Goal: Task Accomplishment & Management: Manage account settings

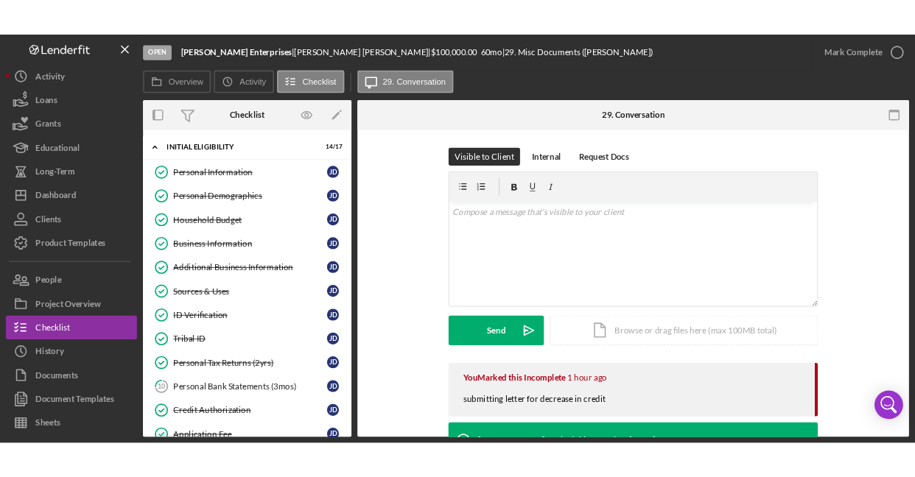
scroll to position [792, 0]
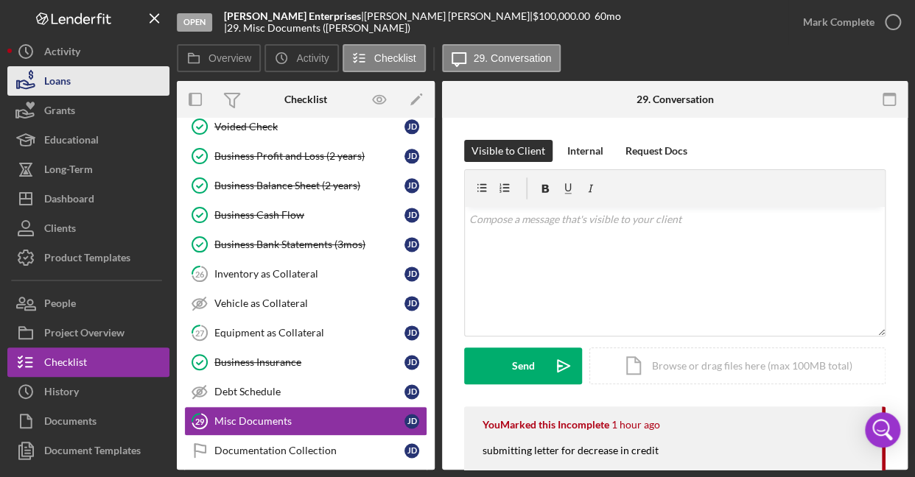
click at [66, 83] on div "Loans" at bounding box center [57, 82] width 27 height 33
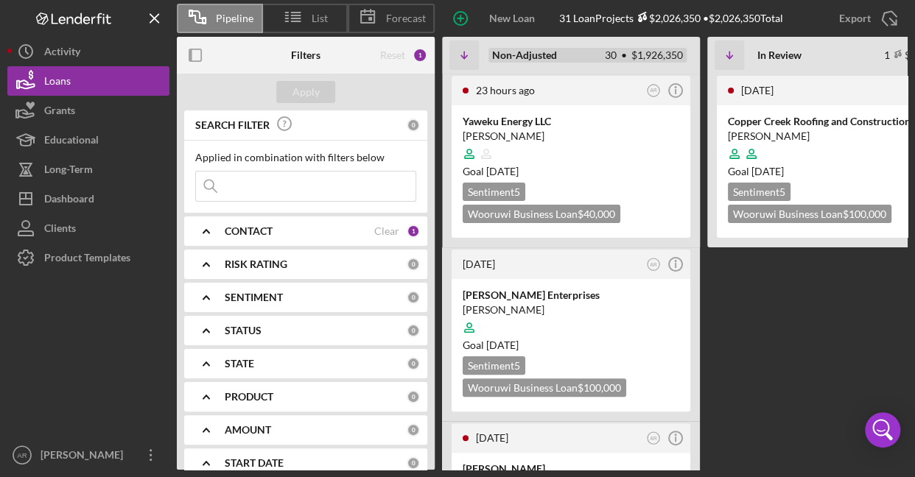
click at [590, 65] on div "Open 30 $1,926,350 Non-Adjusted 30 • $1,926,350" at bounding box center [587, 55] width 210 height 49
click at [552, 49] on b "Non-Adjusted" at bounding box center [524, 55] width 65 height 12
click at [533, 105] on div "Yaweku Energy LLC [PERSON_NAME] Goal [DATE] Sentiment 5 Wooruwi Business Loan $…" at bounding box center [570, 171] width 239 height 133
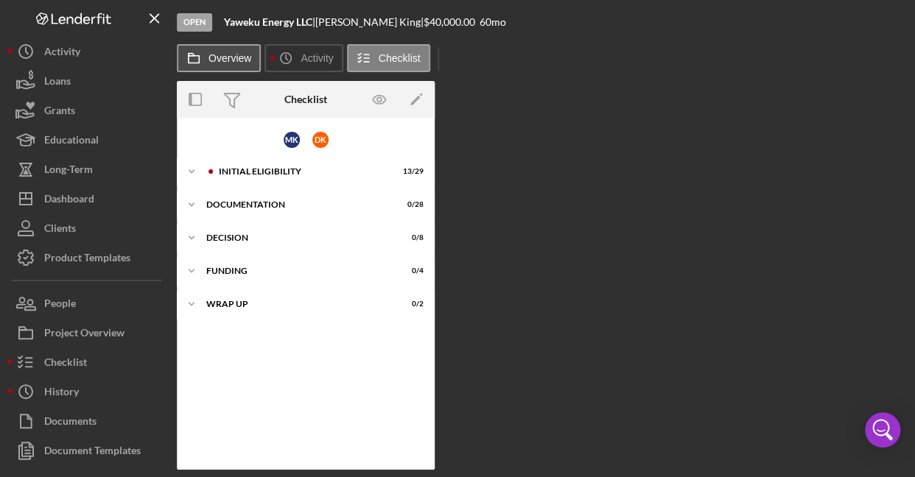
click at [212, 62] on label "Overview" at bounding box center [229, 58] width 43 height 12
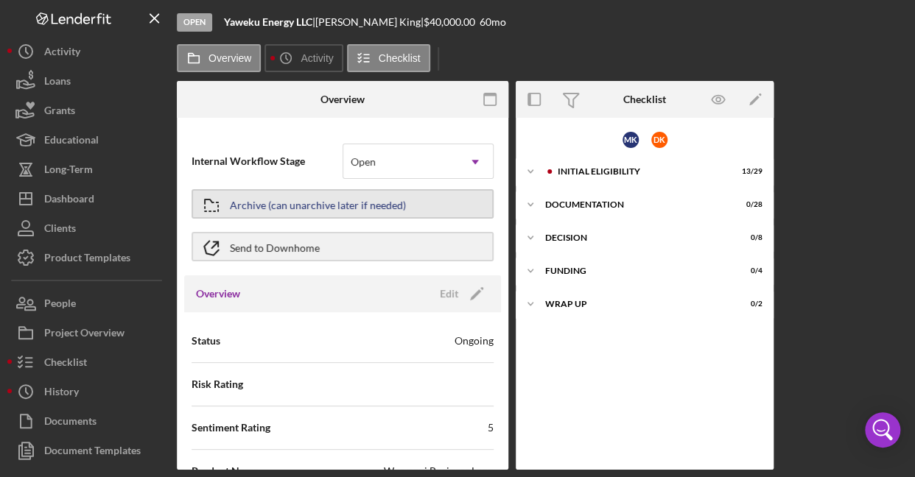
click at [384, 209] on div "Archive (can unarchive later if needed)" at bounding box center [318, 204] width 176 height 27
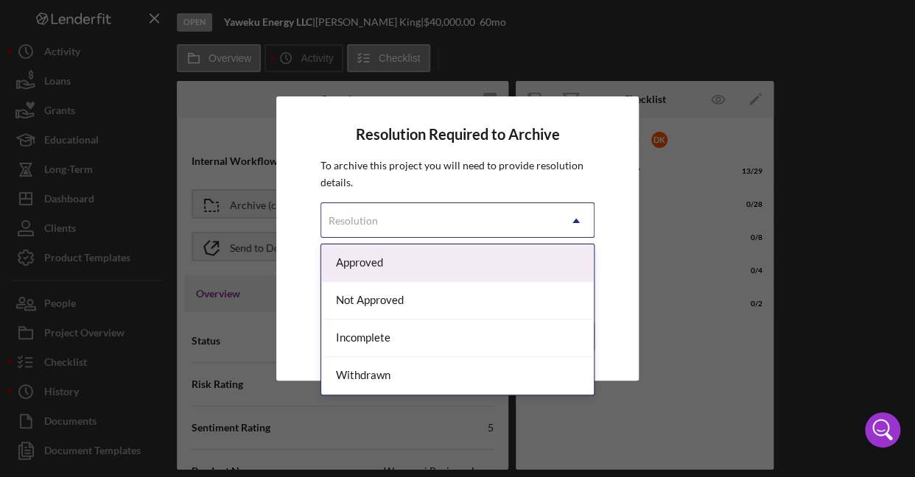
click at [571, 222] on icon "Icon/Dropdown Arrow" at bounding box center [575, 220] width 35 height 35
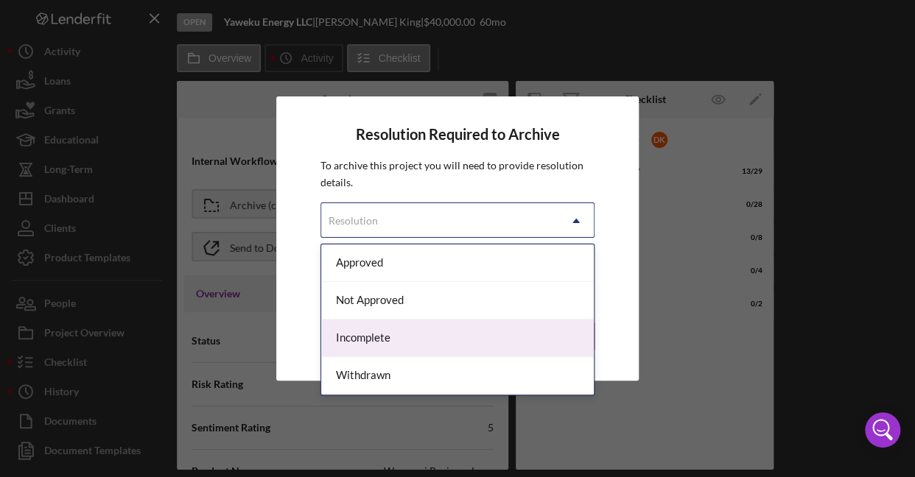
click at [373, 335] on div "Incomplete" at bounding box center [457, 339] width 272 height 38
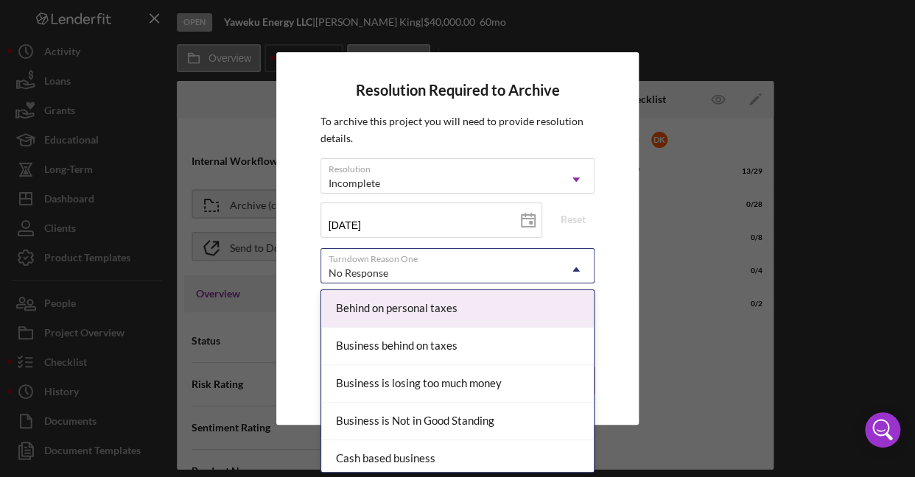
click at [566, 271] on icon "Icon/Dropdown Arrow" at bounding box center [575, 269] width 35 height 35
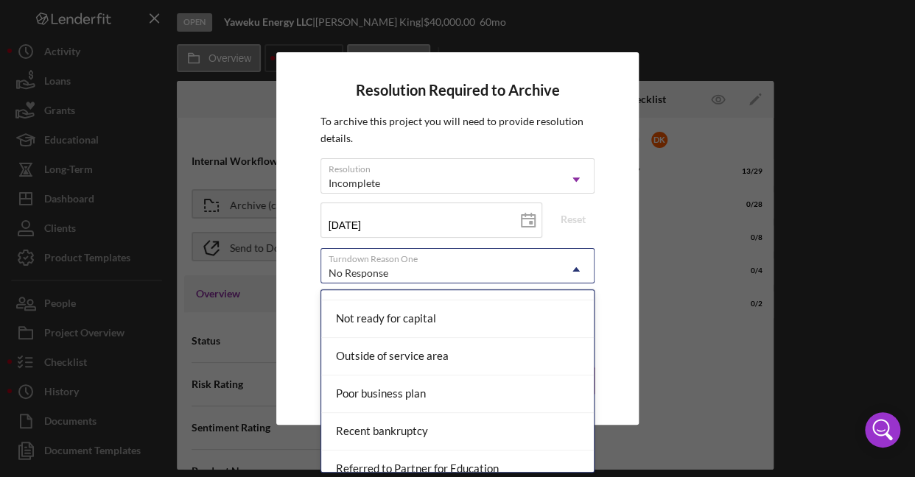
scroll to position [1280, 0]
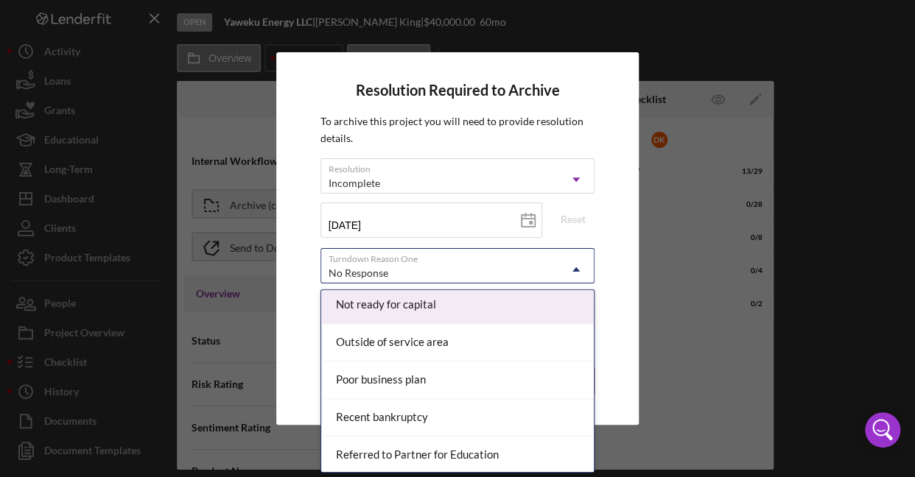
click at [415, 303] on div "Not ready for capital" at bounding box center [457, 305] width 272 height 38
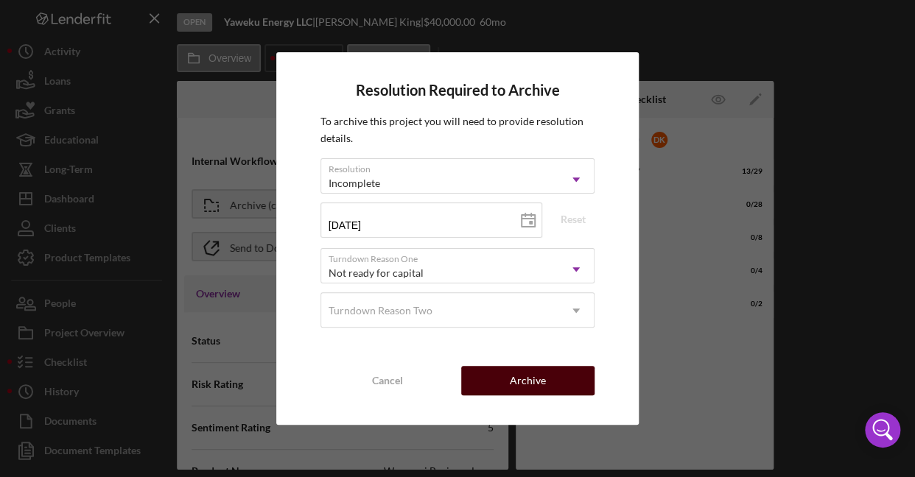
click at [549, 381] on button "Archive" at bounding box center [527, 380] width 133 height 29
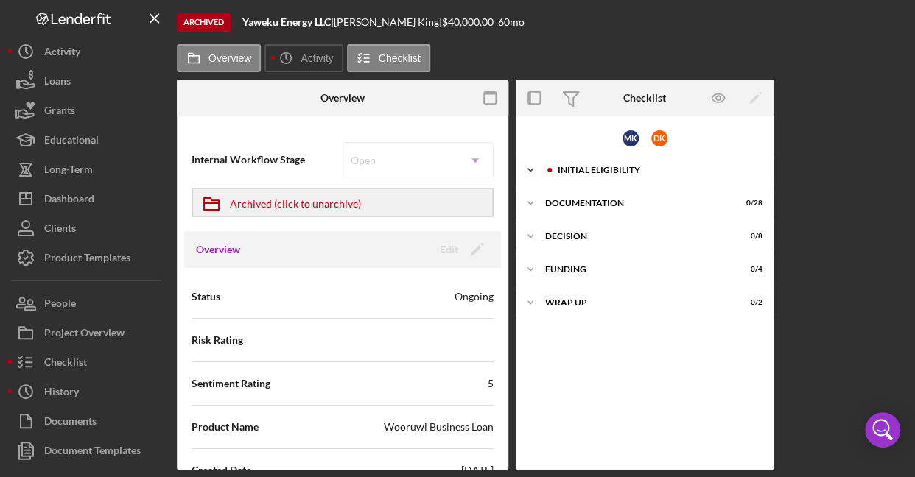
click at [597, 169] on div "Initial Eligibility" at bounding box center [655, 170] width 197 height 9
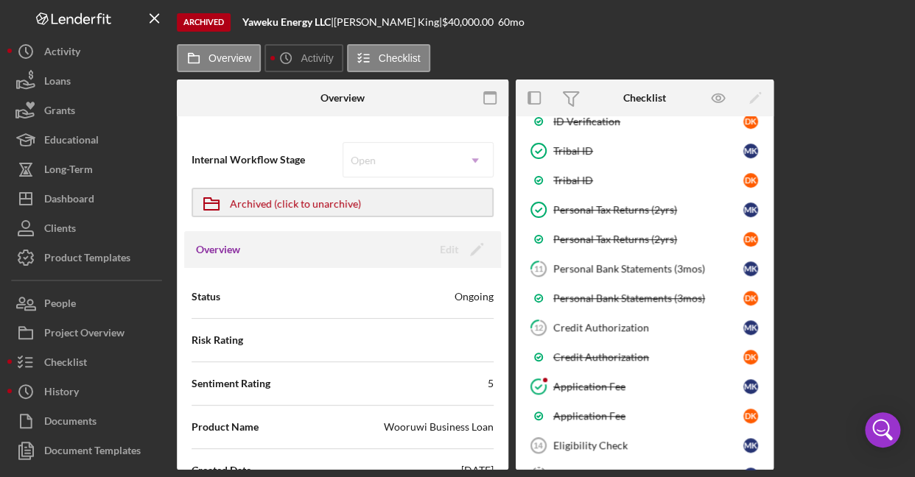
scroll to position [425, 0]
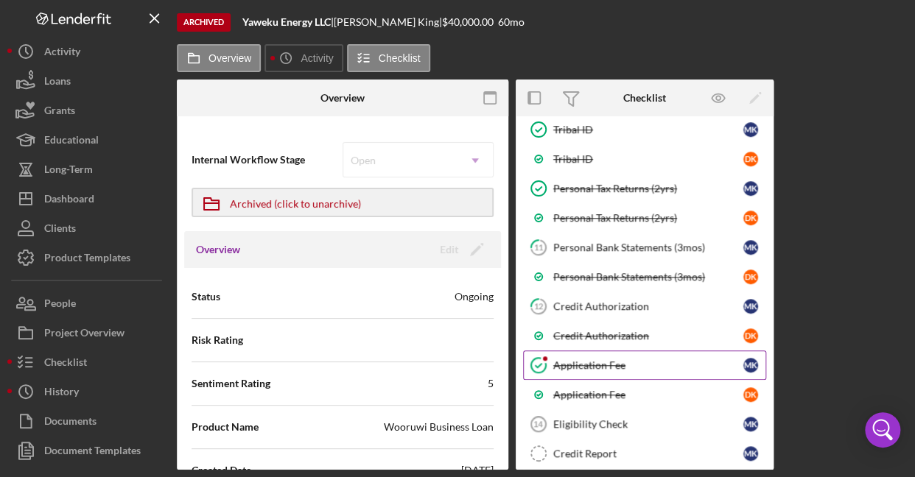
click at [588, 362] on div "Application Fee" at bounding box center [648, 365] width 190 height 12
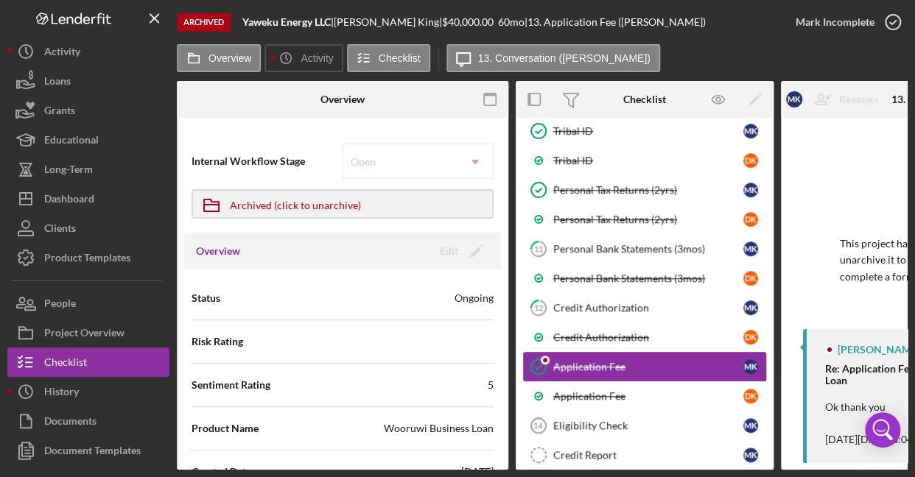
click at [587, 361] on div "Application Fee" at bounding box center [648, 367] width 190 height 12
drag, startPoint x: 775, startPoint y: 340, endPoint x: 775, endPoint y: 387, distance: 46.4
click at [775, 387] on div "Overview Internal Workflow Stage Open Icon/Dropdown Arrow Icon/Archived Archive…" at bounding box center [542, 275] width 730 height 389
drag, startPoint x: 769, startPoint y: 353, endPoint x: 771, endPoint y: 410, distance: 56.7
click at [771, 410] on div "M K D K Icon/Expander Initial Eligibility 13 / 29 Personal Information Personal…" at bounding box center [644, 294] width 258 height 352
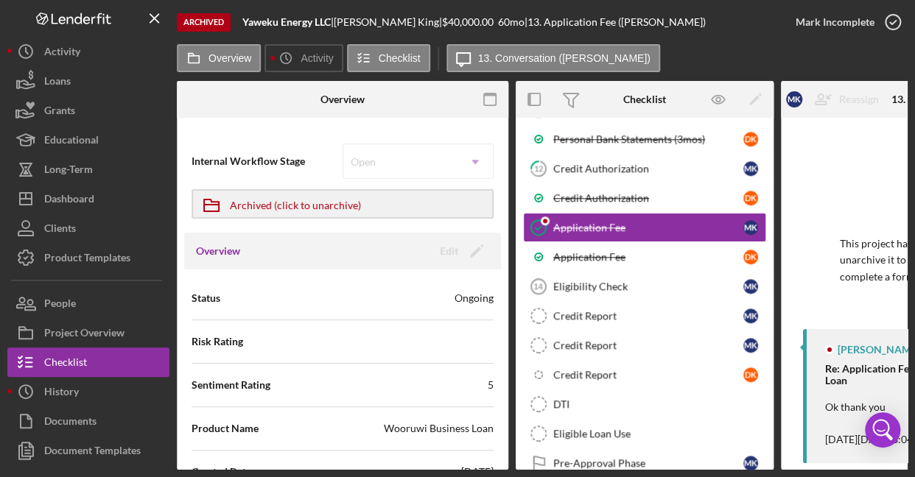
scroll to position [546, 0]
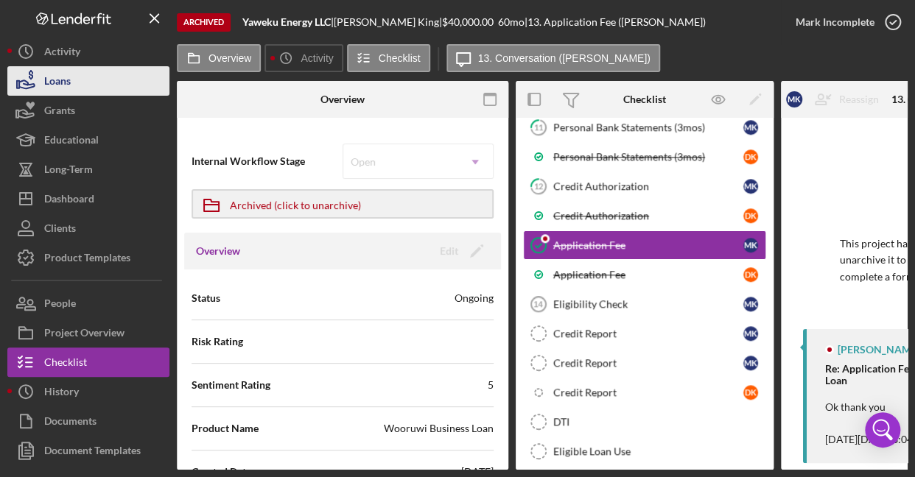
click at [62, 82] on div "Loans" at bounding box center [57, 82] width 27 height 33
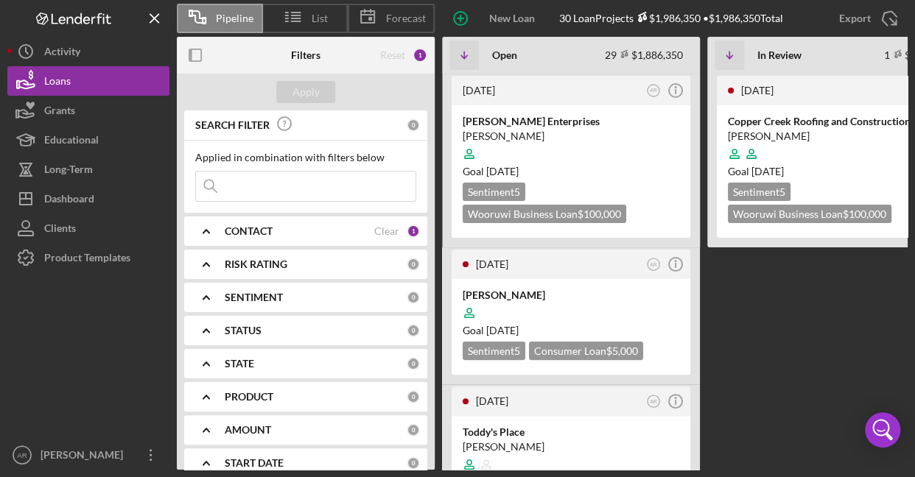
click at [733, 378] on Review "[DATE] AR Icon/Info Copper Creek Roofing and Construction, LLC [PERSON_NAME] Go…" at bounding box center [836, 272] width 258 height 396
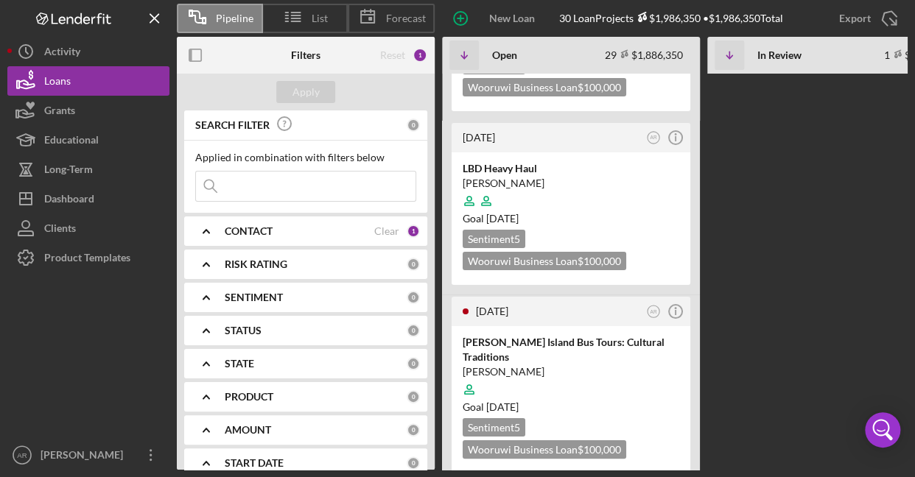
scroll to position [4518, 0]
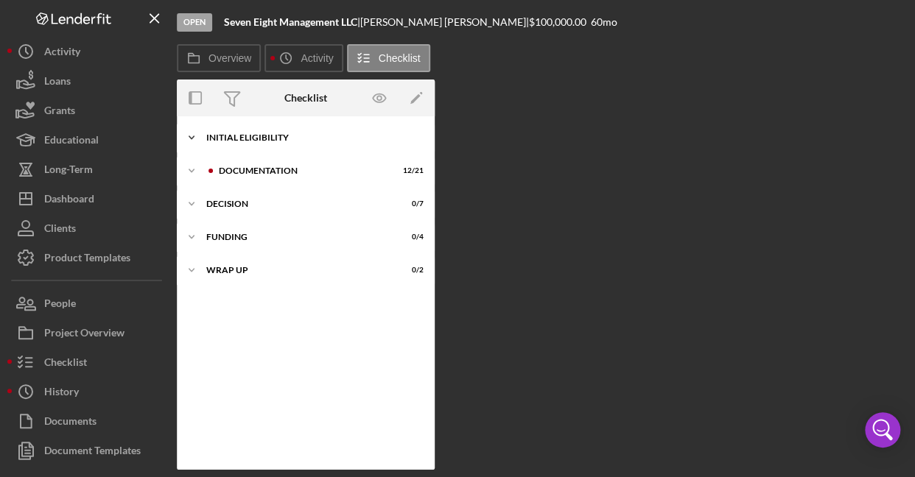
click at [247, 139] on div "Initial Eligibility" at bounding box center [311, 137] width 210 height 9
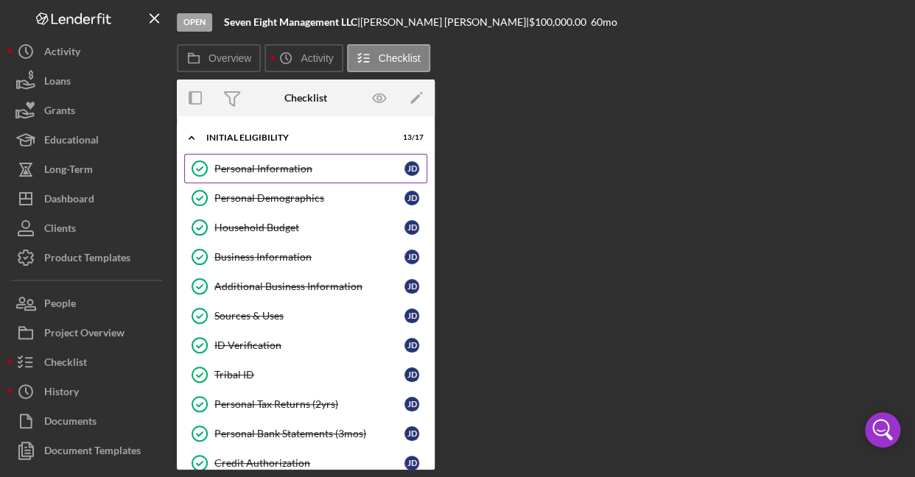
click at [286, 169] on div "Personal Information" at bounding box center [309, 169] width 190 height 12
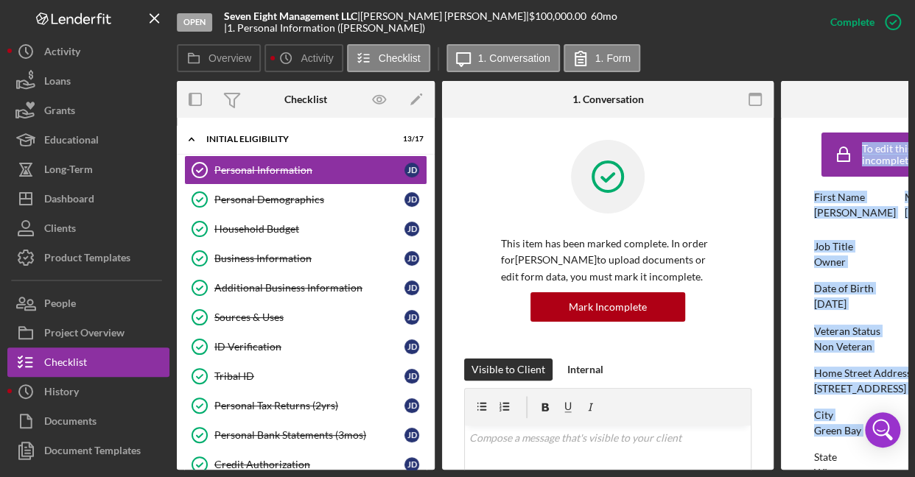
drag, startPoint x: 669, startPoint y: 469, endPoint x: 817, endPoint y: 460, distance: 147.5
click at [817, 460] on div "Overview Internal Workflow Stage Open Icon/Dropdown Arrow Archive (can unarchiv…" at bounding box center [542, 275] width 730 height 389
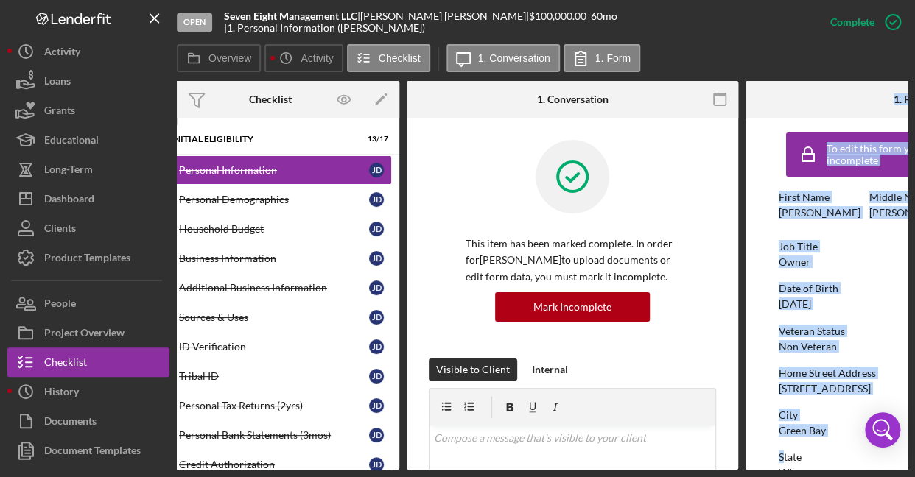
scroll to position [0, 173]
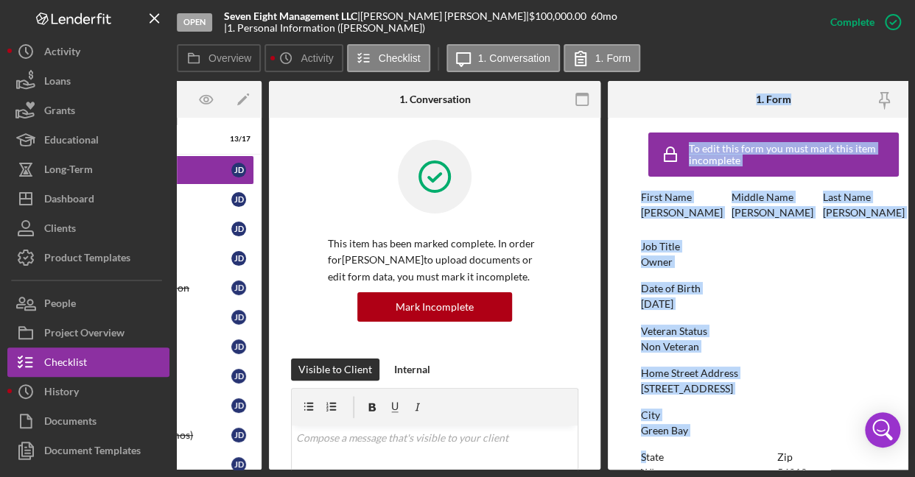
click at [750, 245] on div "Job Title" at bounding box center [773, 247] width 265 height 12
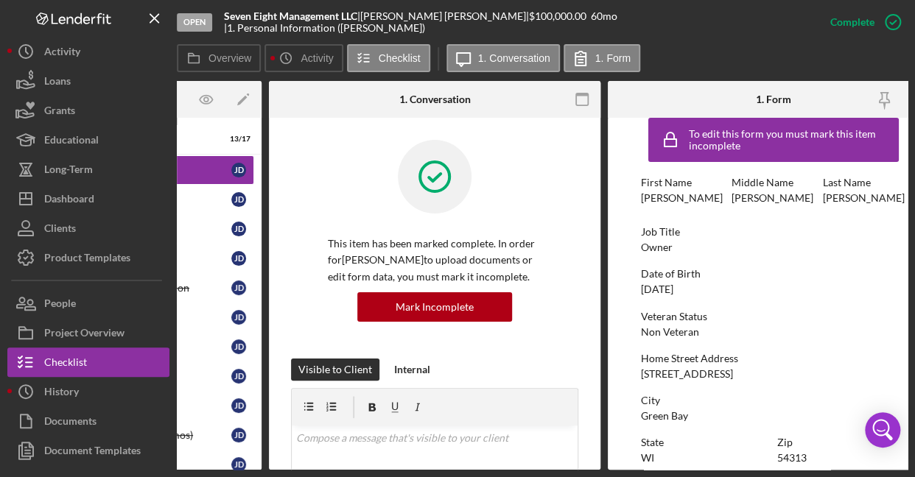
scroll to position [0, 0]
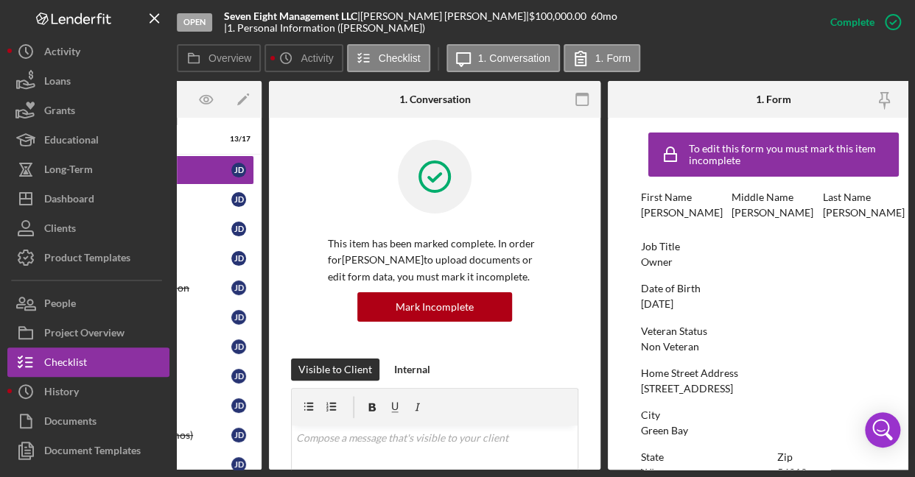
click at [180, 121] on div "Icon/Expander Initial Eligibility 13 / 17 Personal Information Personal Informa…" at bounding box center [133, 294] width 258 height 352
click at [162, 16] on icon "Icon/Menu Close" at bounding box center [154, 18] width 33 height 33
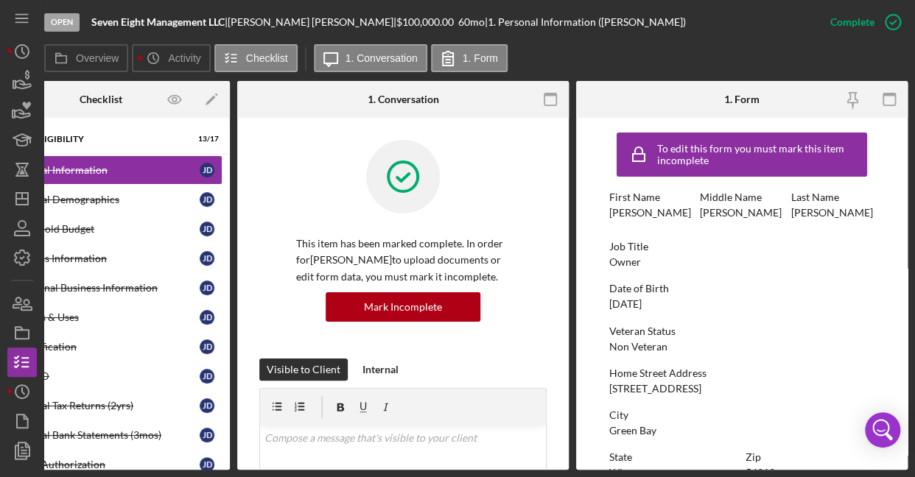
scroll to position [0, 72]
click at [88, 195] on div "Personal Demographics" at bounding box center [105, 200] width 190 height 12
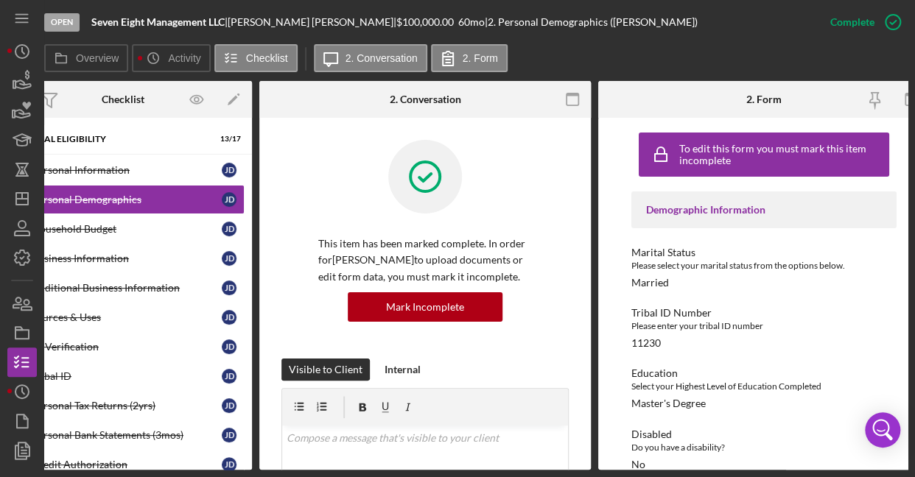
scroll to position [0, 72]
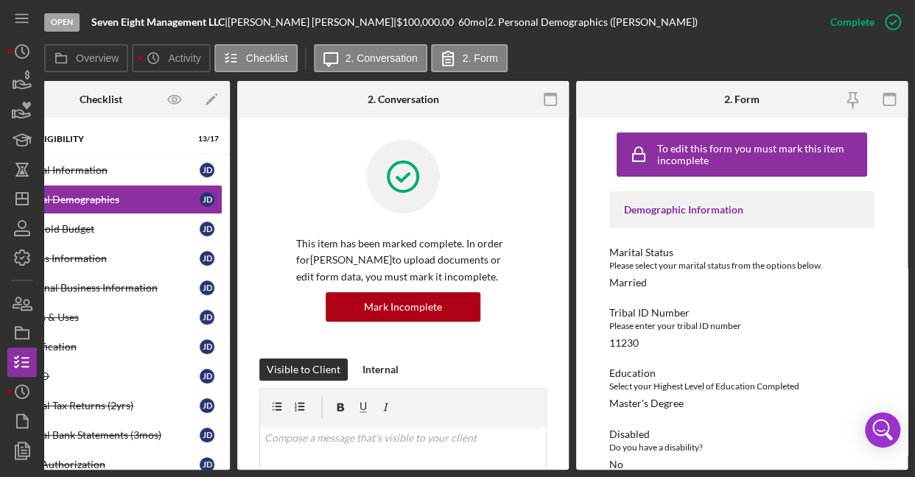
click at [871, 327] on div "To edit this form you must mark this item incomplete Demographic Information Ma…" at bounding box center [741, 294] width 331 height 352
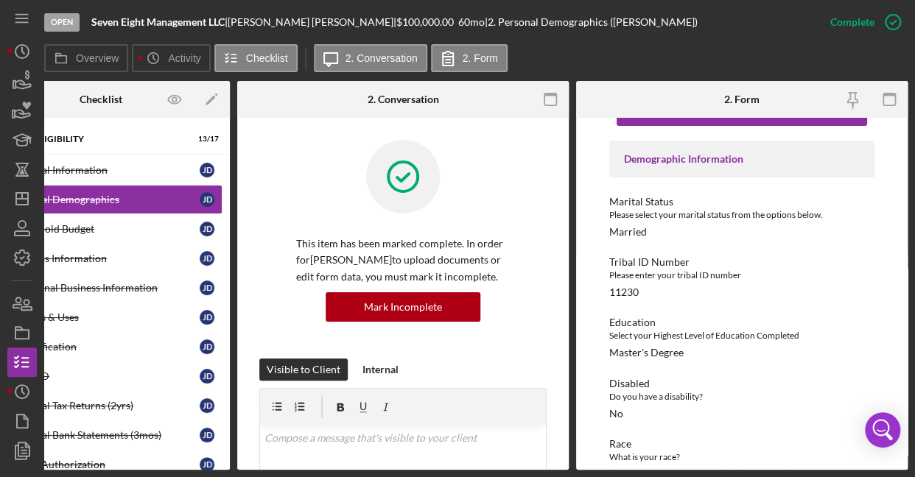
scroll to position [0, 0]
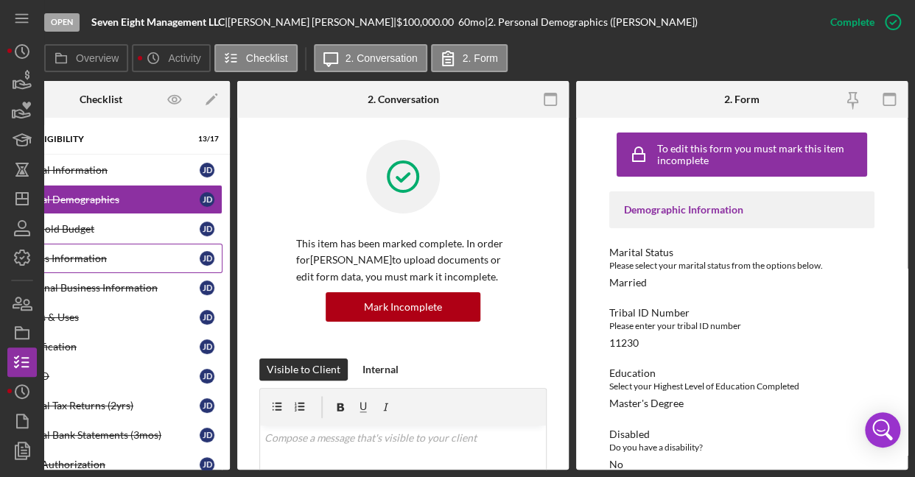
click at [103, 255] on div "Business Information" at bounding box center [105, 259] width 190 height 12
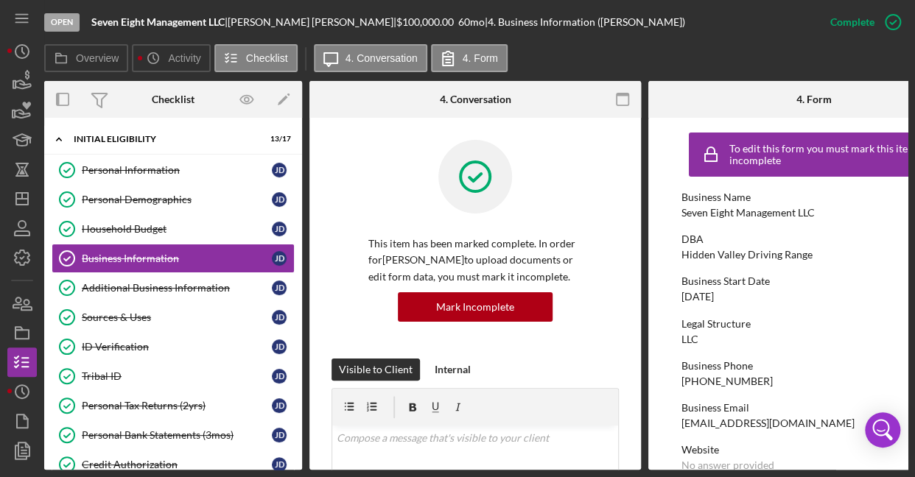
drag, startPoint x: 302, startPoint y: 168, endPoint x: 302, endPoint y: 208, distance: 40.5
click at [302, 208] on div "Overview Internal Workflow Stage Open Icon/Dropdown Arrow Archive (can unarchiv…" at bounding box center [475, 275] width 863 height 389
click at [183, 400] on div "Personal Tax Returns (2yrs)" at bounding box center [177, 406] width 190 height 12
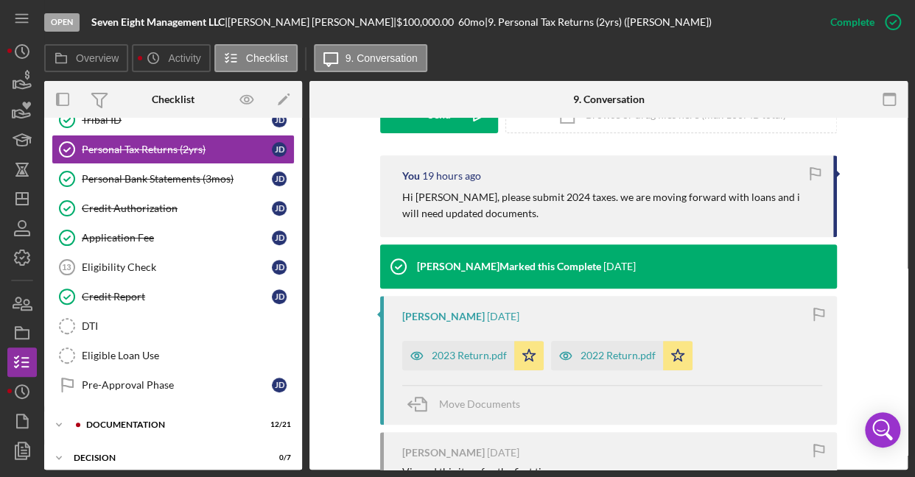
scroll to position [263, 0]
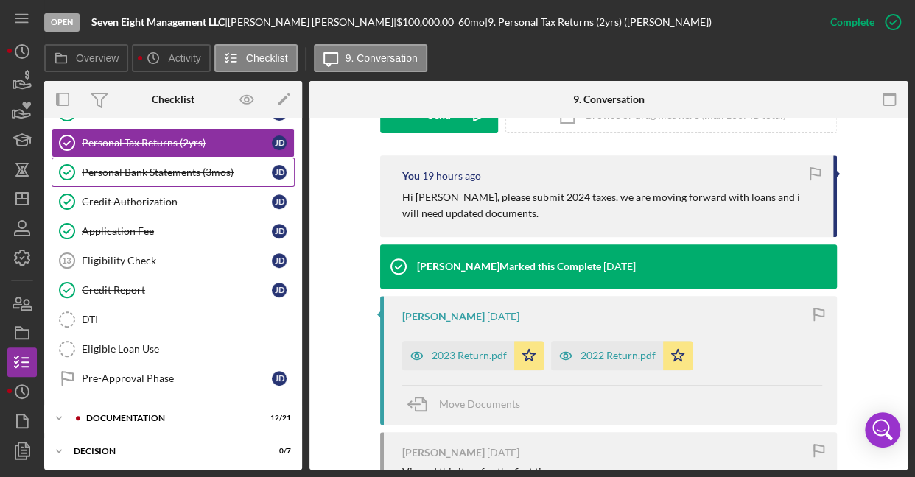
click at [191, 166] on div "Personal Bank Statements (3mos)" at bounding box center [177, 172] width 190 height 12
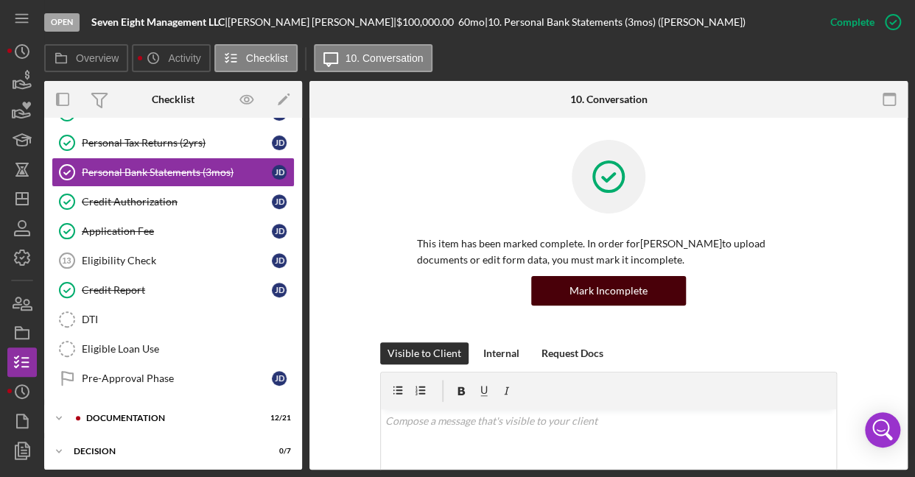
click at [610, 295] on div "Mark Incomplete" at bounding box center [608, 290] width 78 height 29
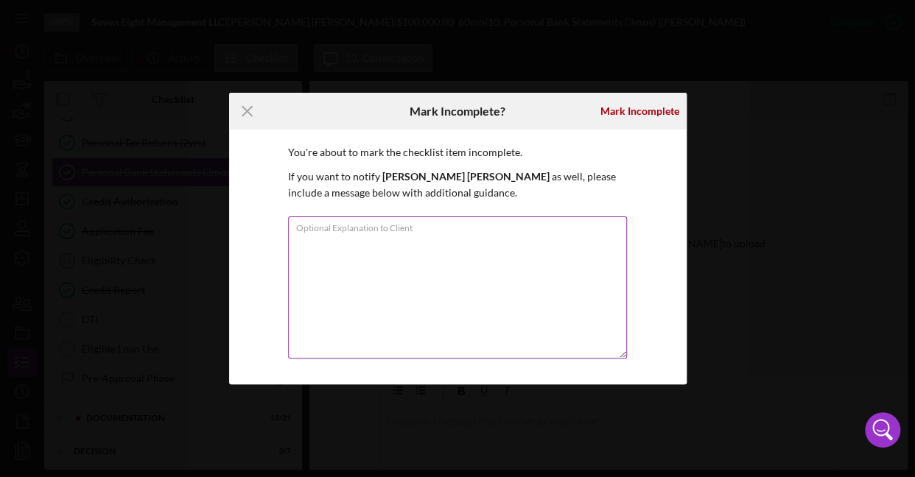
click at [445, 218] on div "Optional Explanation to Client" at bounding box center [457, 288] width 339 height 144
type textarea "submitting personal bank statements"
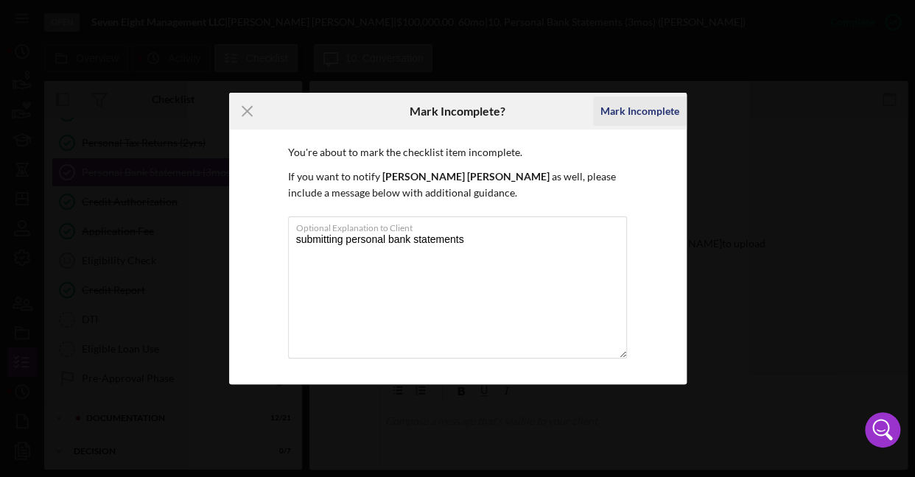
click at [643, 103] on div "Mark Incomplete" at bounding box center [639, 110] width 79 height 29
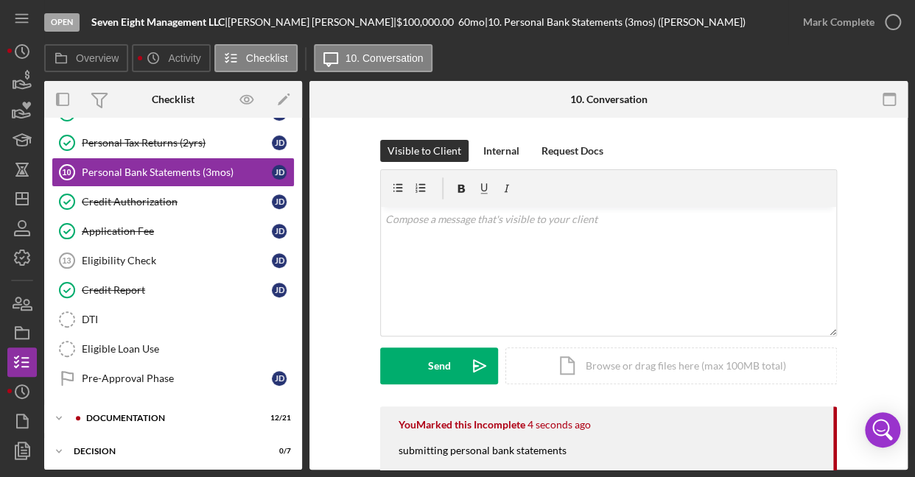
scroll to position [224, 0]
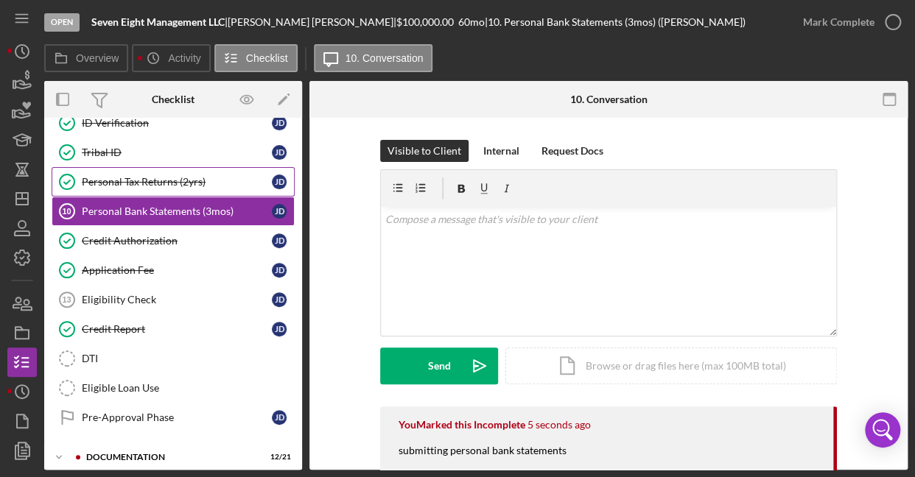
click at [186, 177] on div "Personal Tax Returns (2yrs)" at bounding box center [177, 182] width 190 height 12
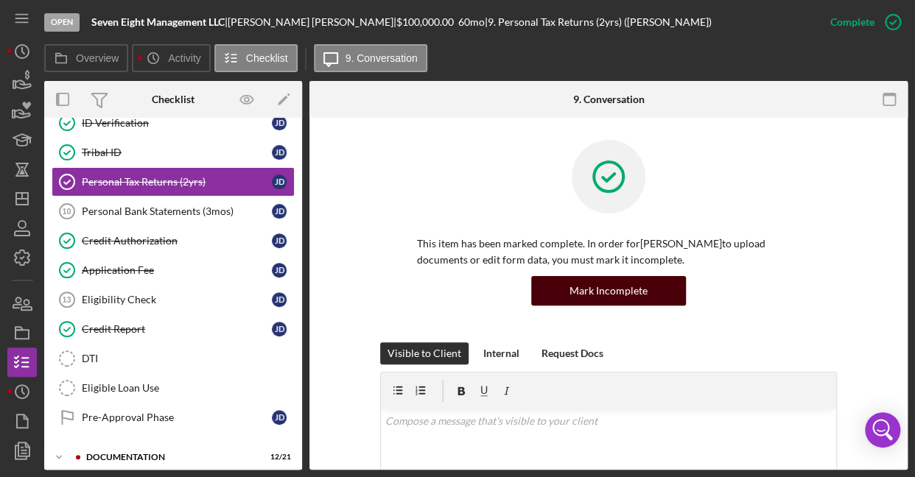
click at [611, 283] on div "Mark Incomplete" at bounding box center [608, 290] width 78 height 29
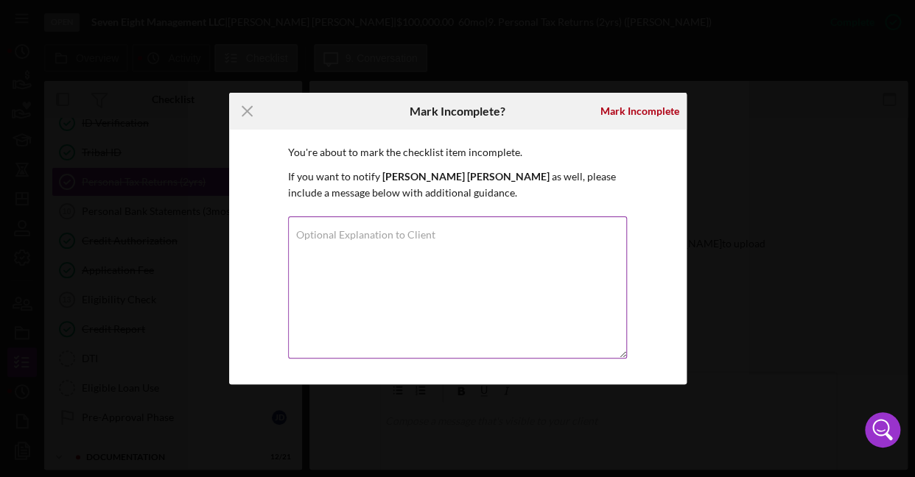
click at [414, 239] on label "Optional Explanation to Client" at bounding box center [365, 235] width 139 height 12
click at [414, 239] on textarea "Optional Explanation to Client" at bounding box center [457, 287] width 339 height 142
click at [414, 239] on label "Optional Explanation to Client" at bounding box center [365, 235] width 139 height 12
click at [414, 239] on textarea "submitting" at bounding box center [457, 287] width 339 height 142
click at [410, 239] on label "Optional Explanation to Client" at bounding box center [365, 235] width 139 height 12
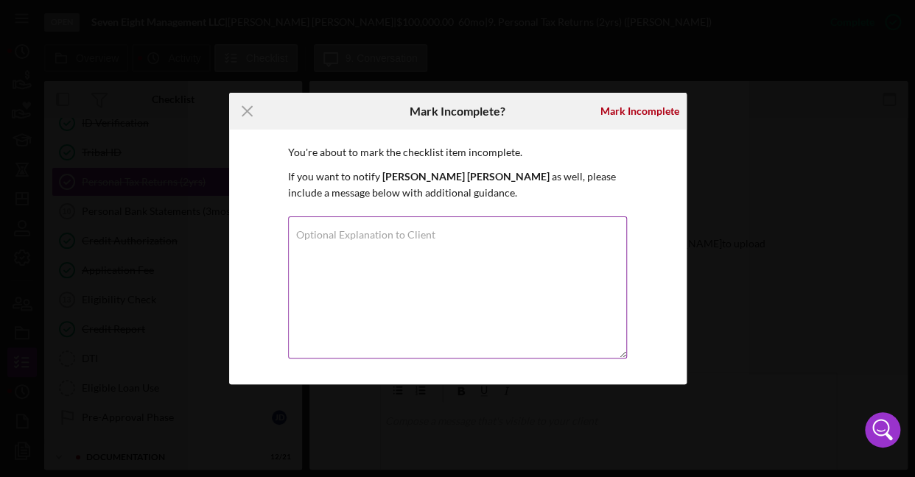
click at [410, 239] on textarea "submitting" at bounding box center [457, 287] width 339 height 142
type textarea "submittingsubm"
click at [409, 269] on textarea "Optional Explanation to Client" at bounding box center [457, 287] width 339 height 142
type textarea "Submitting 2024 taxes"
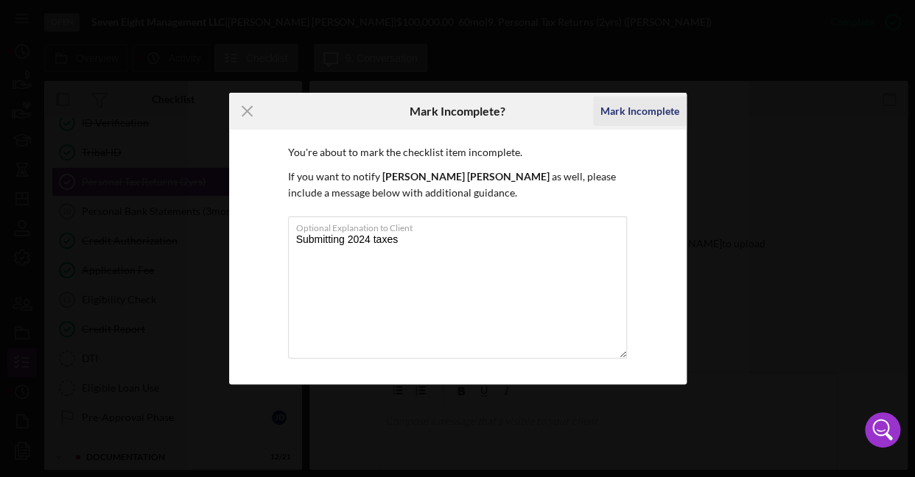
click at [654, 116] on div "Mark Incomplete" at bounding box center [639, 110] width 79 height 29
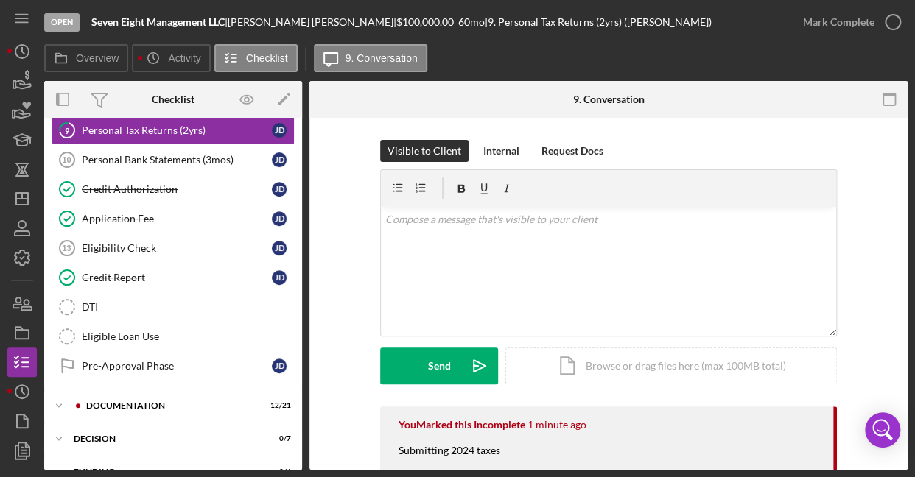
scroll to position [278, 0]
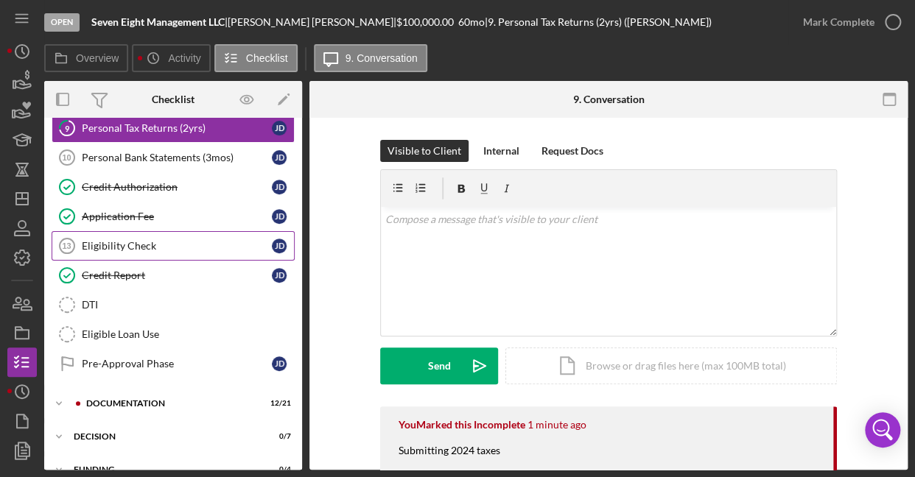
click at [111, 247] on div "Eligibility Check" at bounding box center [177, 246] width 190 height 12
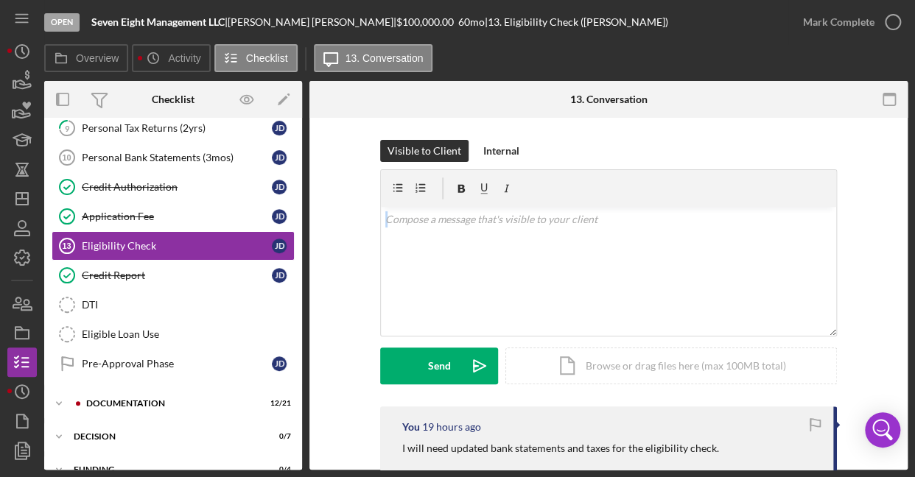
drag, startPoint x: 901, startPoint y: 195, endPoint x: 895, endPoint y: 231, distance: 36.4
click at [895, 231] on div "Visible to Client Internal v Color teal Color pink Remove color Add row above A…" at bounding box center [608, 385] width 598 height 535
click at [131, 272] on div "Credit Report" at bounding box center [177, 275] width 190 height 12
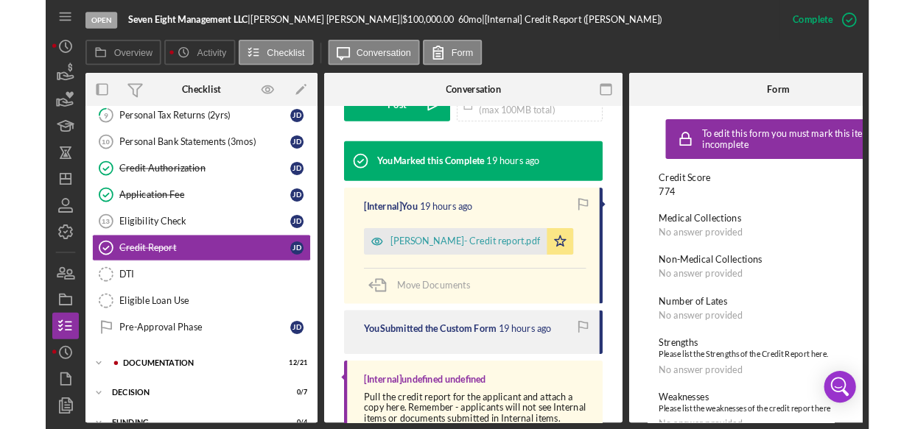
scroll to position [450, 0]
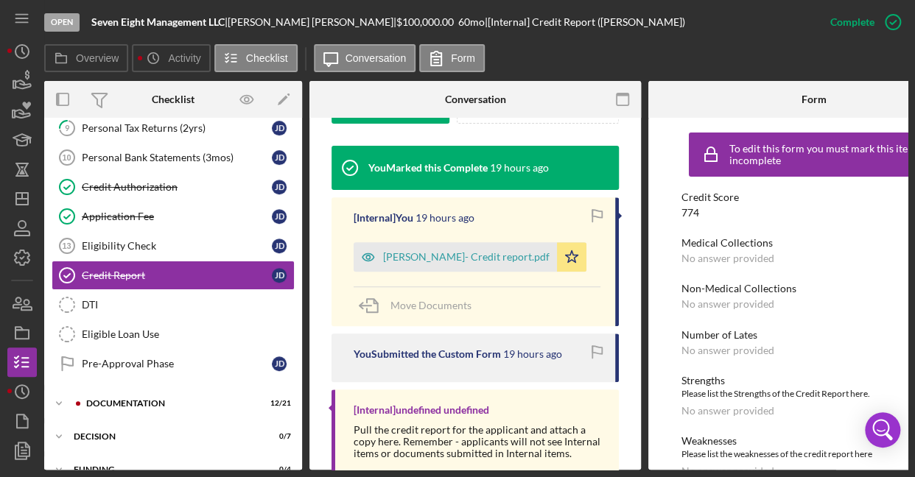
click at [747, 256] on div "No answer provided" at bounding box center [727, 259] width 93 height 12
click at [744, 253] on div "No answer provided" at bounding box center [727, 259] width 93 height 12
click at [725, 267] on div "Credit Score 774 Medical Collections No answer provided Non-Medical Collections…" at bounding box center [813, 334] width 265 height 286
click at [144, 299] on div "DTI" at bounding box center [188, 305] width 212 height 12
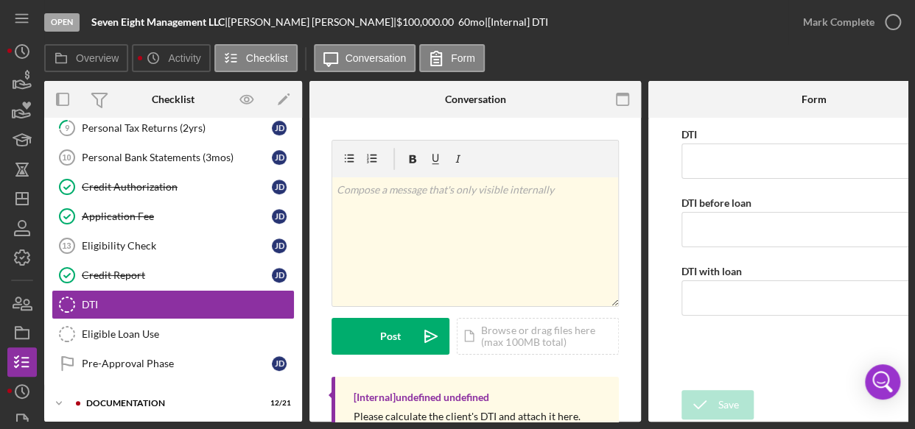
scroll to position [278, 0]
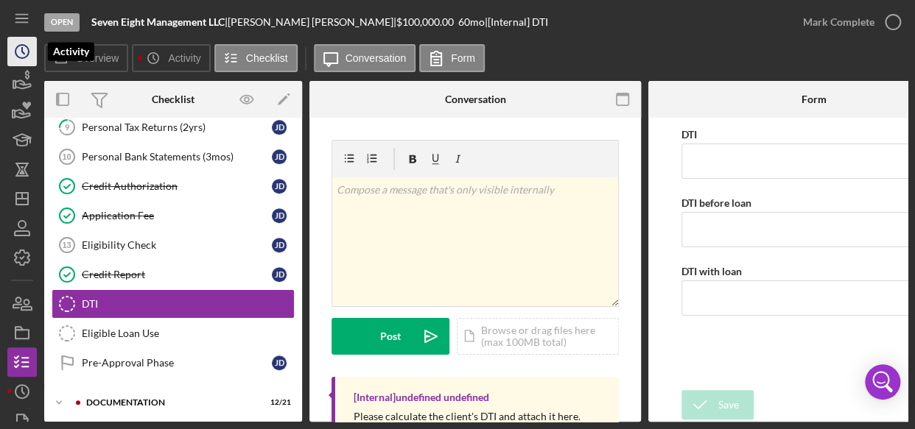
click at [23, 47] on icon "Icon/History" at bounding box center [22, 51] width 37 height 37
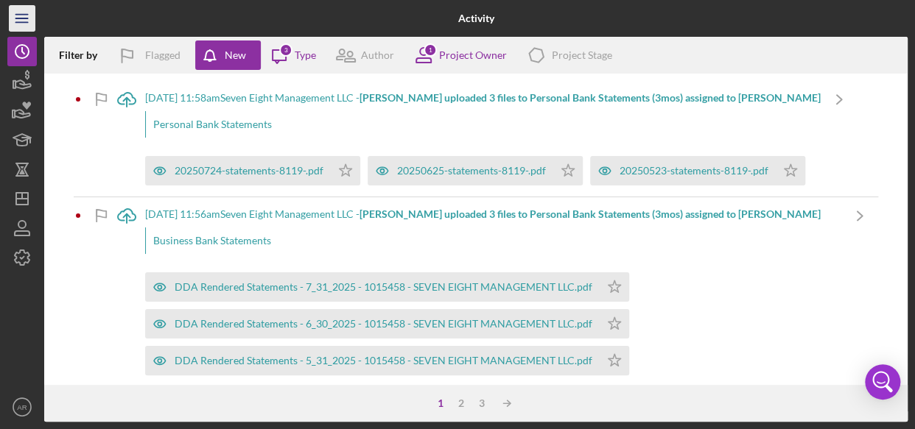
click at [24, 24] on icon "Icon/Menu" at bounding box center [22, 18] width 33 height 33
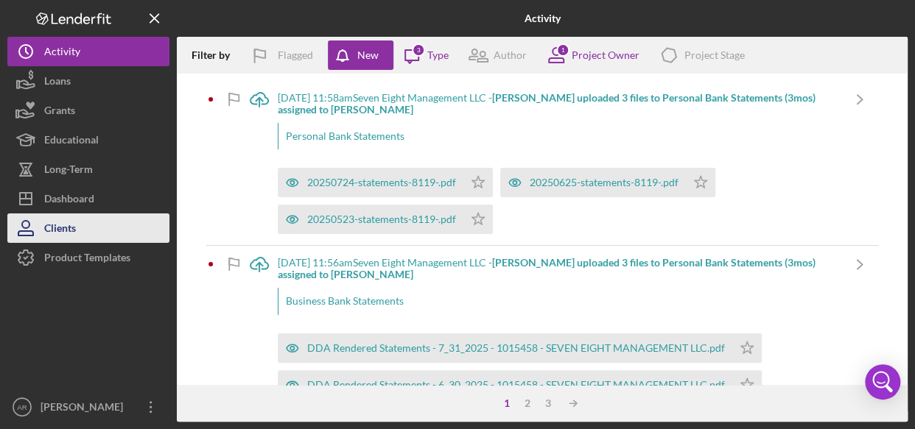
click at [69, 217] on div "Clients" at bounding box center [60, 230] width 32 height 33
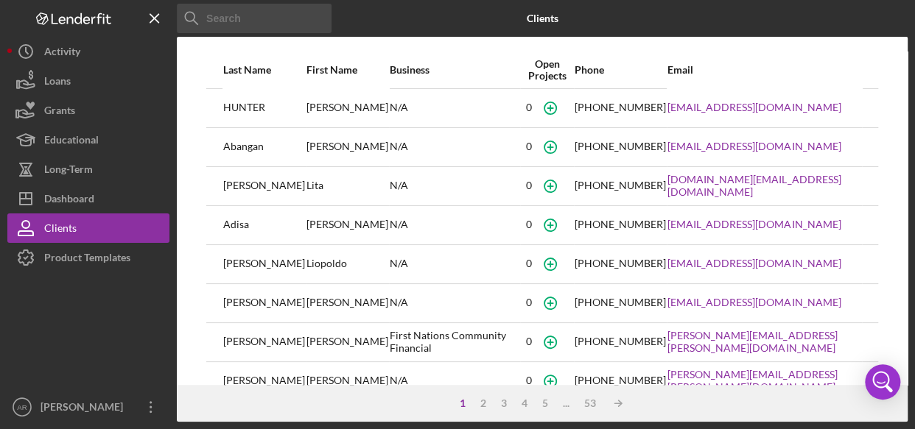
click at [274, 17] on input at bounding box center [254, 18] width 155 height 29
type input "[PERSON_NAME]"
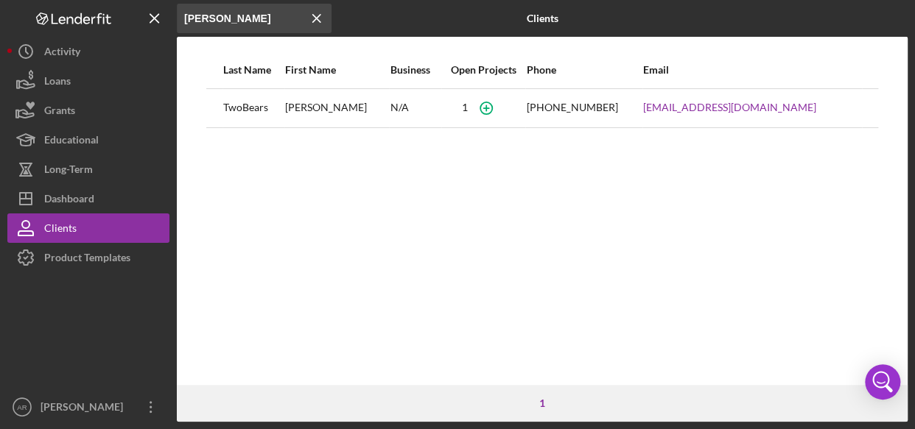
click at [243, 107] on div "TwoBears" at bounding box center [253, 108] width 60 height 37
click at [401, 110] on div "N/A" at bounding box center [415, 108] width 50 height 37
click at [322, 110] on div "[PERSON_NAME]" at bounding box center [336, 108] width 103 height 37
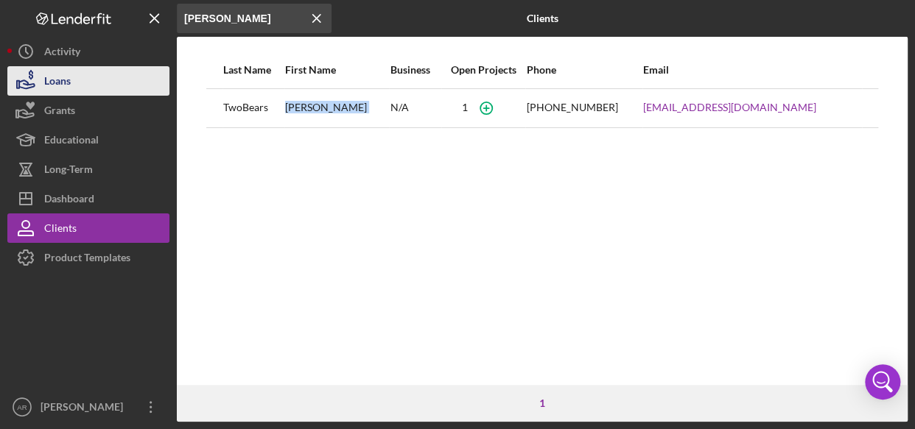
click at [63, 79] on div "Loans" at bounding box center [57, 82] width 27 height 33
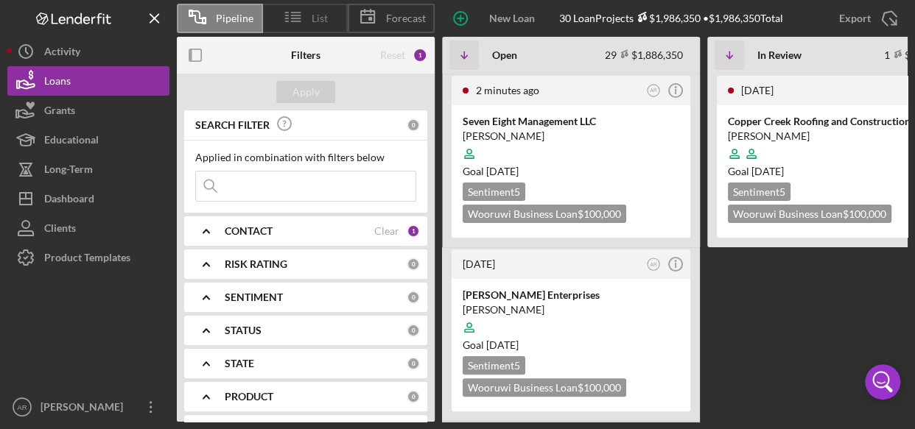
click at [315, 21] on span "List" at bounding box center [319, 19] width 16 height 12
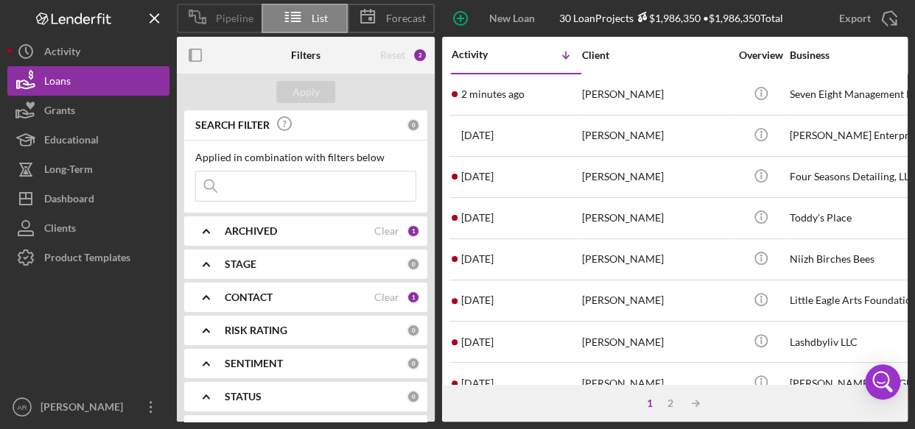
click at [227, 18] on span "Pipeline" at bounding box center [235, 19] width 38 height 12
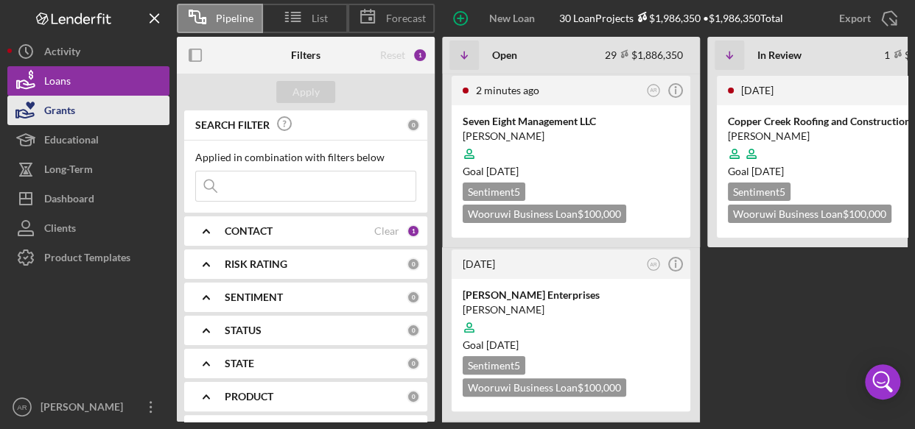
click at [68, 119] on div "Grants" at bounding box center [59, 112] width 31 height 33
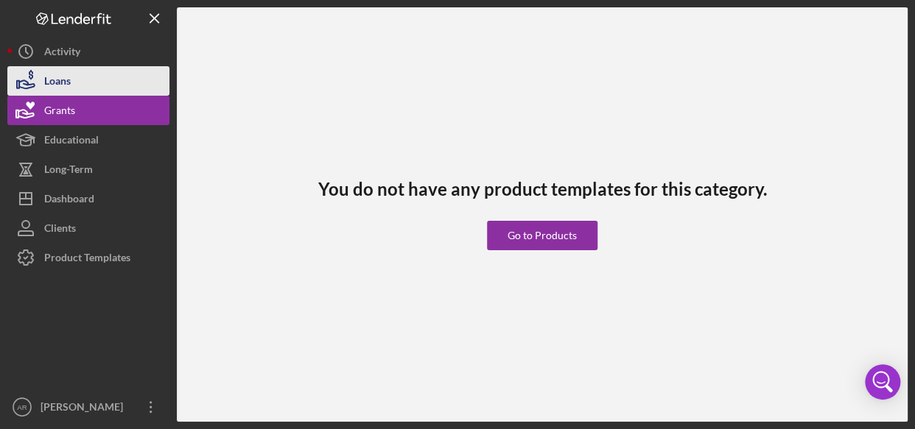
click at [63, 77] on div "Loans" at bounding box center [57, 82] width 27 height 33
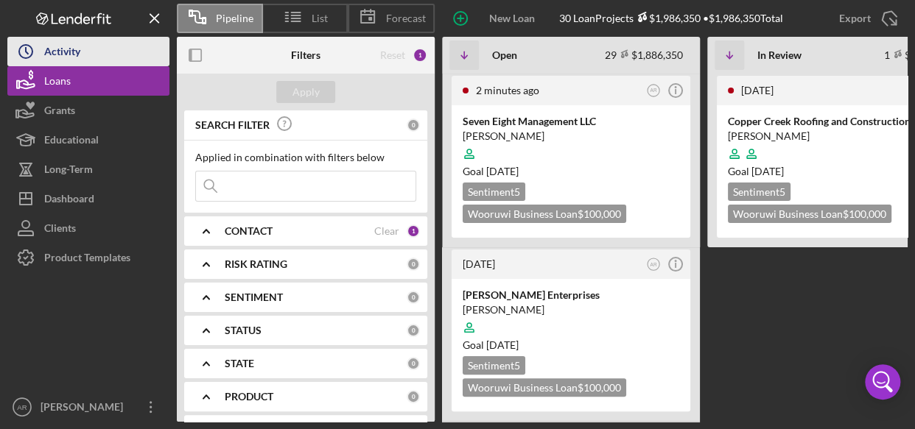
click at [72, 48] on div "Activity" at bounding box center [62, 53] width 36 height 33
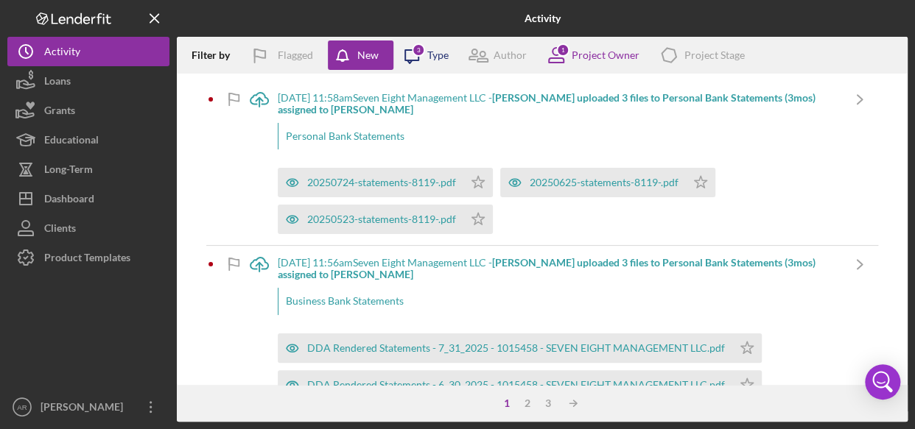
click at [428, 49] on icon "Icon/Message" at bounding box center [411, 55] width 37 height 37
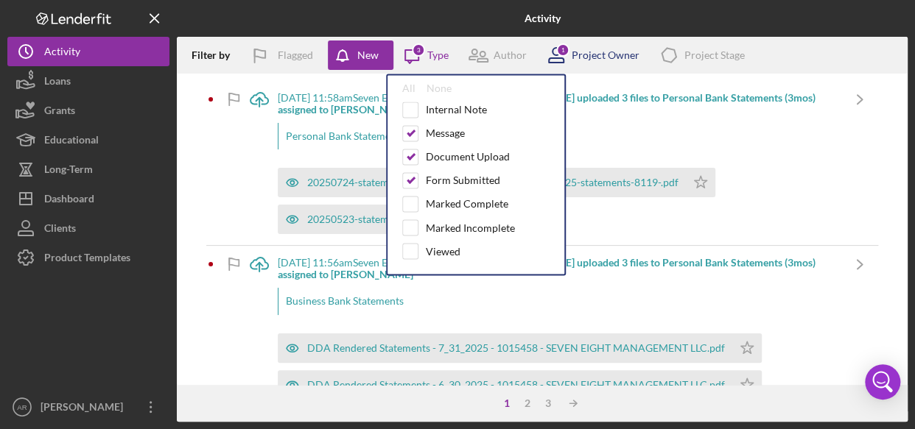
click at [595, 48] on div "1 Project Owner" at bounding box center [589, 55] width 102 height 37
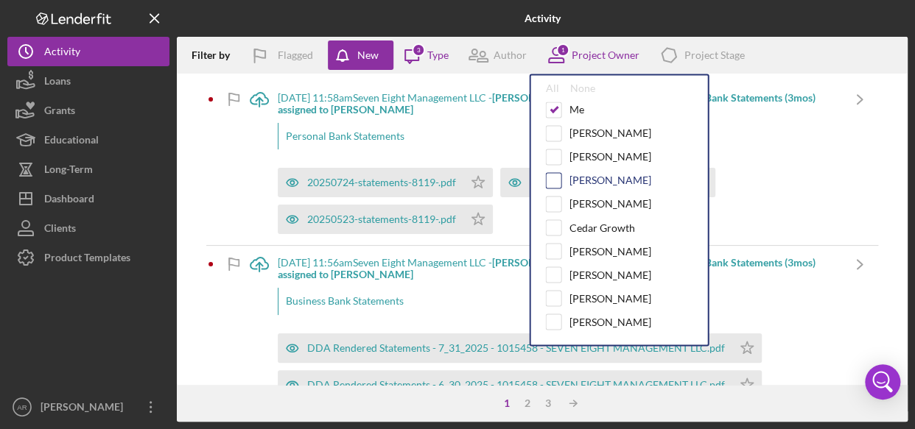
click at [552, 180] on input "checkbox" at bounding box center [553, 180] width 15 height 15
checkbox input "true"
click at [552, 155] on input "checkbox" at bounding box center [553, 156] width 15 height 15
checkbox input "true"
click at [554, 107] on input "checkbox" at bounding box center [553, 109] width 15 height 15
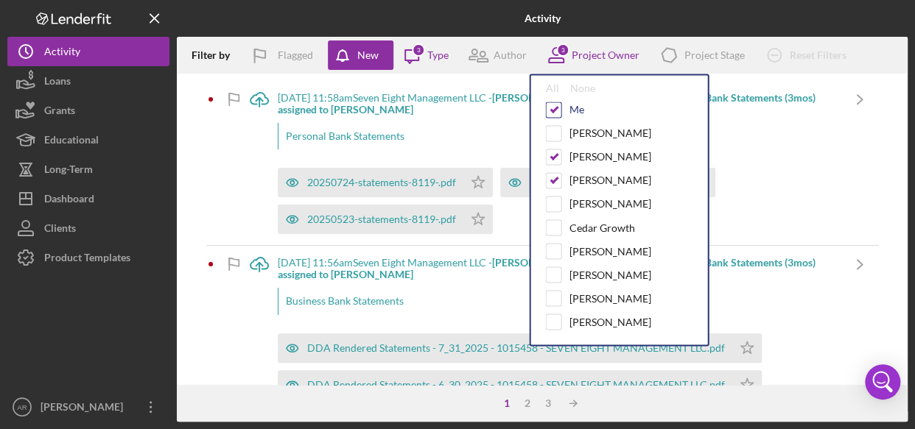
checkbox input "false"
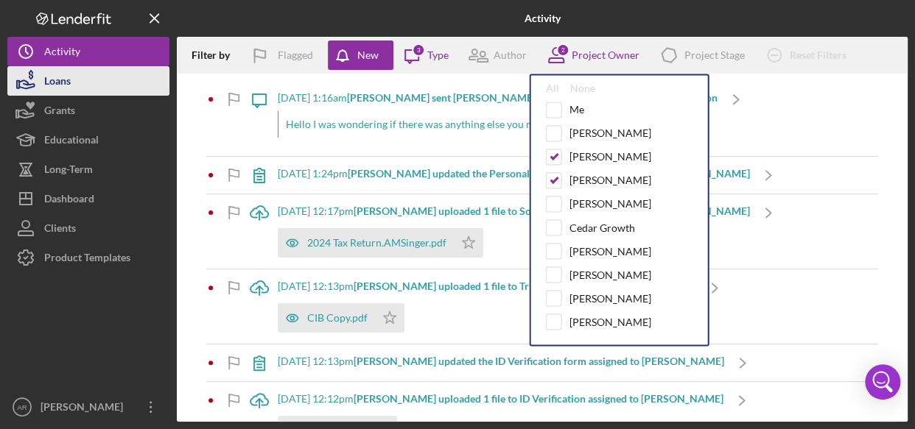
click at [61, 80] on div "Loans" at bounding box center [57, 82] width 27 height 33
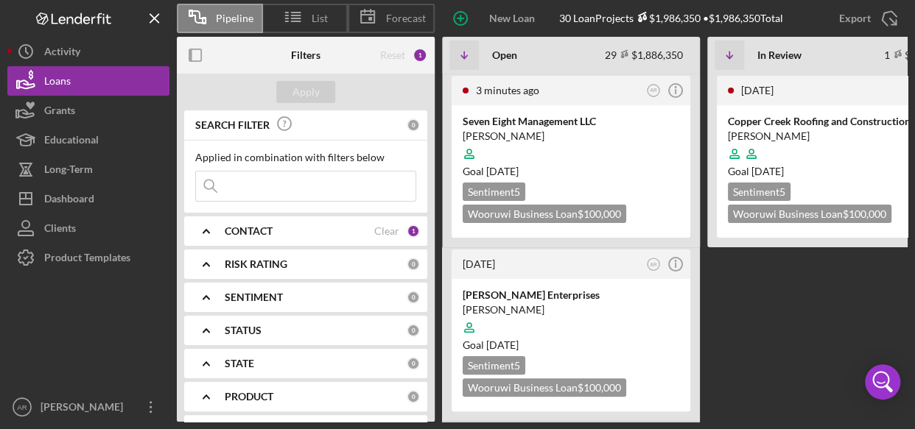
click at [242, 32] on div "Pipeline" at bounding box center [220, 18] width 86 height 29
click at [227, 10] on div "Pipeline" at bounding box center [220, 18] width 86 height 29
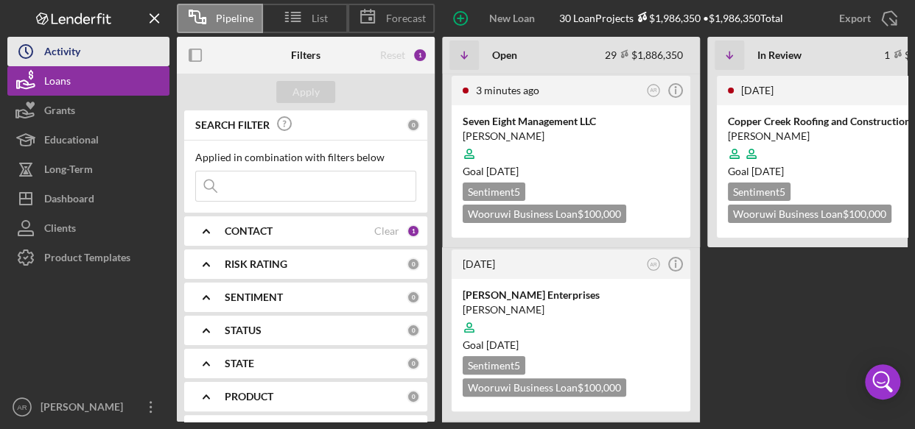
click at [53, 53] on div "Activity" at bounding box center [62, 53] width 36 height 33
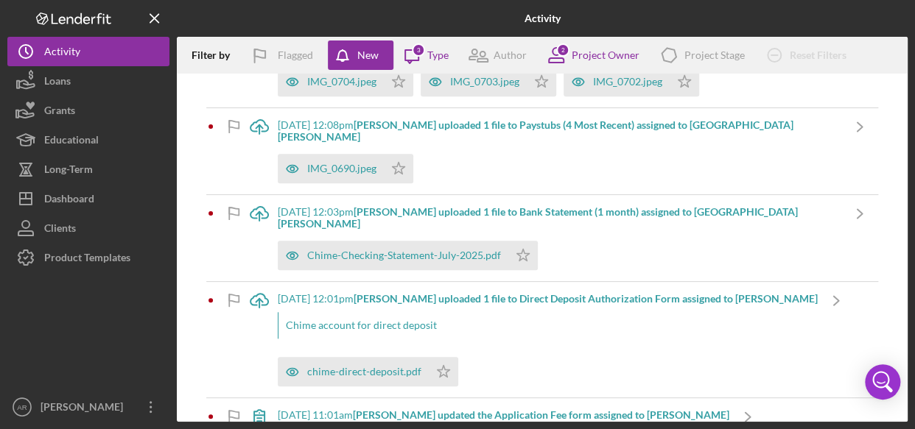
scroll to position [2836, 0]
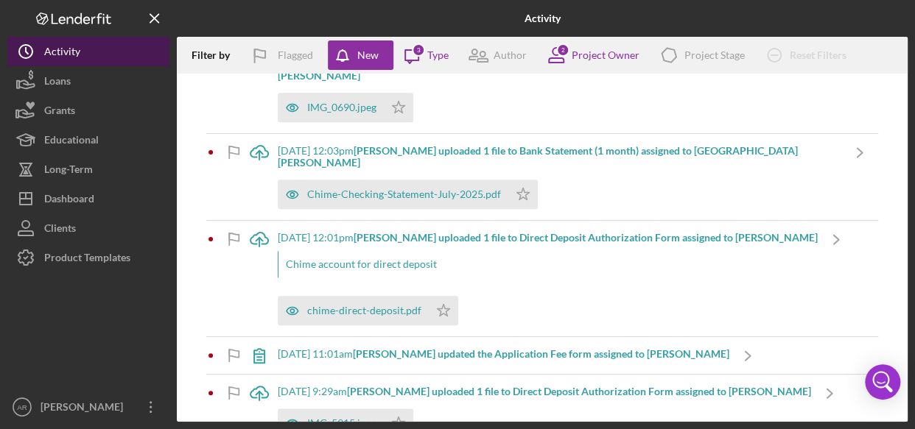
click at [96, 55] on button "Icon/History Activity" at bounding box center [88, 51] width 162 height 29
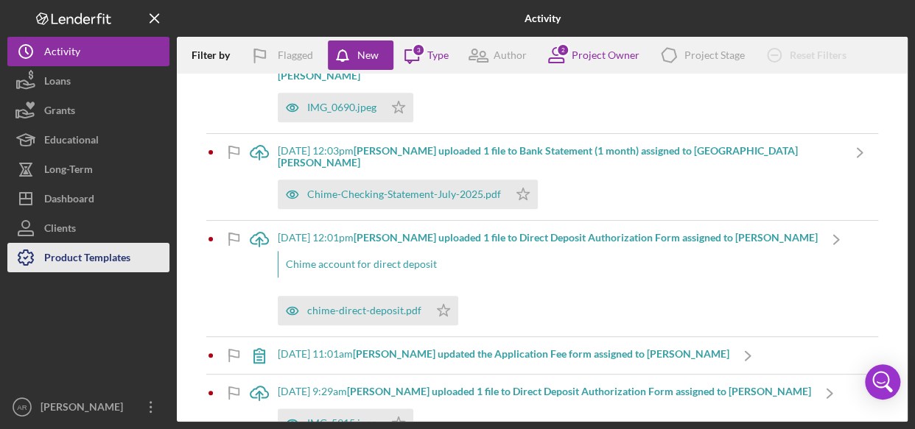
click at [65, 267] on div "Product Templates" at bounding box center [87, 259] width 86 height 33
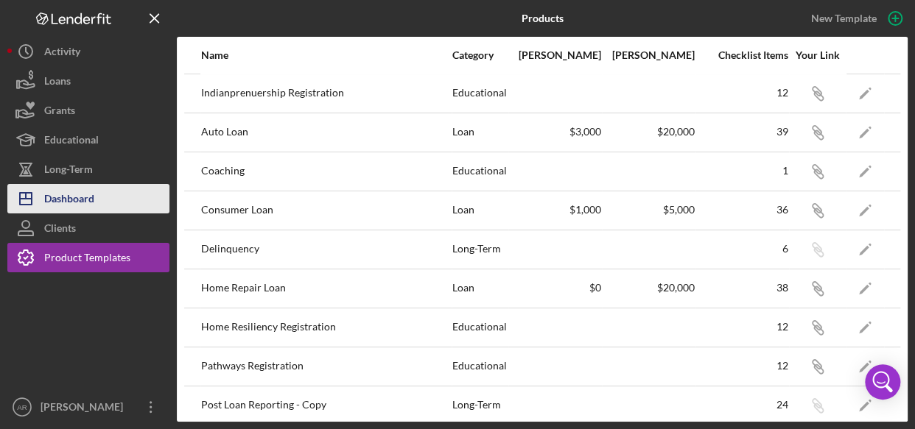
click at [76, 196] on div "Dashboard" at bounding box center [69, 200] width 50 height 33
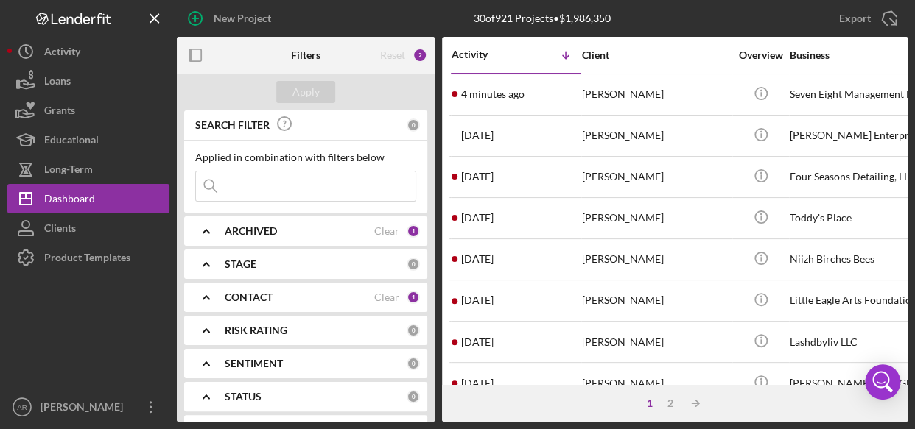
click at [394, 57] on div "Reset" at bounding box center [392, 55] width 25 height 12
click at [427, 54] on div "Reset 2" at bounding box center [391, 55] width 86 height 37
click at [383, 230] on div "Clear" at bounding box center [386, 231] width 25 height 12
click at [380, 298] on div "Clear" at bounding box center [386, 298] width 25 height 12
click at [247, 177] on input at bounding box center [305, 186] width 219 height 29
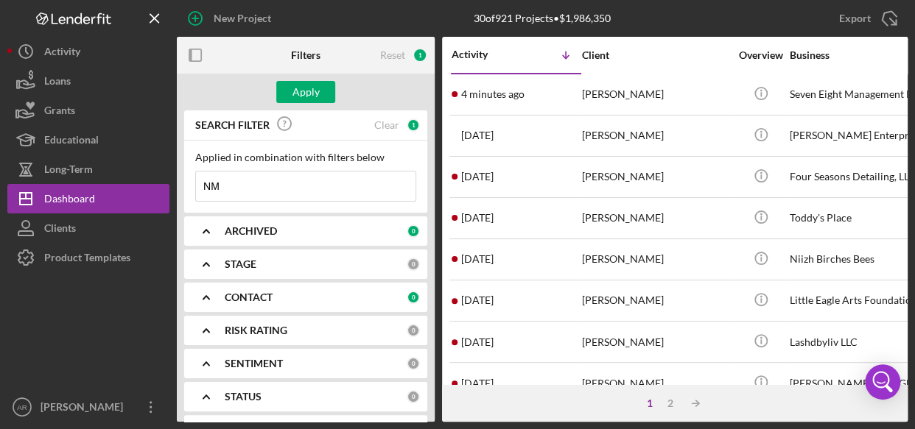
type input "N"
type input "[PERSON_NAME]"
click at [320, 82] on button "Apply" at bounding box center [305, 92] width 59 height 22
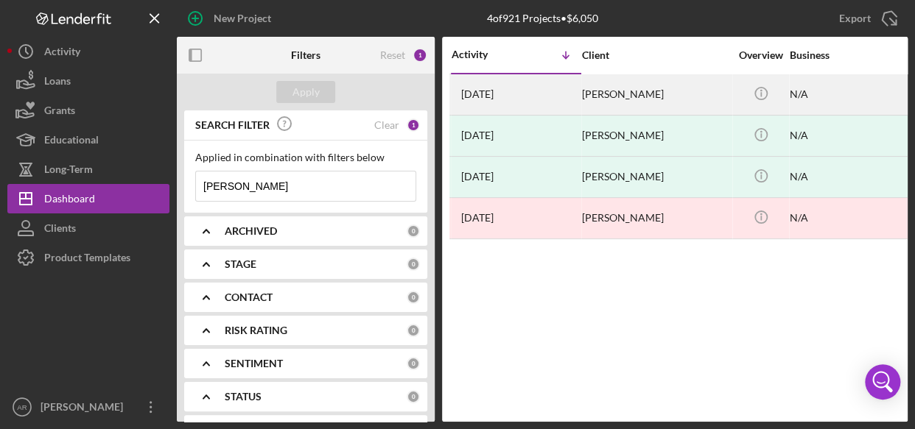
click at [626, 96] on div "[PERSON_NAME]" at bounding box center [655, 94] width 147 height 39
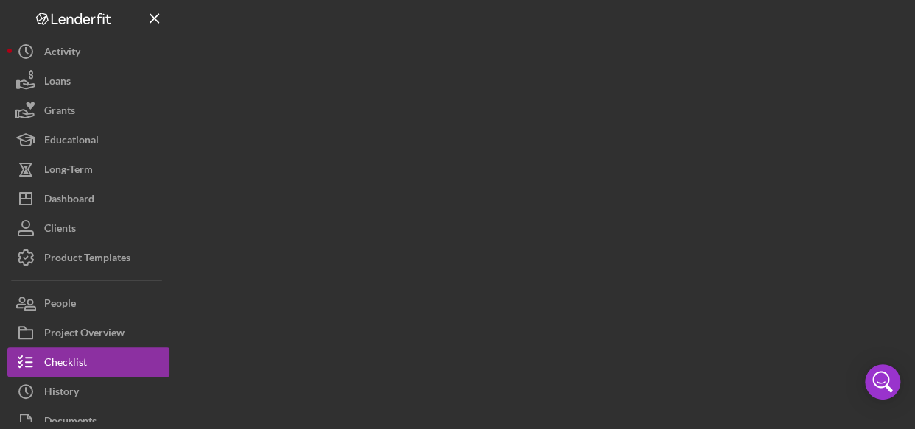
click at [626, 96] on div at bounding box center [542, 211] width 730 height 422
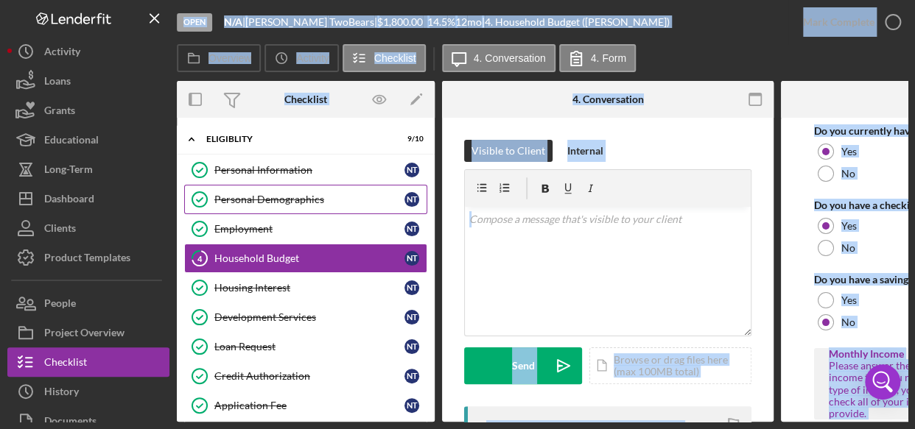
click at [265, 198] on div "Personal Demographics" at bounding box center [309, 200] width 190 height 12
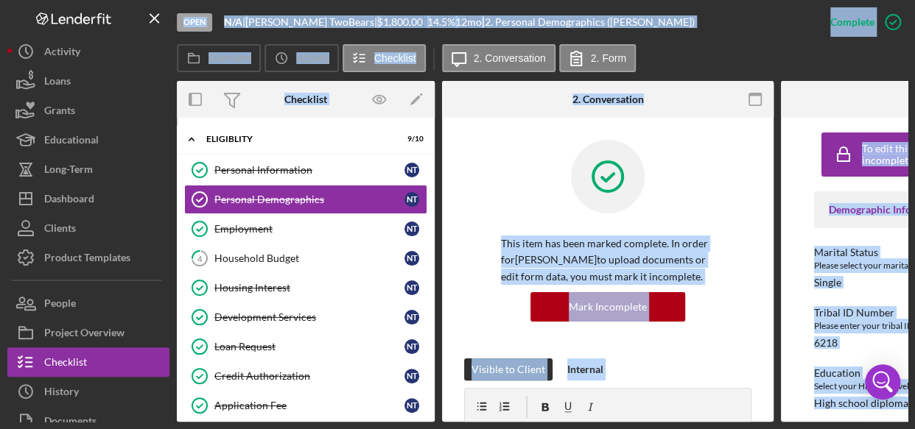
click at [722, 243] on div "This item has been marked complete. In order for [PERSON_NAME] to upload docume…" at bounding box center [607, 249] width 287 height 219
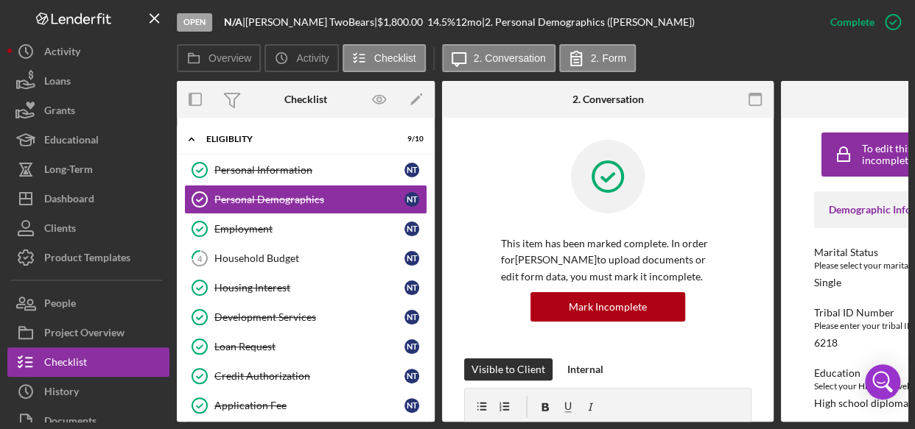
drag, startPoint x: 655, startPoint y: 422, endPoint x: 742, endPoint y: 423, distance: 86.9
click at [742, 423] on div "Open N/A | [PERSON_NAME] | $1,800.00 14.5 % 12 mo | 2. Personal Demographics ([…" at bounding box center [457, 214] width 915 height 429
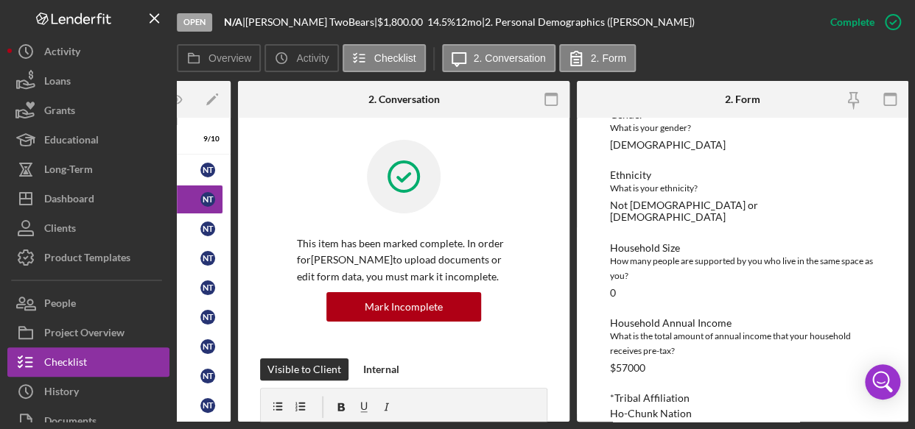
scroll to position [381, 0]
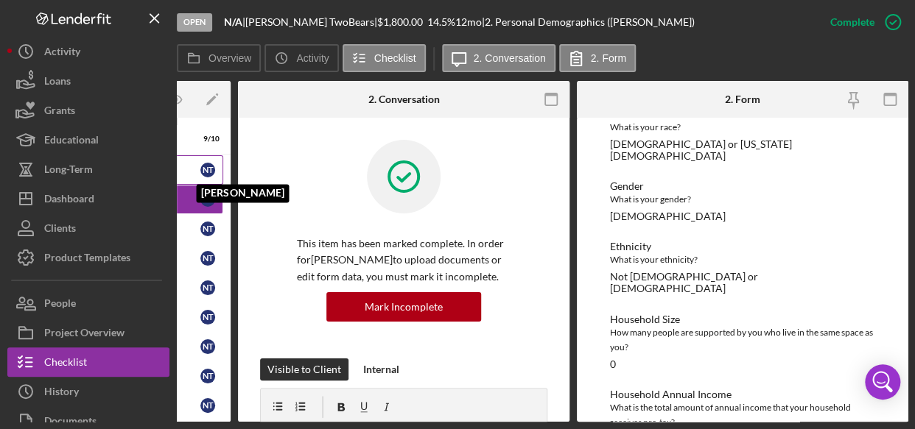
click at [200, 169] on div "N T" at bounding box center [207, 170] width 15 height 15
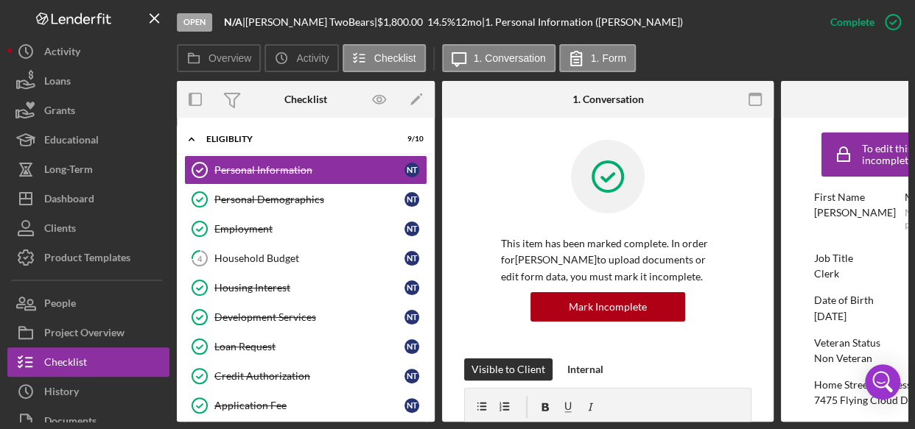
drag, startPoint x: 628, startPoint y: 422, endPoint x: 771, endPoint y: 417, distance: 142.9
click at [771, 417] on div "Open N/A | [PERSON_NAME] | $1,800.00 14.5 % 12 mo | 1. Personal Information ([P…" at bounding box center [457, 214] width 915 height 429
click at [256, 199] on div "Personal Demographics" at bounding box center [309, 200] width 190 height 12
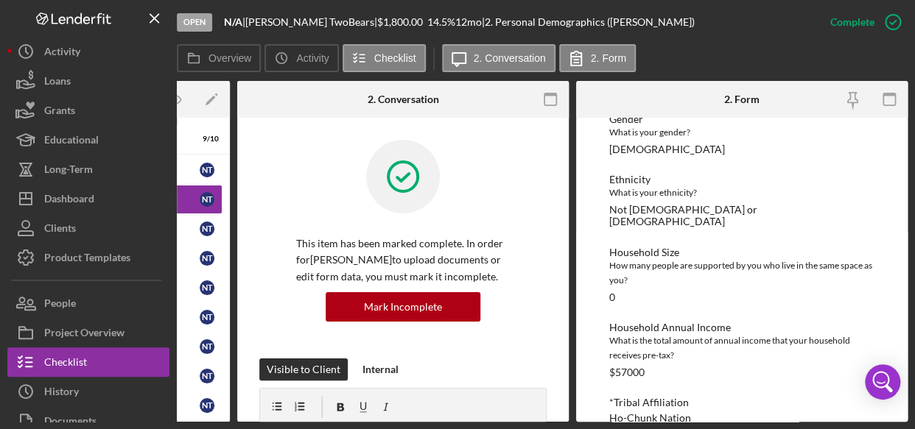
scroll to position [452, 0]
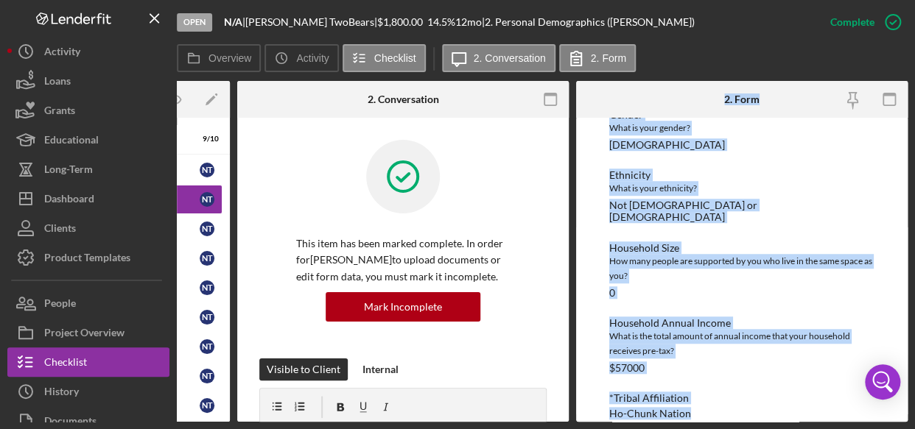
drag, startPoint x: 692, startPoint y: 422, endPoint x: 443, endPoint y: 424, distance: 248.9
click at [440, 425] on div "Open N/A | [PERSON_NAME] | $1,800.00 14.5 % 12 mo | 2. Personal Demographics ([…" at bounding box center [457, 214] width 915 height 429
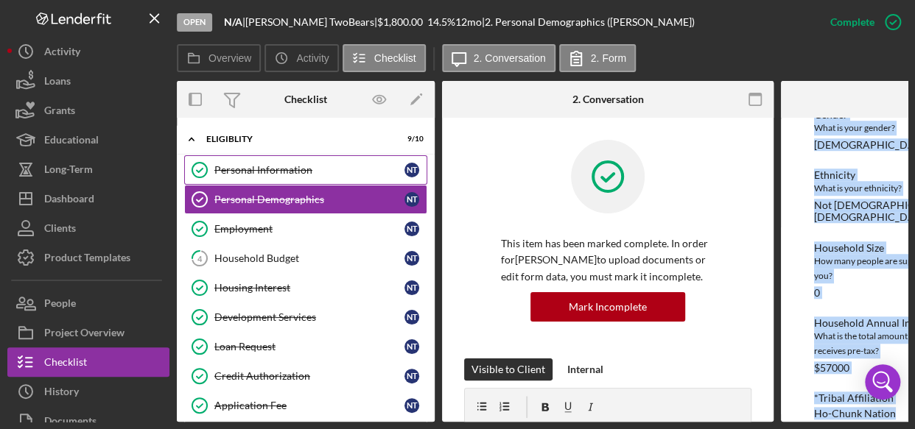
click at [272, 163] on link "Personal Information Personal Information N T" at bounding box center [305, 169] width 243 height 29
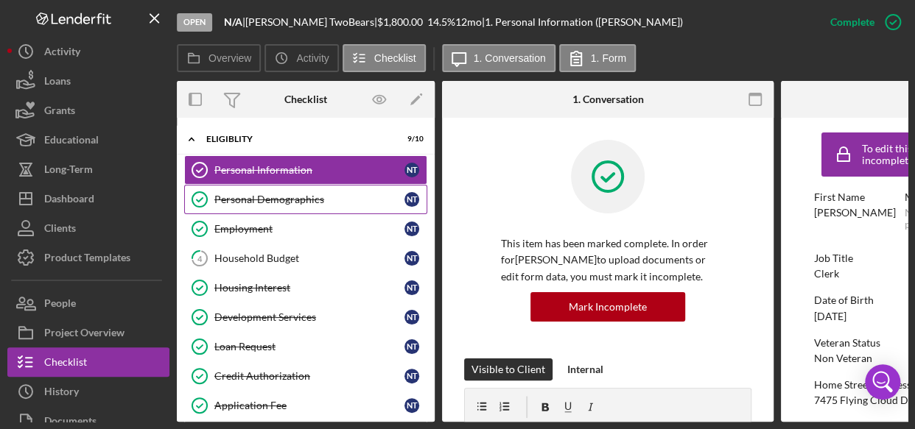
click at [281, 197] on div "Personal Demographics" at bounding box center [309, 200] width 190 height 12
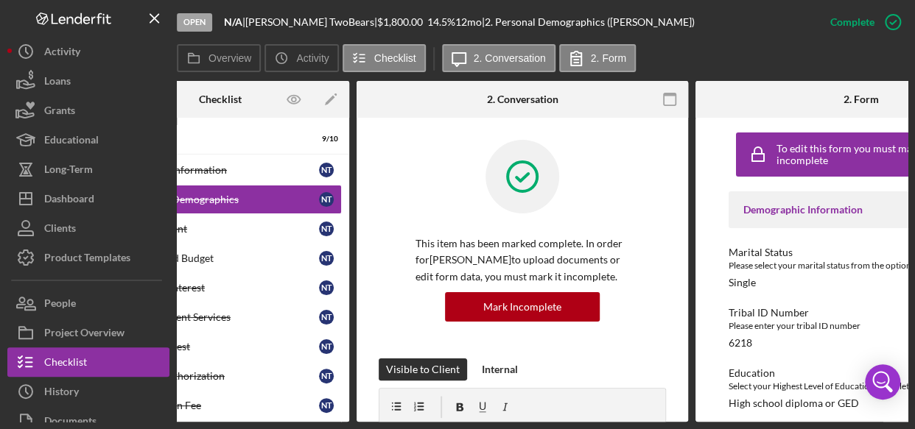
scroll to position [0, 205]
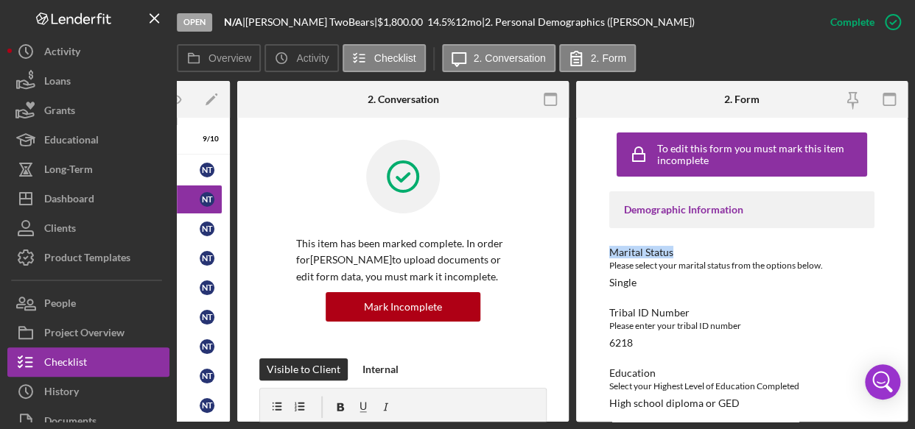
drag, startPoint x: 907, startPoint y: 208, endPoint x: 896, endPoint y: 245, distance: 39.1
click at [896, 245] on div "Open N/A | [PERSON_NAME] | $1,800.00 14.5 % 12 mo | 2. Personal Demographics ([…" at bounding box center [457, 214] width 915 height 429
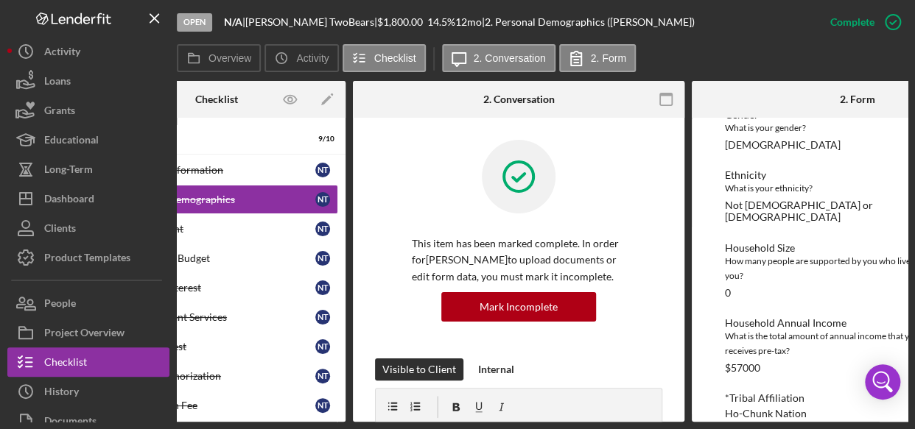
scroll to position [0, 0]
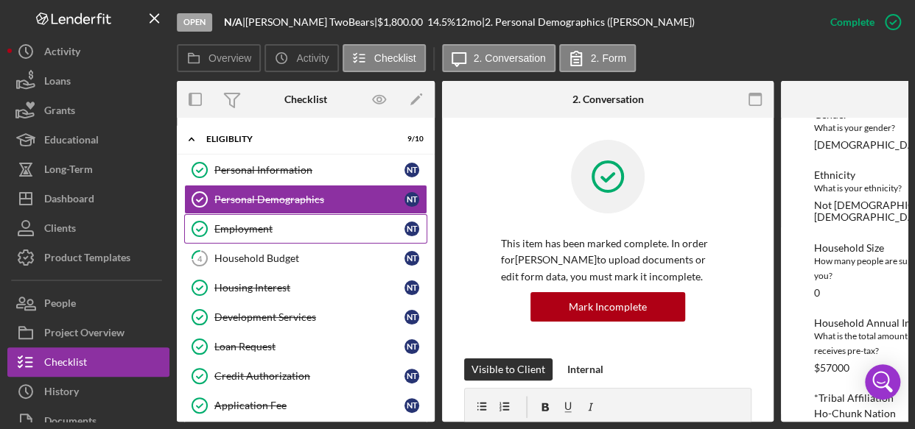
click at [250, 223] on div "Employment" at bounding box center [309, 229] width 190 height 12
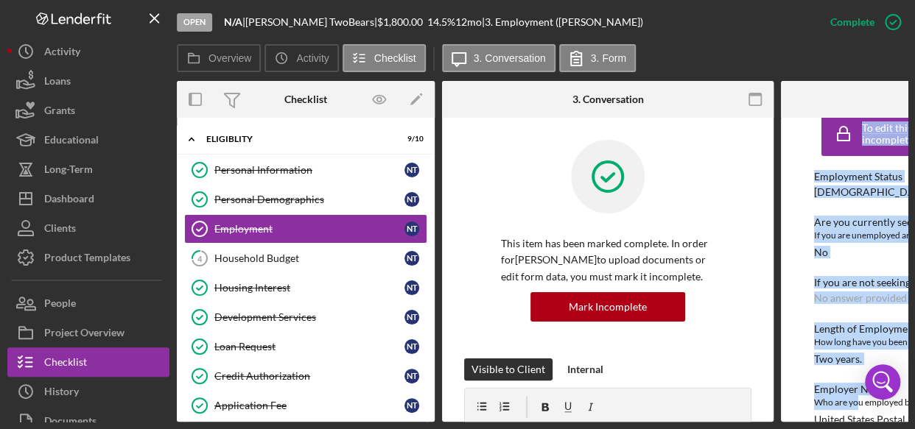
scroll to position [37, 0]
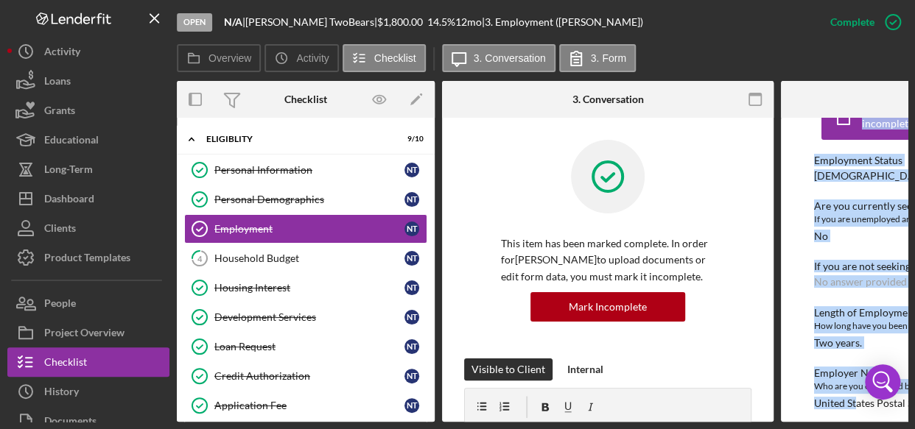
drag, startPoint x: 635, startPoint y: 417, endPoint x: 831, endPoint y: 409, distance: 195.3
click at [851, 410] on div "Overview Internal Workflow Stage Open Icon/Dropdown Arrow Archive (can unarchiv…" at bounding box center [542, 251] width 730 height 341
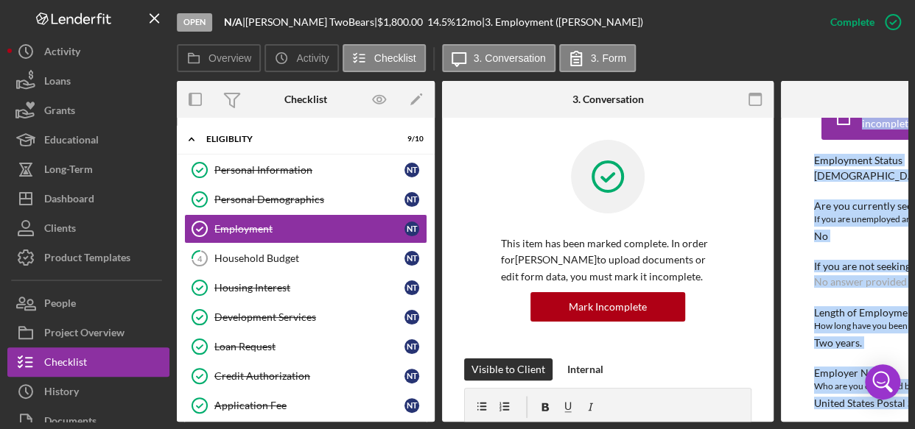
drag, startPoint x: 710, startPoint y: 422, endPoint x: 807, endPoint y: 419, distance: 97.2
click at [807, 419] on div "Overview Internal Workflow Stage Open Icon/Dropdown Arrow Archive (can unarchiv…" at bounding box center [542, 251] width 730 height 341
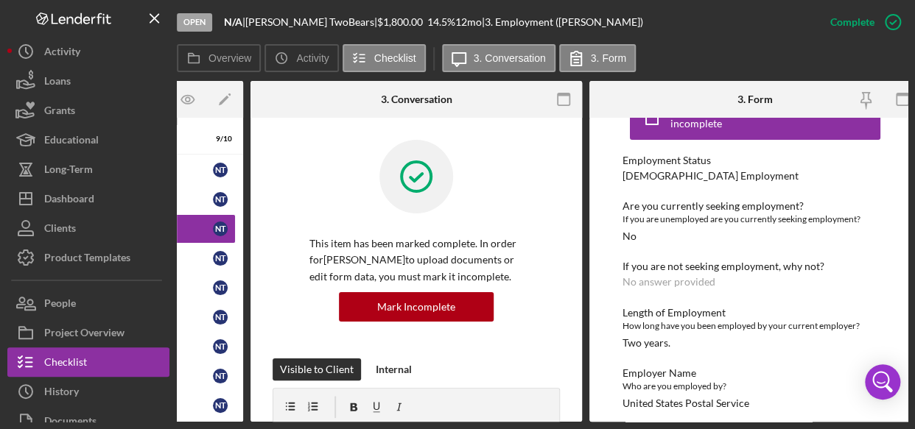
scroll to position [0, 197]
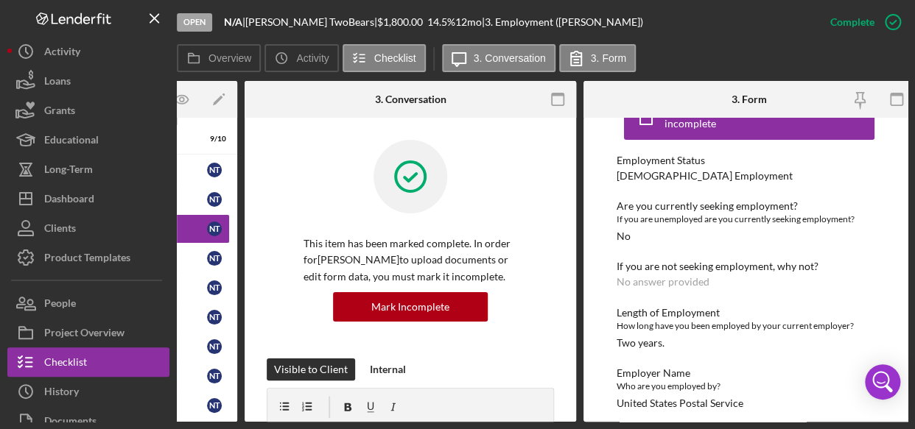
click at [830, 345] on div "Length of Employment How long have you been employed by your current employer? …" at bounding box center [748, 328] width 265 height 42
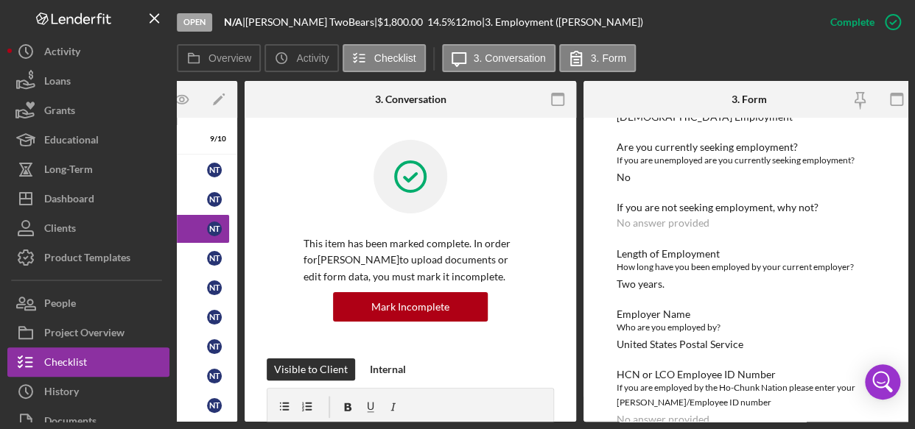
scroll to position [125, 0]
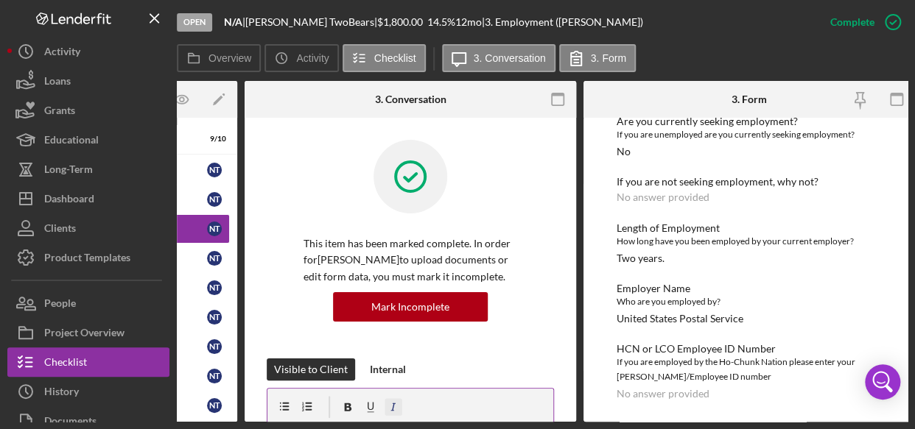
drag, startPoint x: 519, startPoint y: 417, endPoint x: 394, endPoint y: 412, distance: 125.3
click at [394, 412] on div at bounding box center [410, 407] width 286 height 37
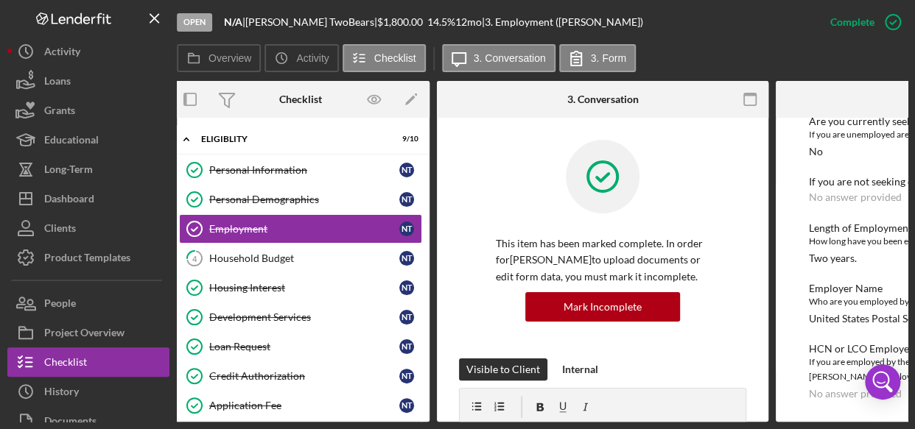
scroll to position [0, 0]
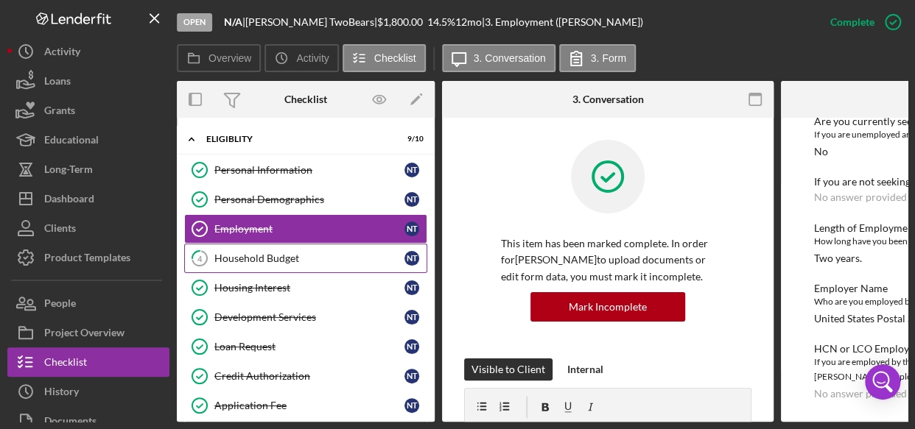
click at [264, 250] on link "4 Household Budget N T" at bounding box center [305, 258] width 243 height 29
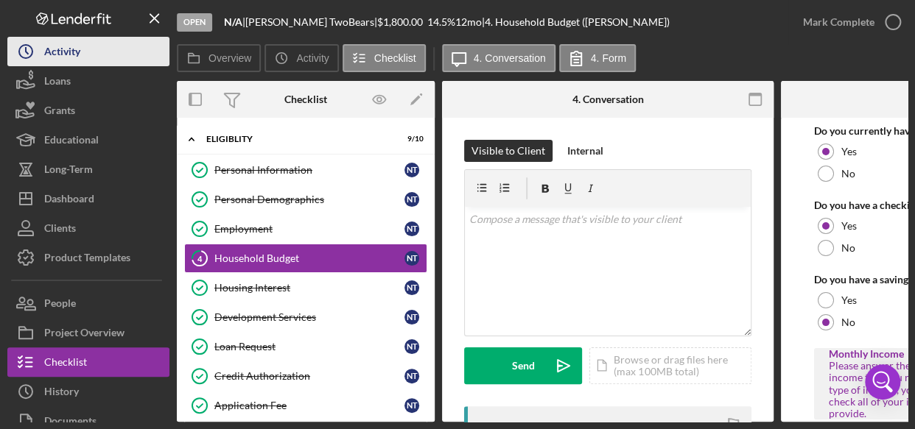
click at [71, 52] on div "Activity" at bounding box center [62, 53] width 36 height 33
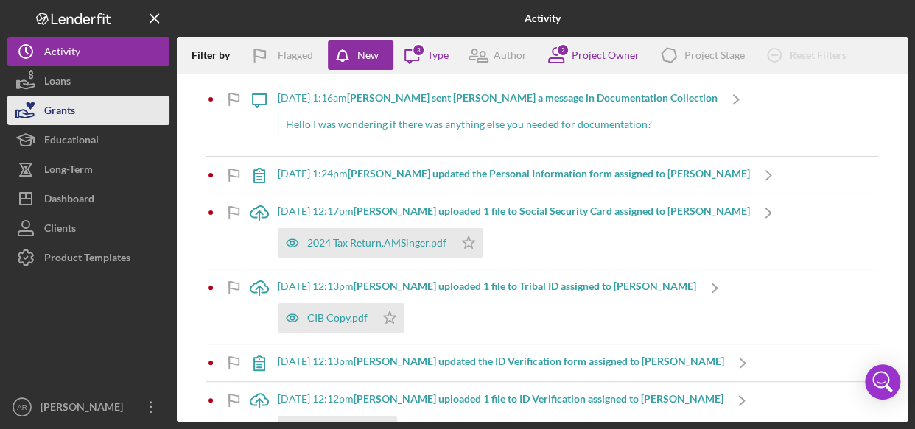
click at [60, 115] on div "Grants" at bounding box center [59, 112] width 31 height 33
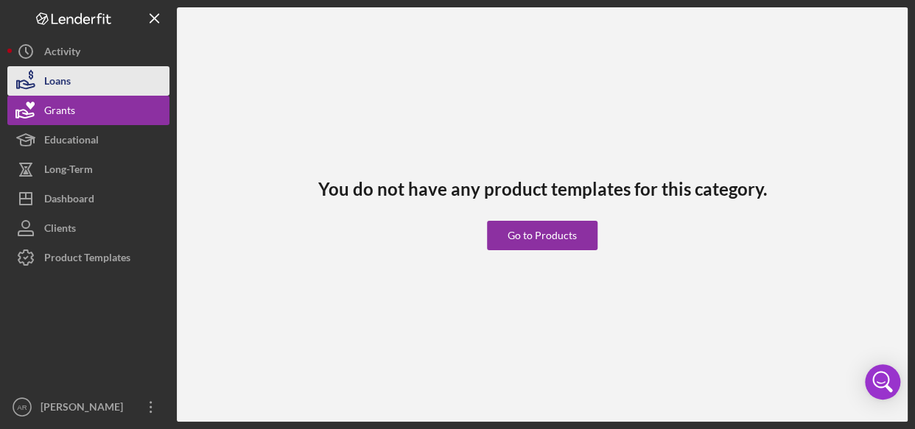
click at [62, 83] on div "Loans" at bounding box center [57, 82] width 27 height 33
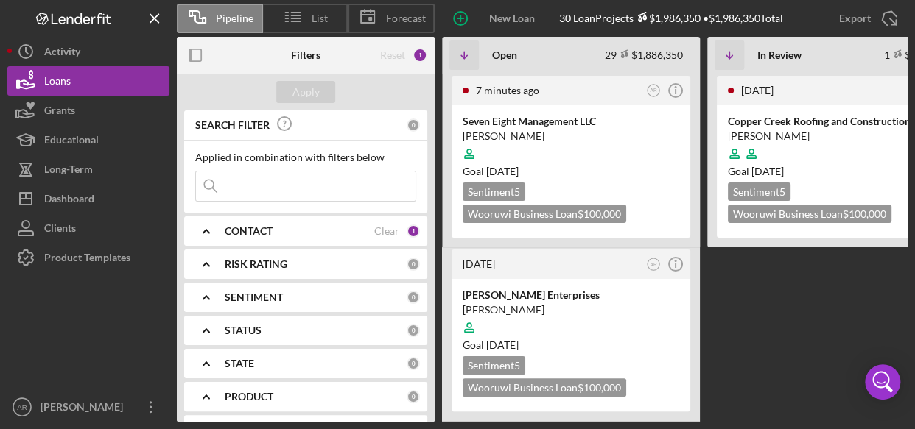
click at [762, 283] on Review "[DATE] AR Icon/Info Copper Creek Roofing and Construction, LLC [PERSON_NAME] Go…" at bounding box center [836, 248] width 258 height 348
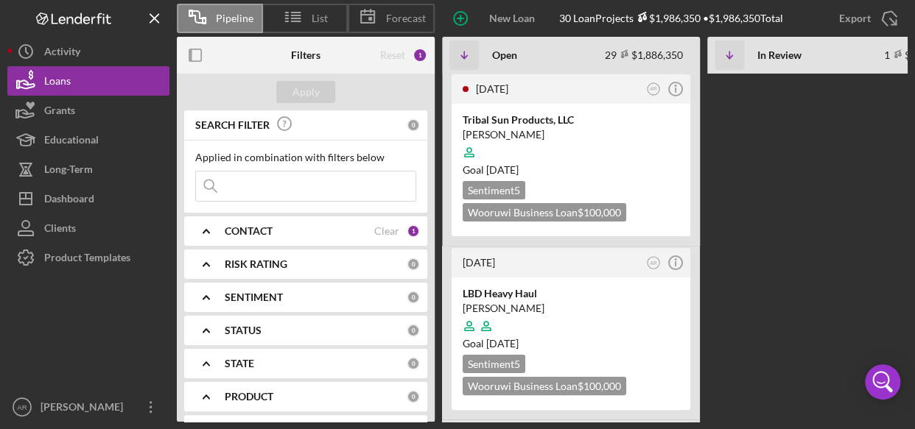
scroll to position [4565, 0]
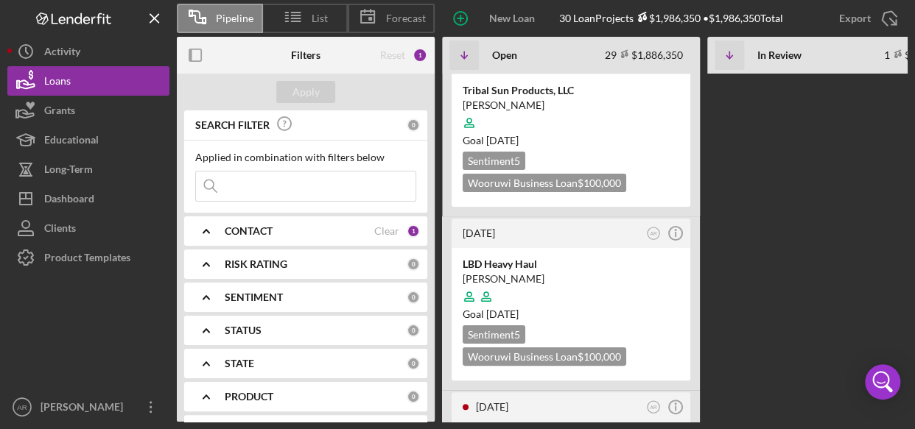
click at [749, 318] on div "7 minutes ago AR Icon/Info Seven Eight Management LLC [PERSON_NAME] Goal [DATE]…" at bounding box center [834, 248] width 784 height 348
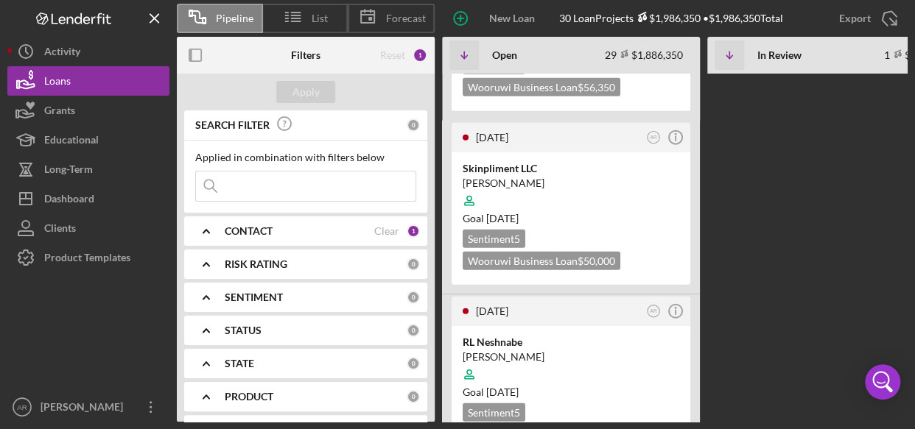
scroll to position [3711, 0]
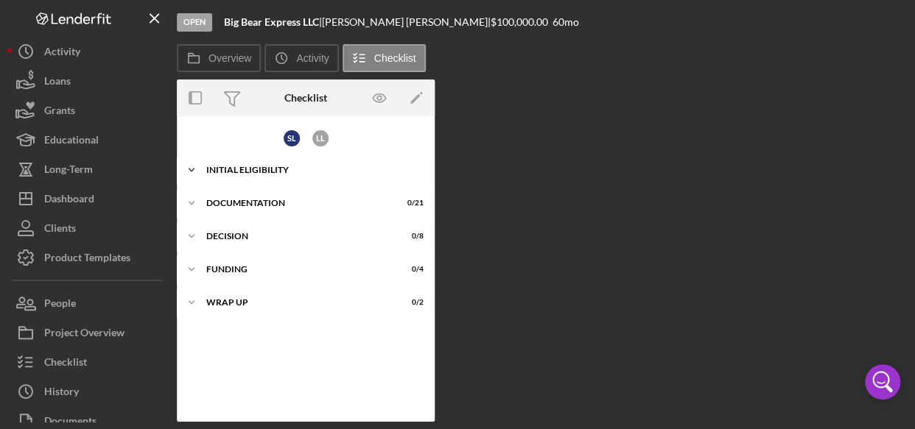
click at [279, 170] on div "Initial Eligibility" at bounding box center [311, 170] width 210 height 9
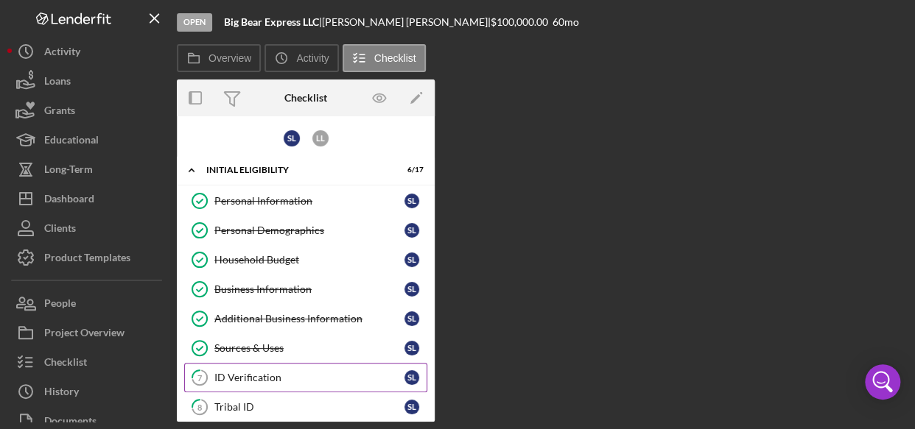
click at [265, 383] on link "7 ID Verification S L" at bounding box center [305, 377] width 243 height 29
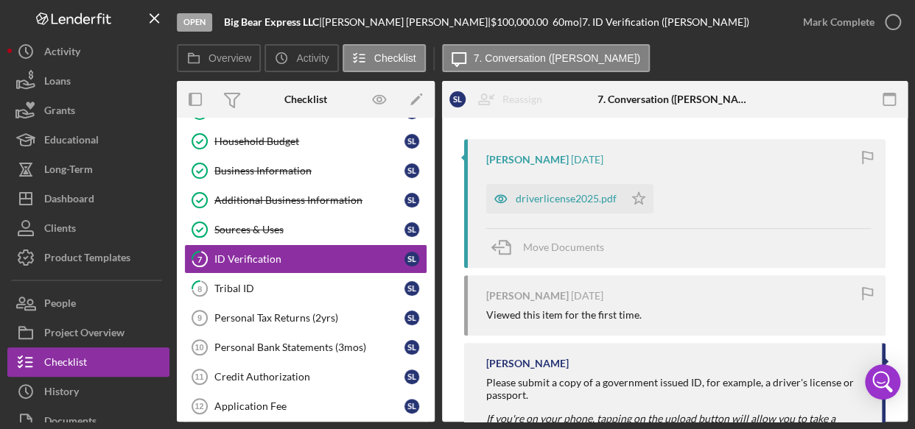
scroll to position [162, 0]
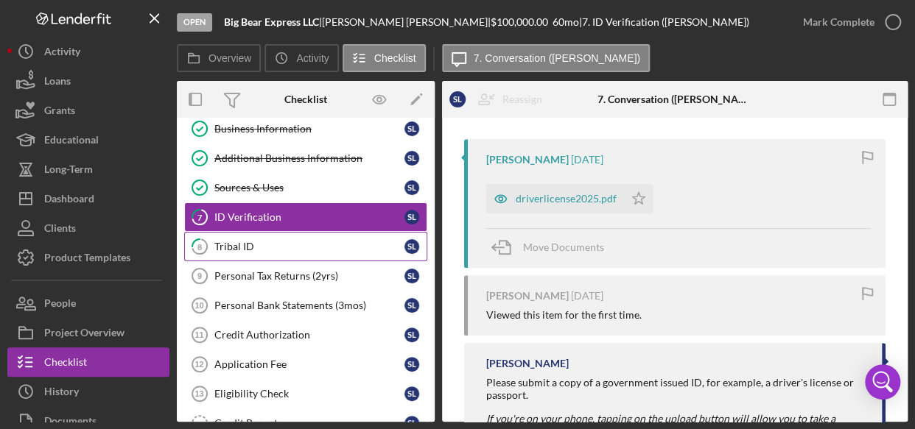
click at [300, 241] on div "Tribal ID" at bounding box center [309, 247] width 190 height 12
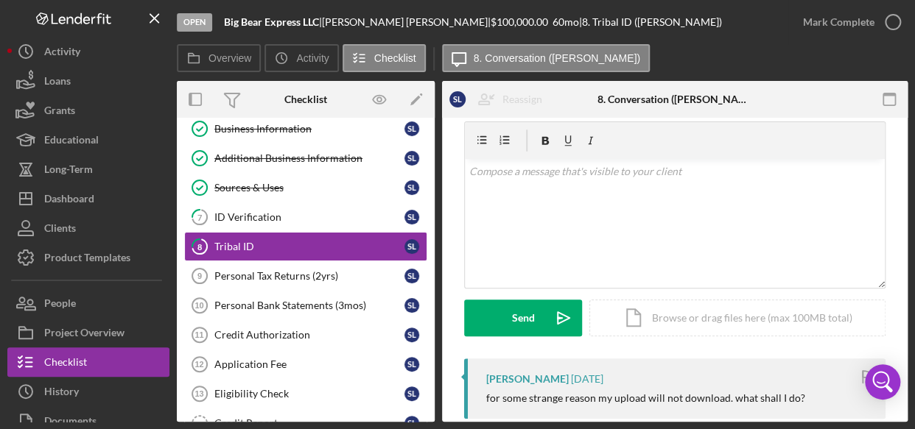
scroll to position [46, 0]
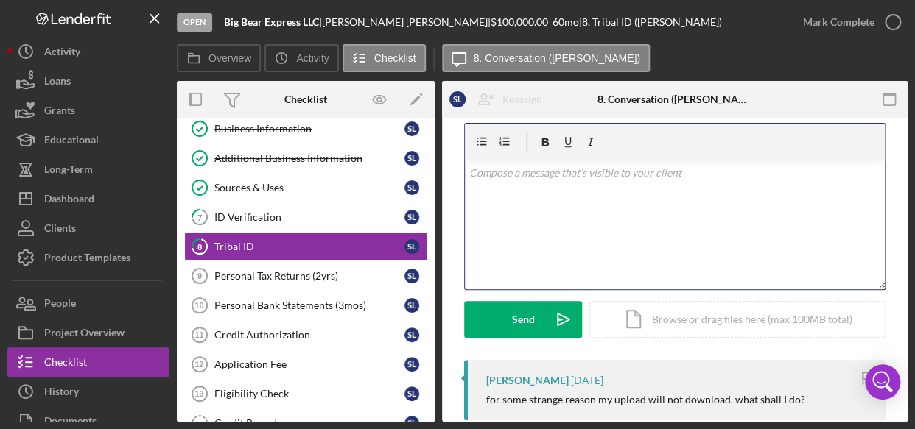
click at [591, 183] on div "v Color teal Color pink Remove color Add row above Add row below Add column bef…" at bounding box center [675, 225] width 420 height 129
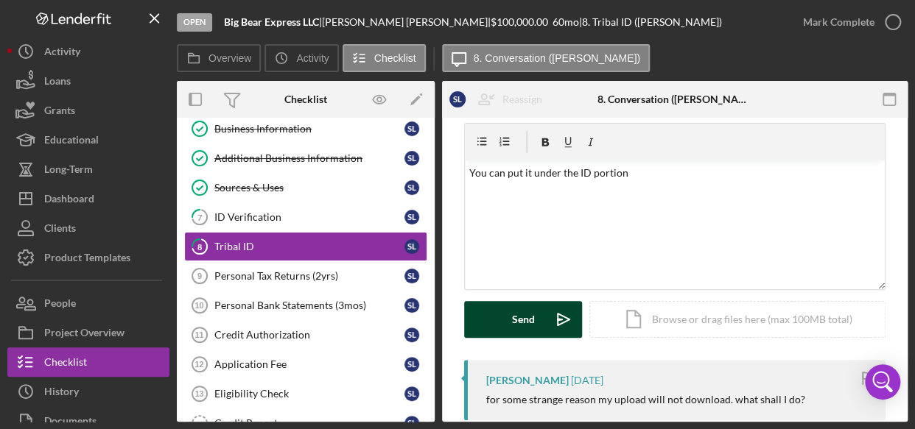
click at [530, 321] on div "Send" at bounding box center [523, 319] width 23 height 37
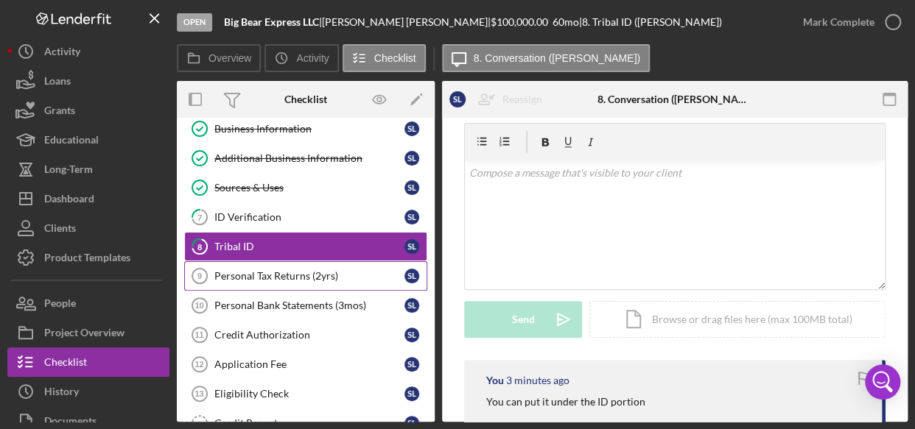
click at [285, 274] on div "Personal Tax Returns (2yrs)" at bounding box center [309, 276] width 190 height 12
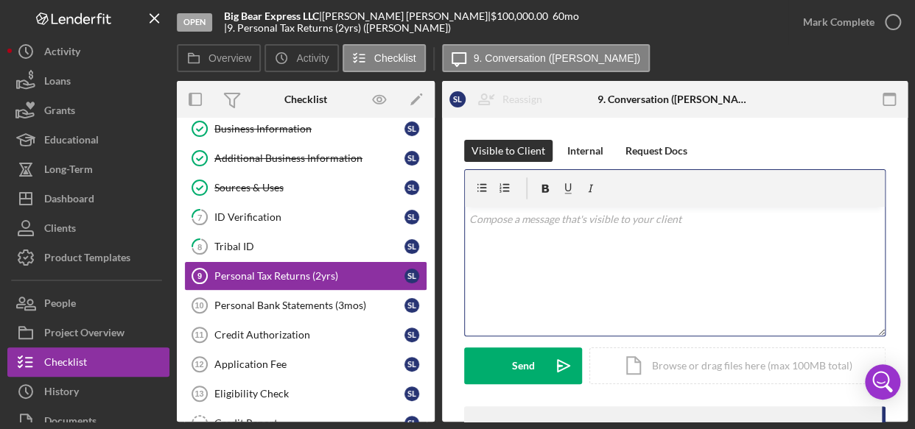
click at [642, 229] on div "v Color teal Color pink Remove color Add row above Add row below Add column bef…" at bounding box center [675, 271] width 420 height 129
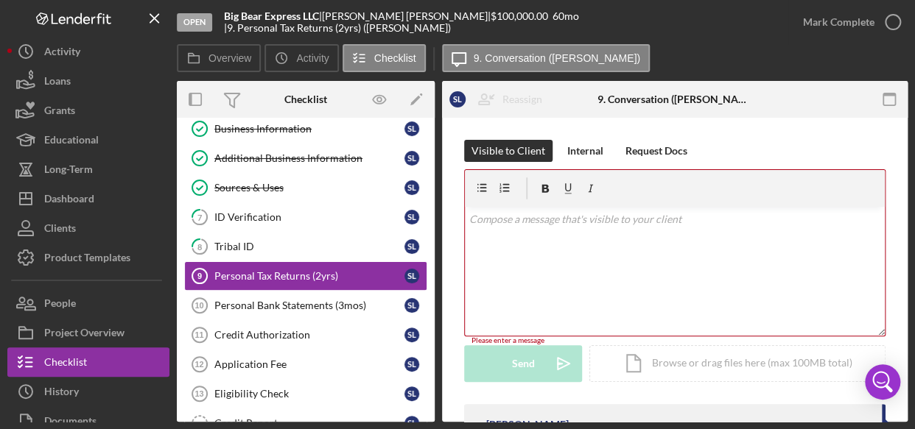
click at [731, 148] on div "Visible to Client Internal Request Docs" at bounding box center [674, 151] width 421 height 22
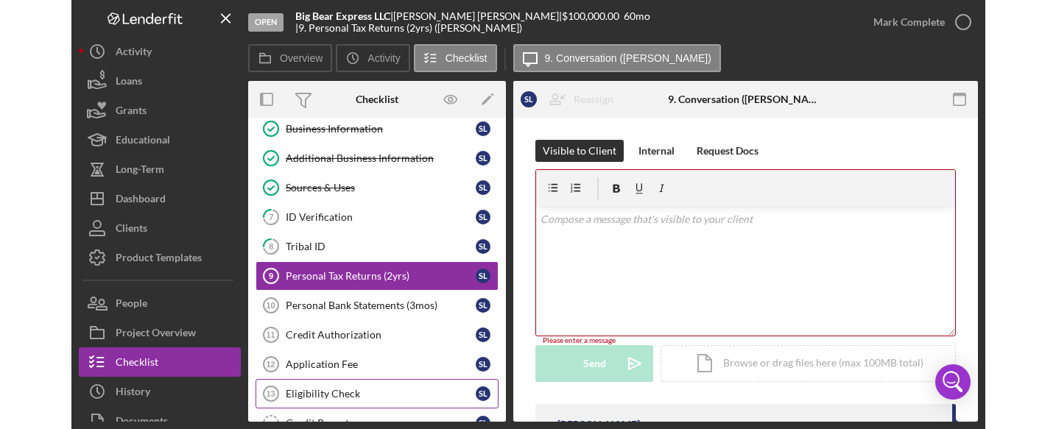
scroll to position [162, 0]
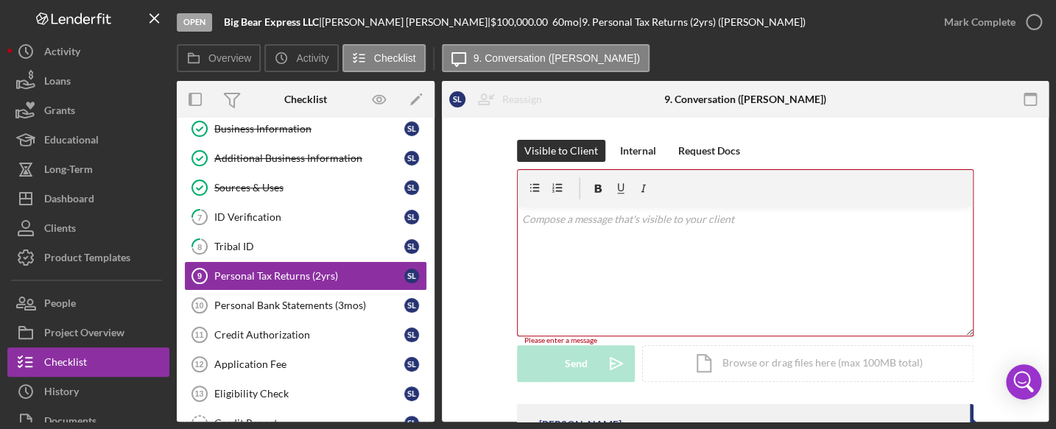
click at [480, 227] on div "Visible to Client Internal Request Docs v Color teal Color pink Remove color Ad…" at bounding box center [745, 272] width 563 height 264
drag, startPoint x: 1049, startPoint y: 233, endPoint x: 1054, endPoint y: 309, distance: 76.1
click at [1054, 309] on div "Open Big Bear Express LLC | [PERSON_NAME] | $100,000.00 60 mo | 9. Personal Tax…" at bounding box center [528, 214] width 1056 height 429
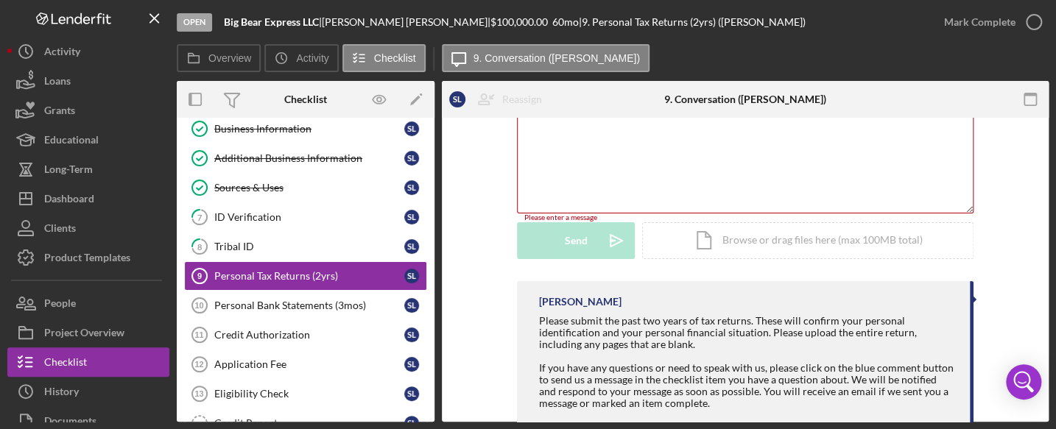
scroll to position [0, 0]
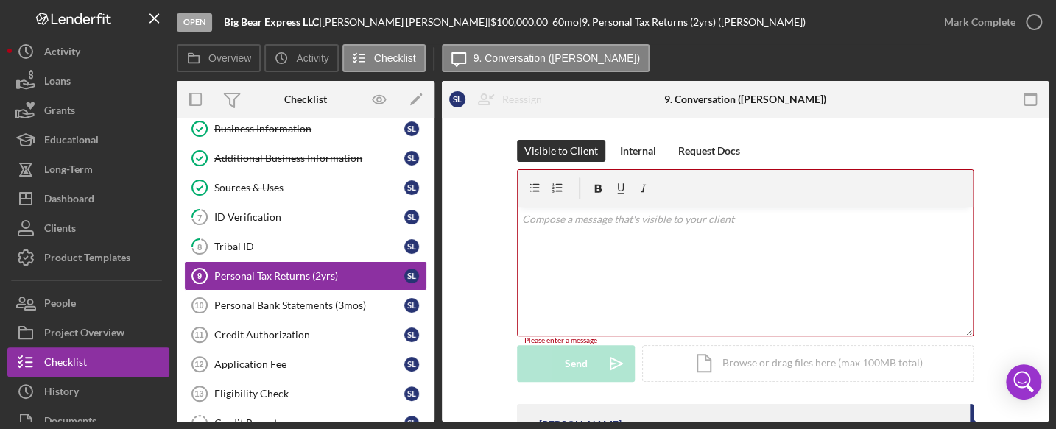
click at [596, 241] on div "v Color teal Color pink Remove color Add row above Add row below Add column bef…" at bounding box center [745, 271] width 455 height 129
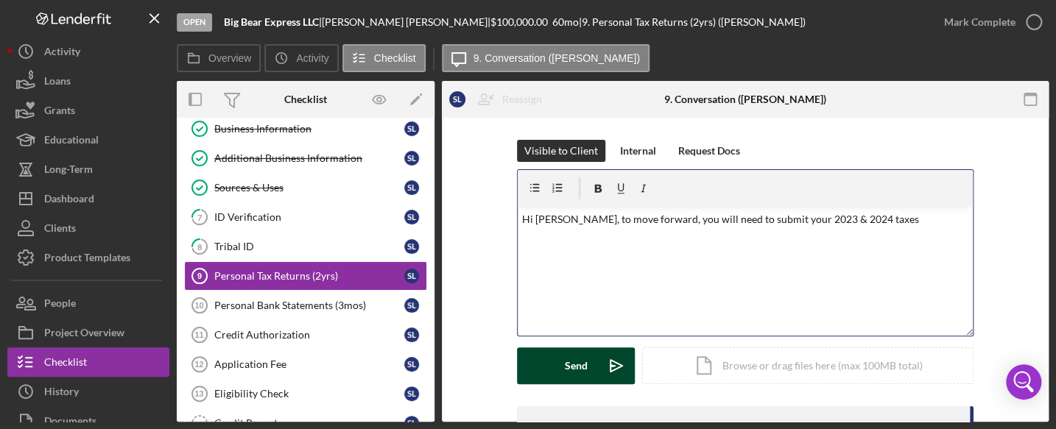
click at [574, 369] on div "Send" at bounding box center [576, 366] width 23 height 37
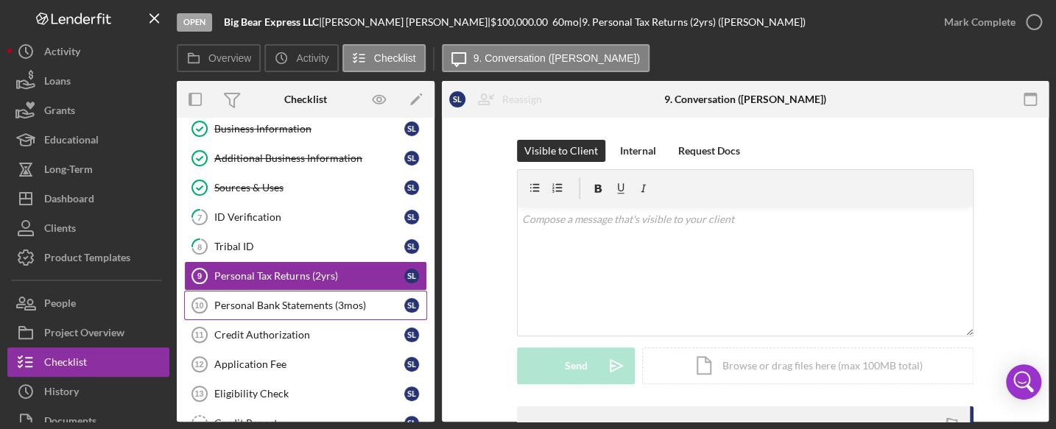
click at [328, 300] on div "Personal Bank Statements (3mos)" at bounding box center [309, 306] width 190 height 12
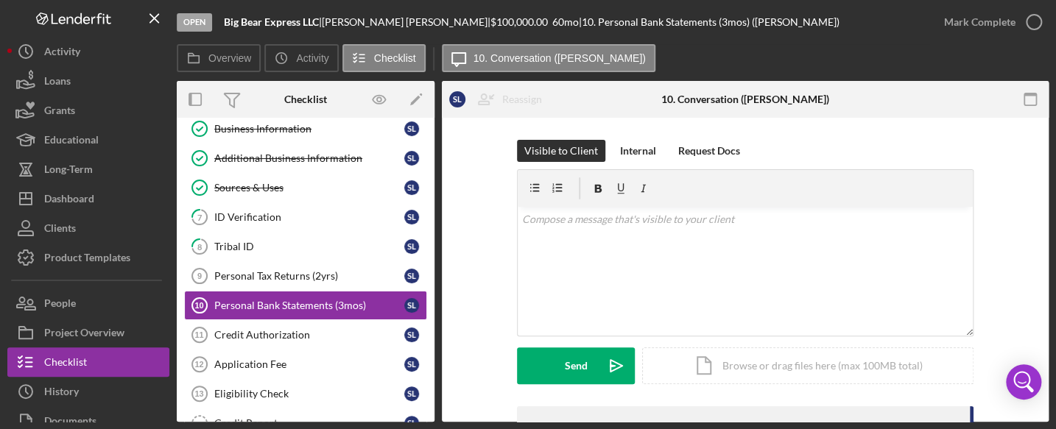
drag, startPoint x: 1049, startPoint y: 226, endPoint x: 1043, endPoint y: 274, distance: 48.2
click at [1043, 274] on div "Open Big Bear Express LLC | [PERSON_NAME] | $100,000.00 60 mo | 10. Personal Ba…" at bounding box center [528, 214] width 1056 height 429
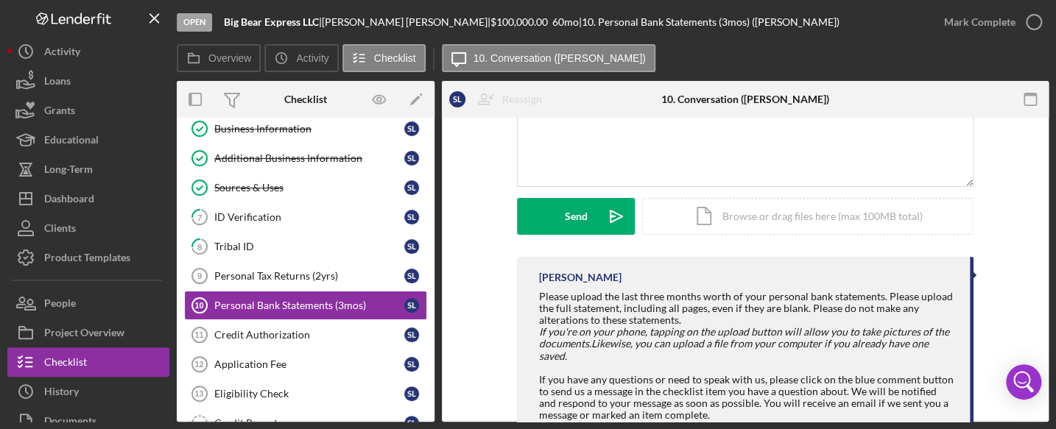
scroll to position [162, 0]
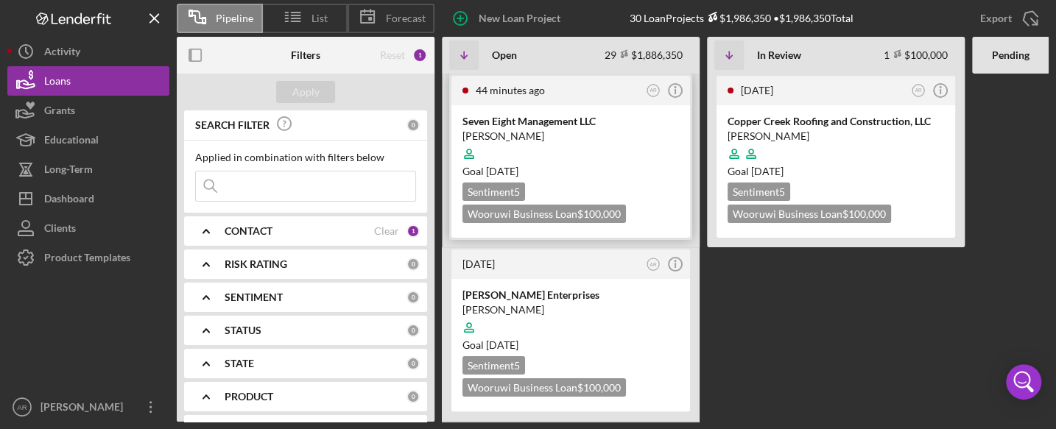
click at [565, 161] on div at bounding box center [570, 154] width 216 height 28
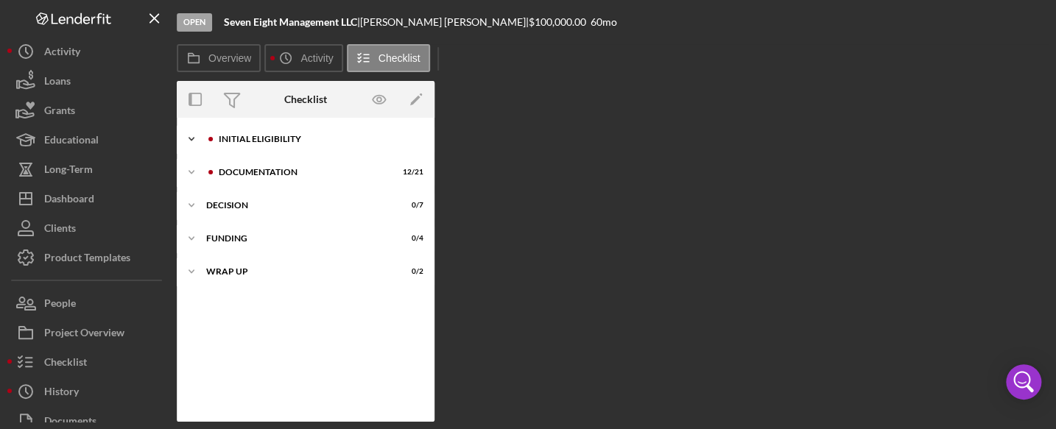
click at [256, 141] on div "Initial Eligibility" at bounding box center [317, 139] width 197 height 9
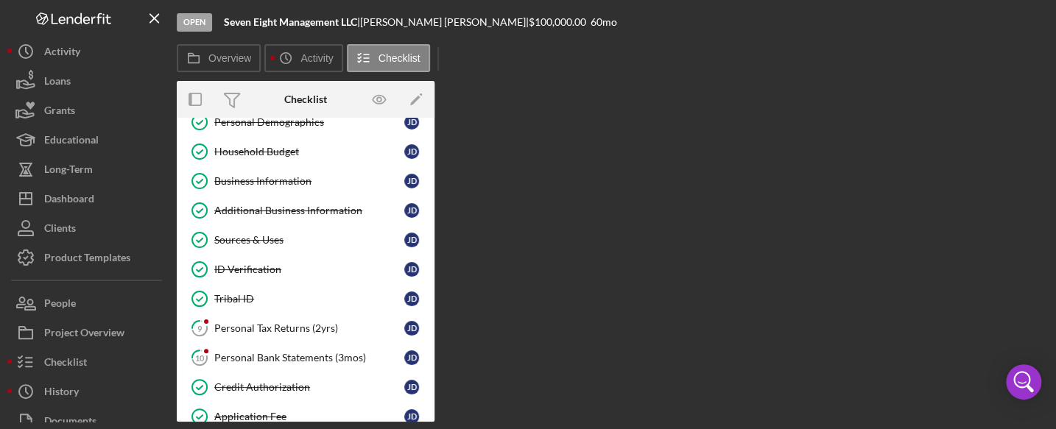
scroll to position [94, 0]
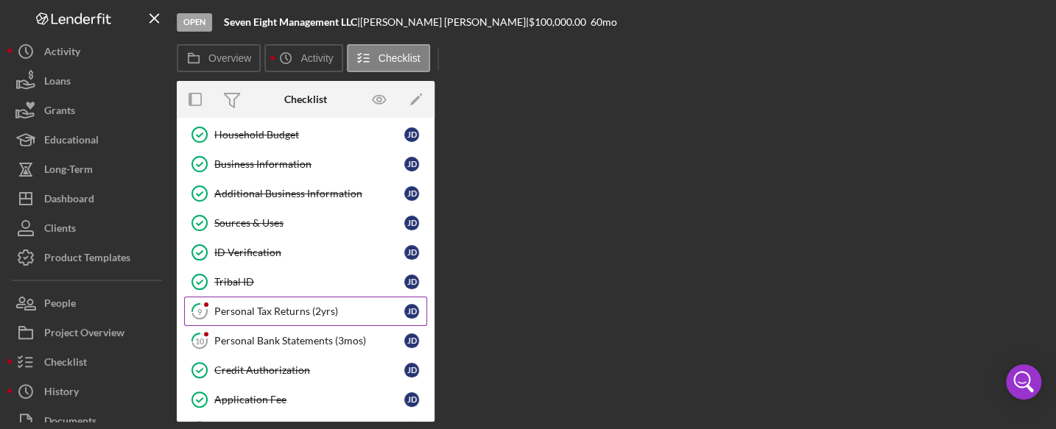
click at [282, 299] on link "9 Personal Tax Returns (2yrs) [PERSON_NAME]" at bounding box center [305, 311] width 243 height 29
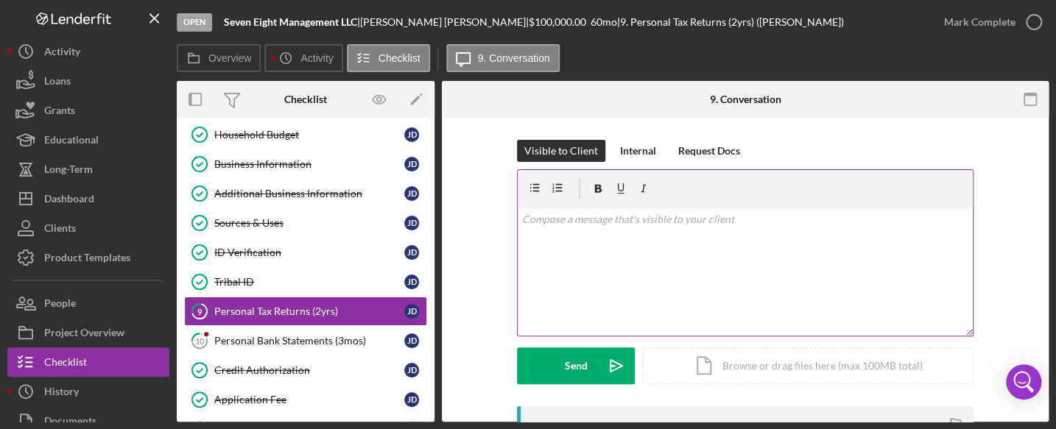
click at [867, 317] on div "v Color teal Color pink Remove color Add row above Add row below Add column bef…" at bounding box center [745, 271] width 455 height 129
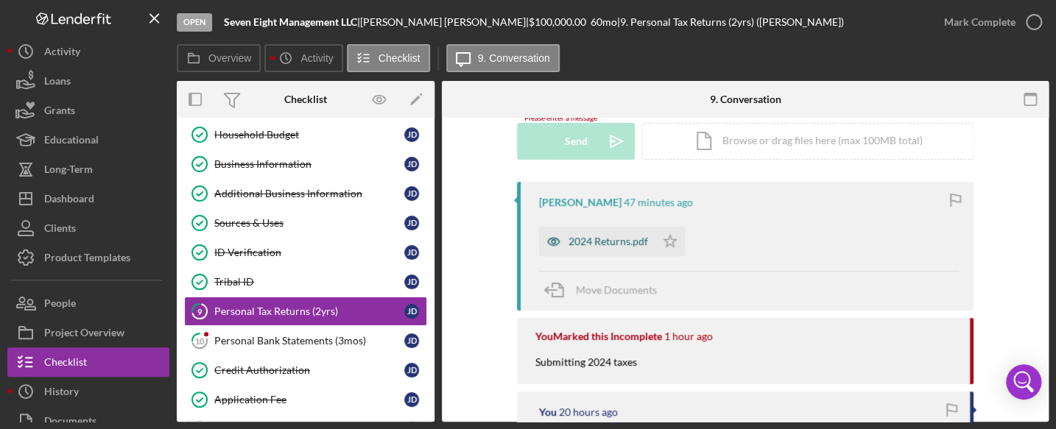
scroll to position [219, 0]
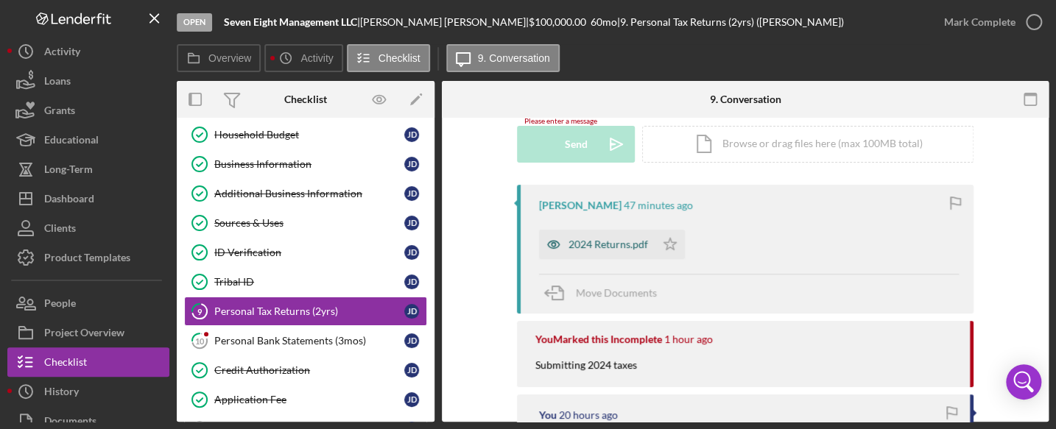
click at [607, 239] on div "2024 Returns.pdf" at bounding box center [608, 245] width 80 height 12
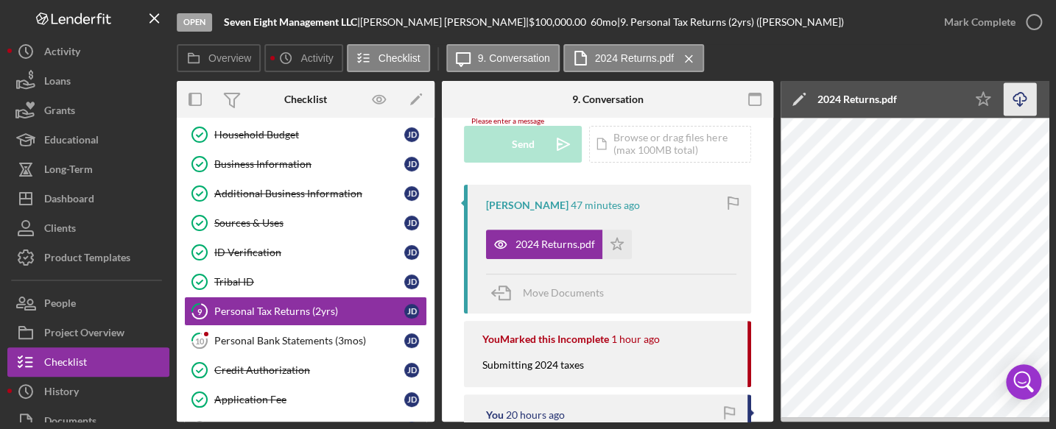
click at [1018, 102] on icon "Icon/Download" at bounding box center [1020, 99] width 33 height 33
click at [1034, 21] on icon "button" at bounding box center [1033, 22] width 37 height 37
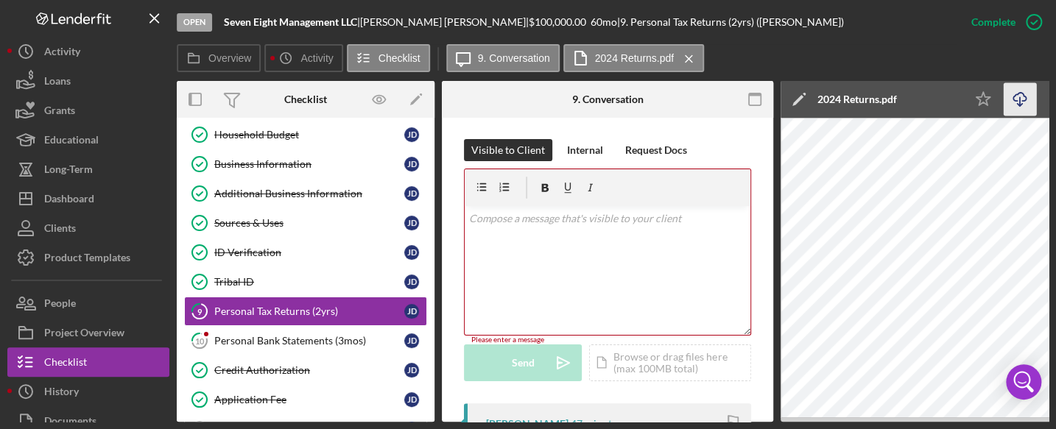
scroll to position [438, 0]
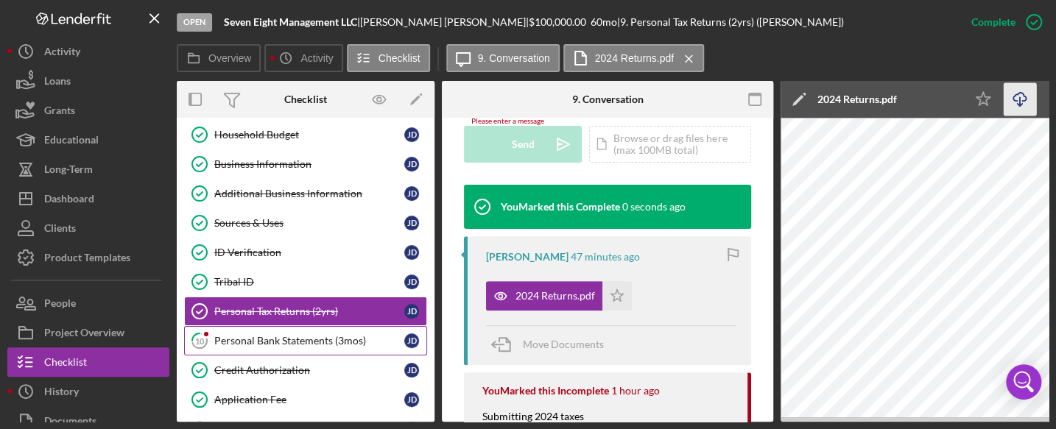
click at [293, 342] on div "Personal Bank Statements (3mos)" at bounding box center [309, 341] width 190 height 12
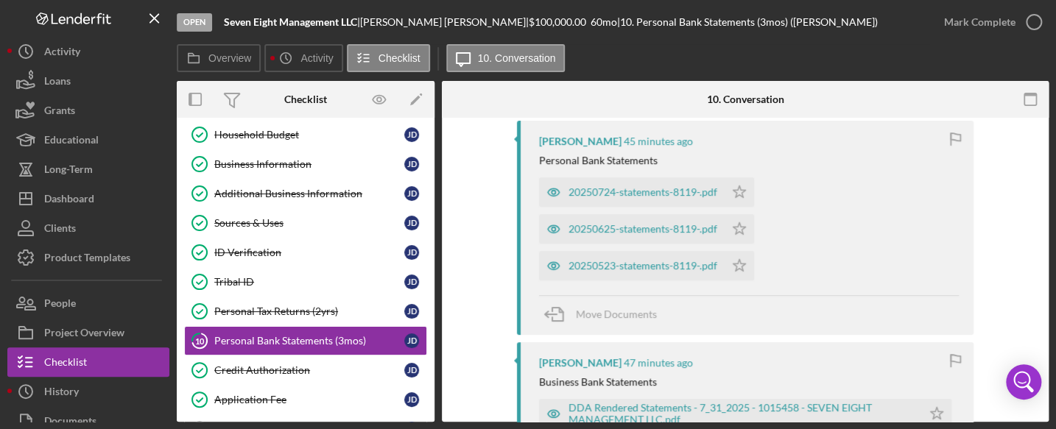
scroll to position [292, 0]
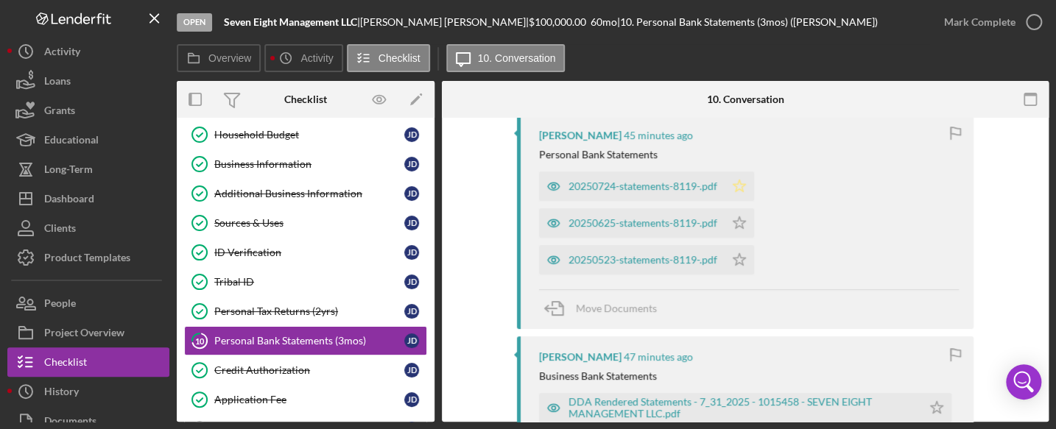
click at [738, 183] on icon "Icon/Star" at bounding box center [739, 186] width 29 height 29
click at [636, 191] on div "20250724-statements-8119-.pdf" at bounding box center [642, 186] width 149 height 12
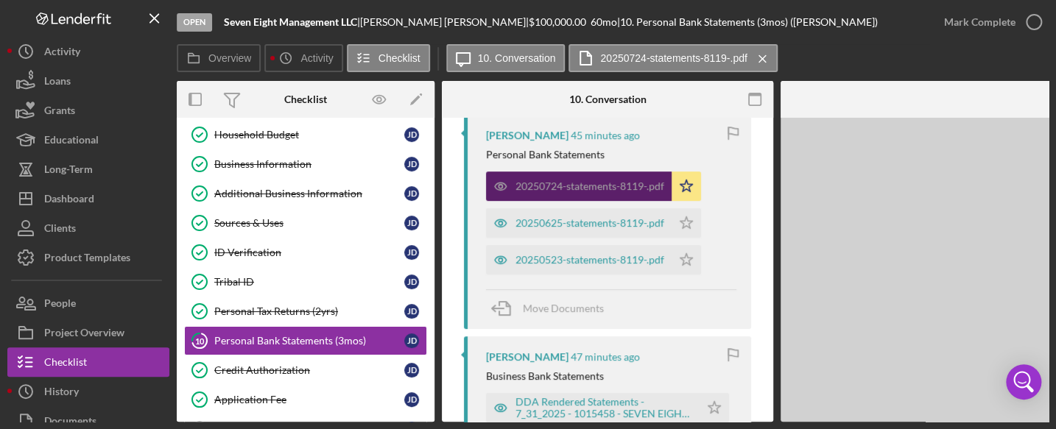
click at [636, 191] on div "20250724-statements-8119-.pdf" at bounding box center [589, 186] width 149 height 12
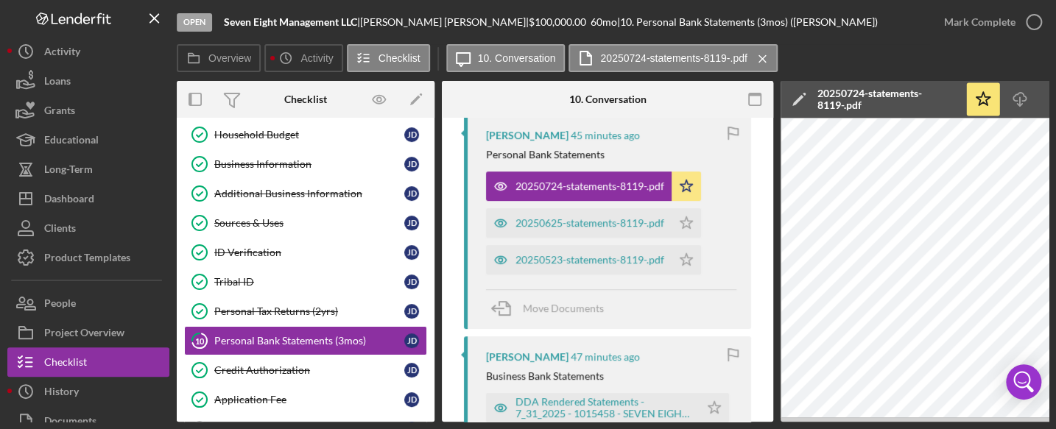
drag, startPoint x: 867, startPoint y: 422, endPoint x: 917, endPoint y: 420, distance: 50.1
click at [917, 420] on div "Open Seven Eight Management LLC | [PERSON_NAME] | $100,000.00 60 mo | 10. Perso…" at bounding box center [528, 214] width 1056 height 429
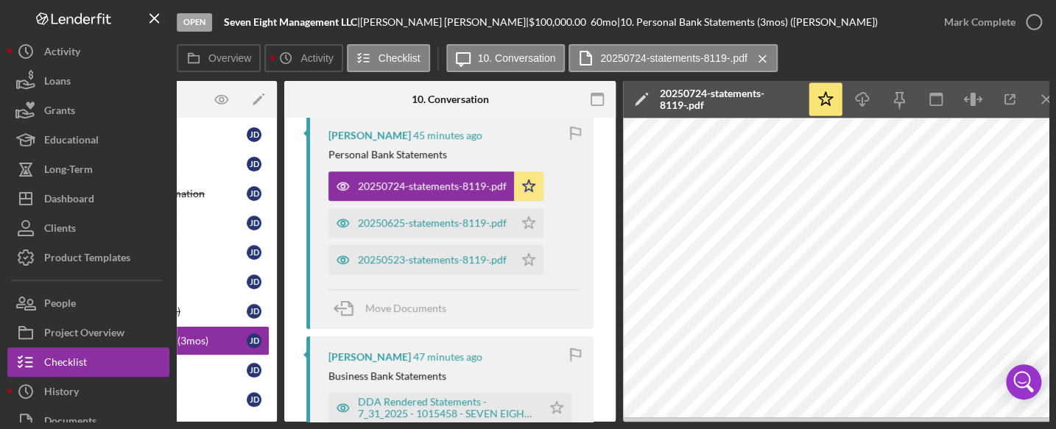
scroll to position [0, 174]
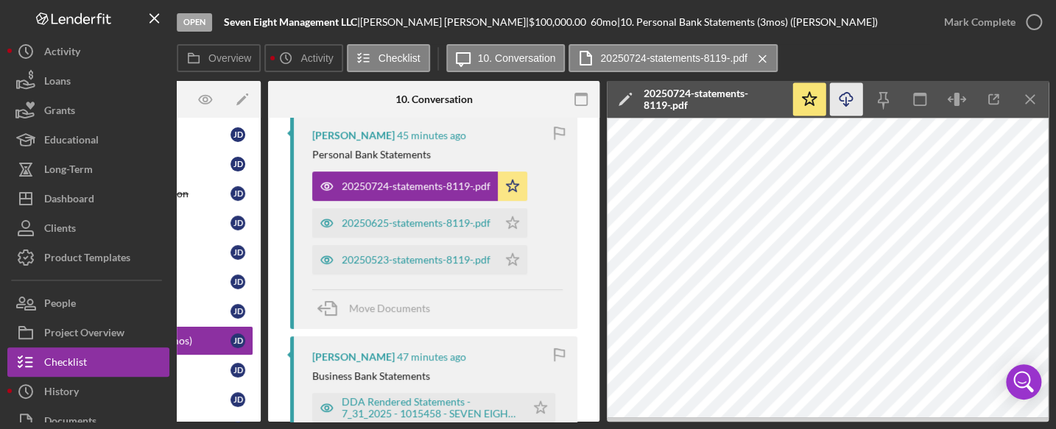
click at [846, 99] on icon "Icon/Download" at bounding box center [846, 99] width 33 height 33
click at [408, 217] on div "20250625-statements-8119-.pdf" at bounding box center [416, 223] width 149 height 12
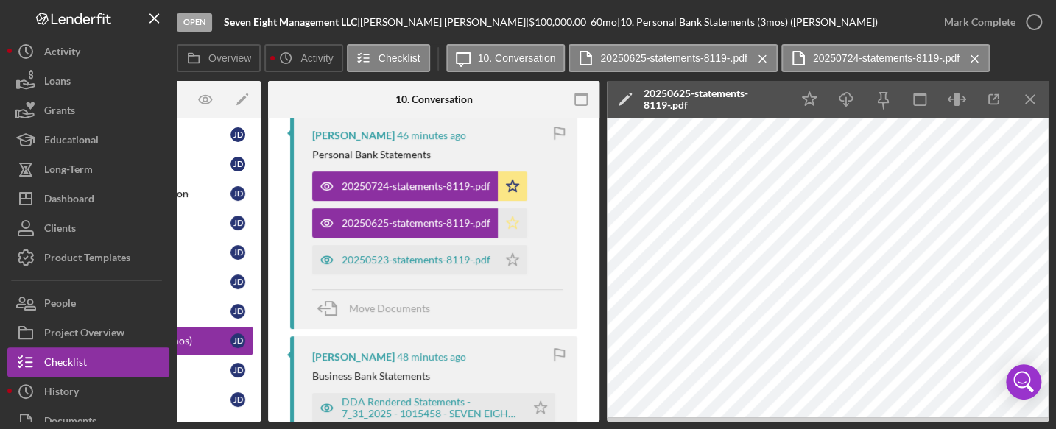
click at [515, 219] on icon "Icon/Star" at bounding box center [512, 222] width 29 height 29
click at [420, 258] on div "20250523-statements-8119-.pdf" at bounding box center [416, 260] width 149 height 12
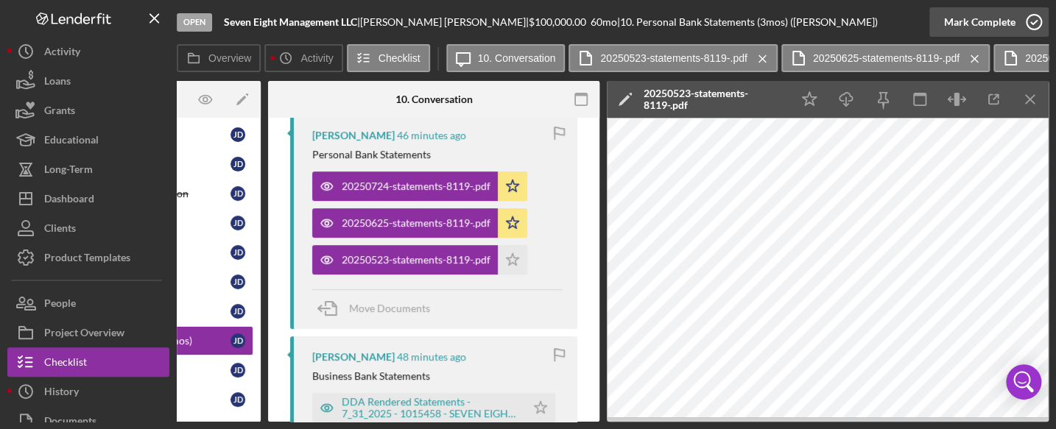
click at [1037, 23] on icon "button" at bounding box center [1033, 22] width 37 height 37
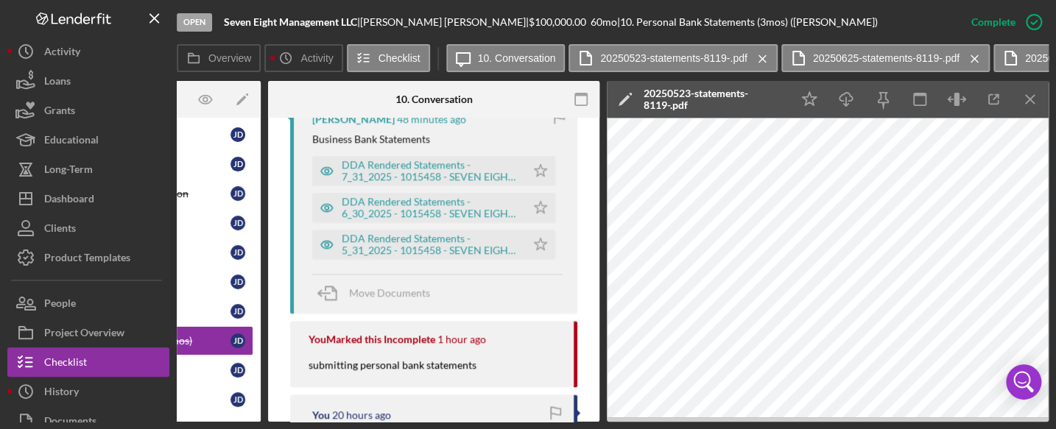
scroll to position [820, 0]
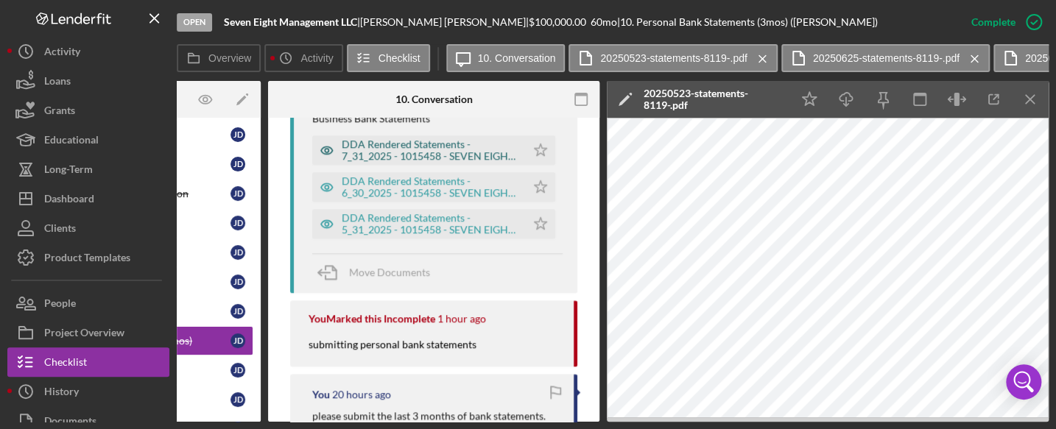
click at [394, 142] on div "DDA Rendered Statements - 7_31_2025 - 1015458 - SEVEN EIGHT MANAGEMENT LLC.pdf" at bounding box center [430, 150] width 177 height 24
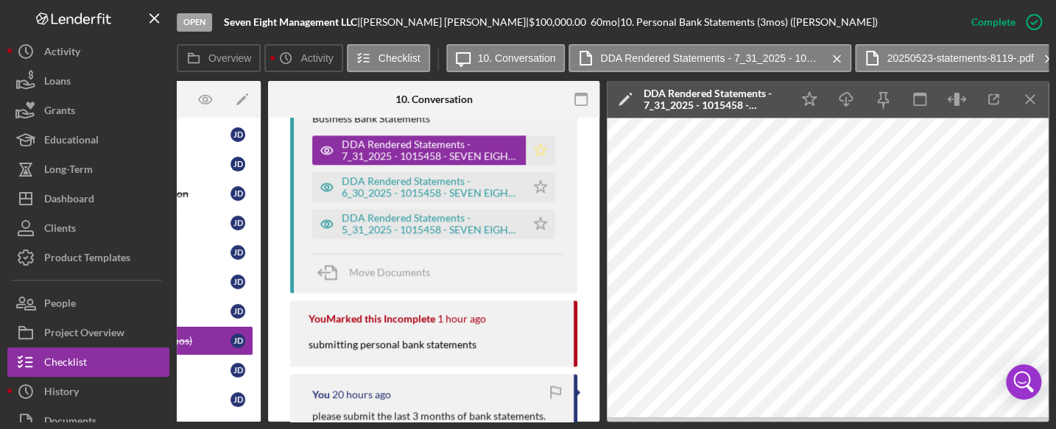
click at [535, 149] on icon "Icon/Star" at bounding box center [540, 149] width 29 height 29
click at [419, 197] on div "DDA Rendered Statements - 6_30_2025 - 1015458 - SEVEN EIGHT MANAGEMENT LLC.pdf" at bounding box center [430, 187] width 177 height 24
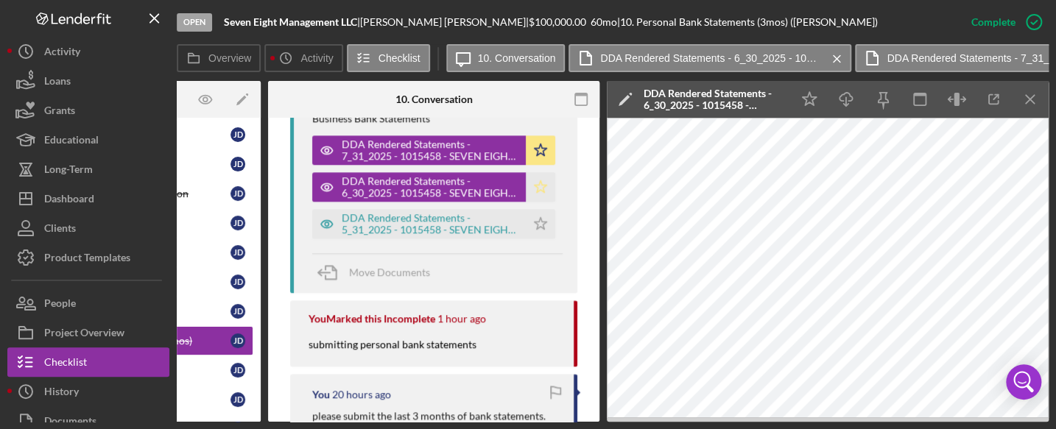
click at [539, 189] on icon "Icon/Star" at bounding box center [540, 186] width 29 height 29
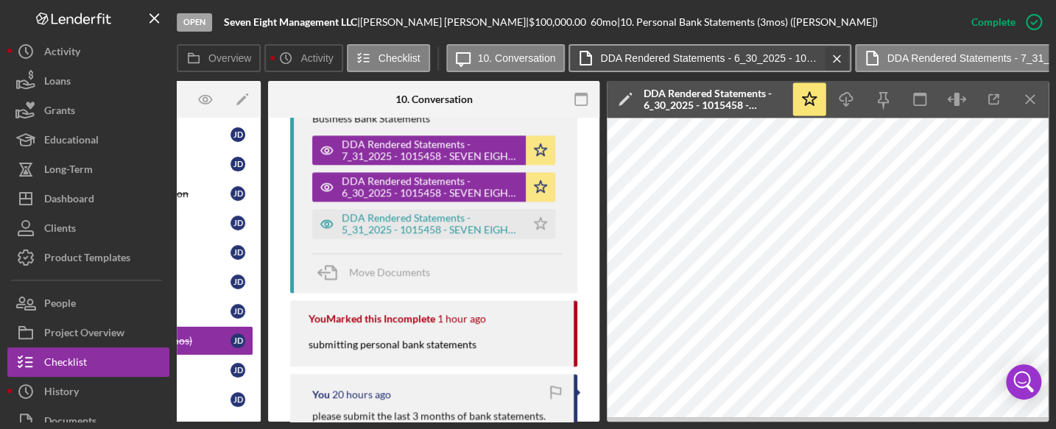
click at [827, 54] on icon "Icon/Menu Close" at bounding box center [837, 58] width 26 height 37
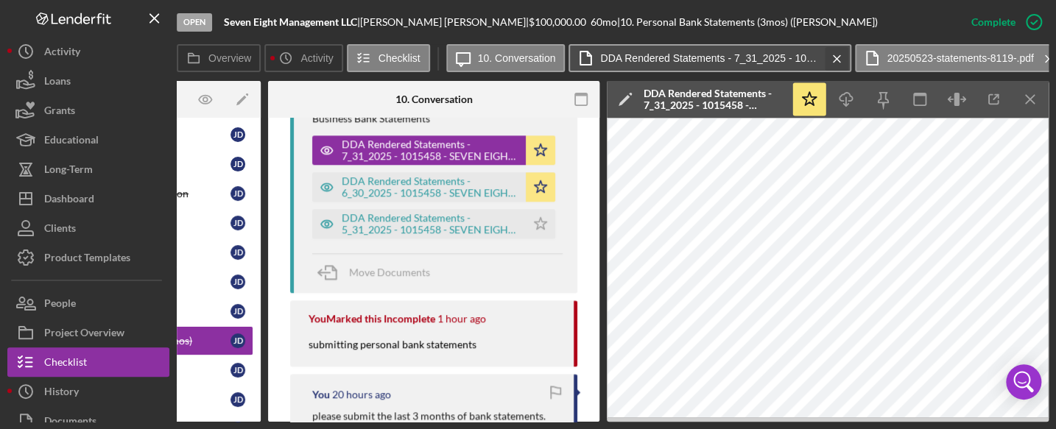
click at [836, 58] on icon "Icon/Menu Close" at bounding box center [837, 58] width 26 height 37
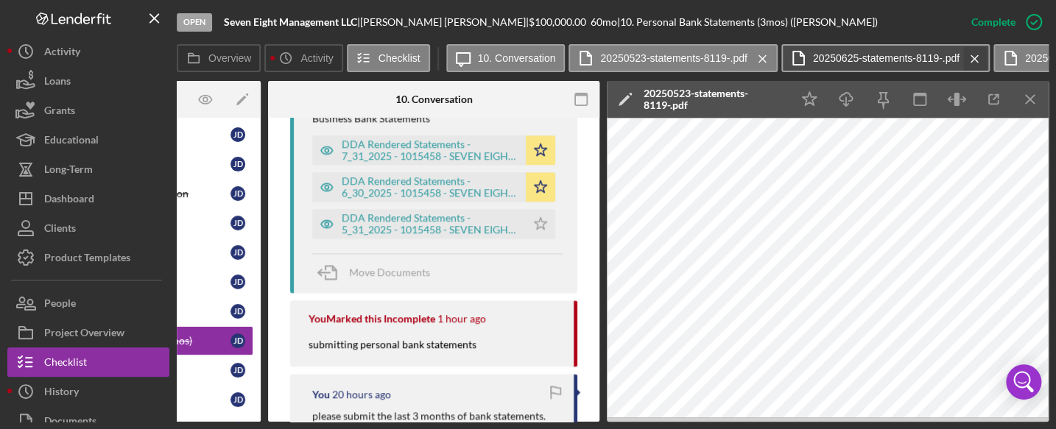
click at [973, 60] on icon "Icon/Menu Close" at bounding box center [975, 58] width 26 height 37
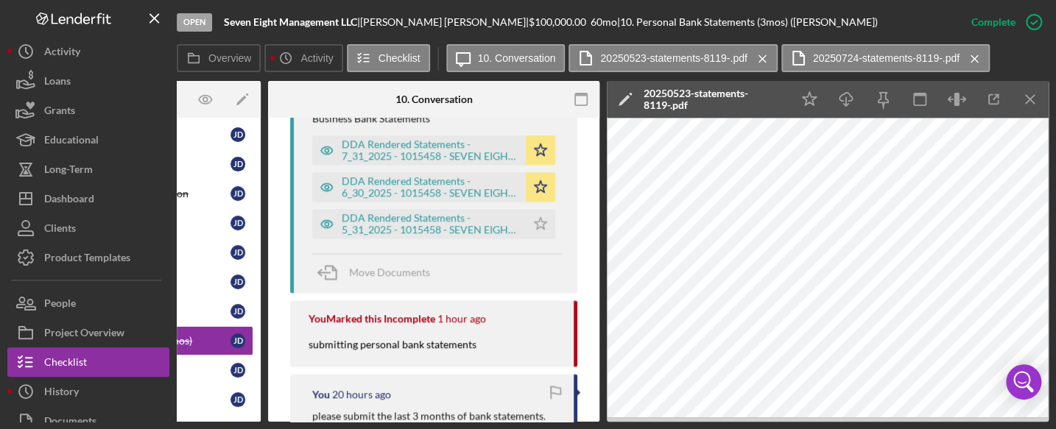
click at [973, 60] on icon "Icon/Menu Close" at bounding box center [975, 58] width 26 height 37
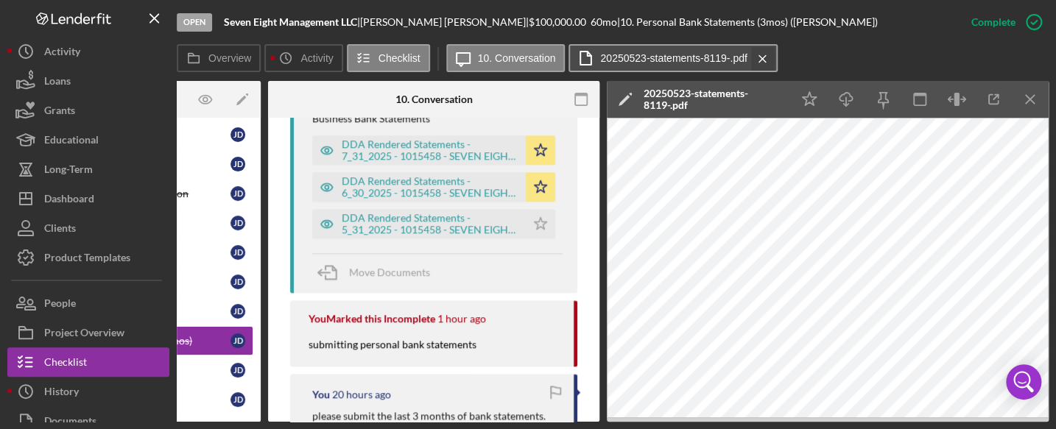
click at [757, 58] on icon "Icon/Menu Close" at bounding box center [763, 58] width 26 height 37
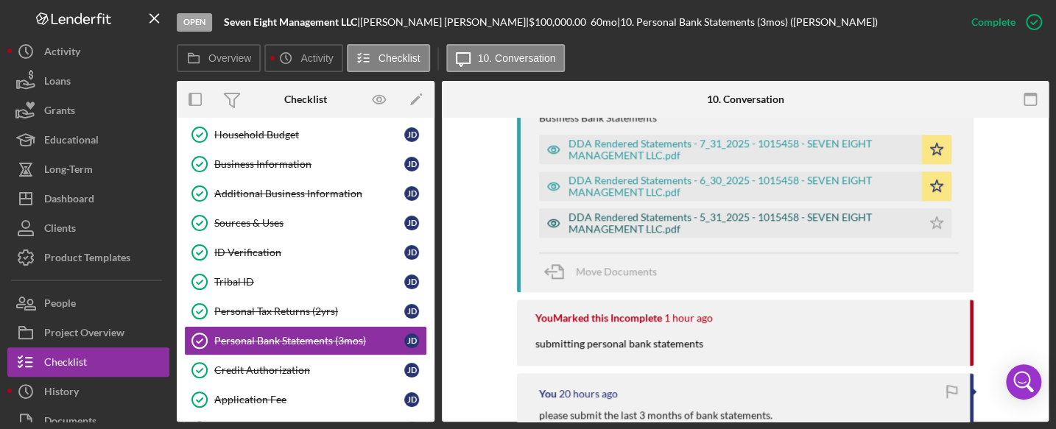
click at [694, 216] on div "DDA Rendered Statements - 5_31_2025 - 1015458 - SEVEN EIGHT MANAGEMENT LLC.pdf" at bounding box center [741, 223] width 346 height 24
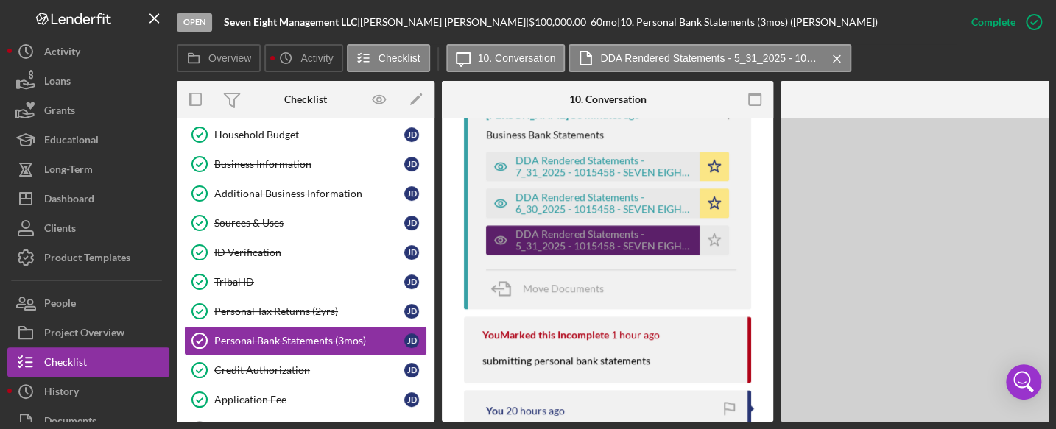
scroll to position [820, 0]
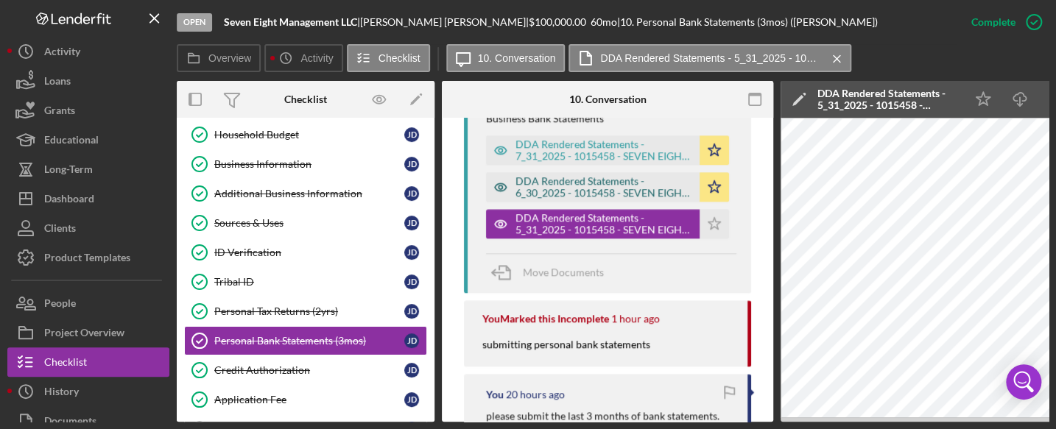
click at [626, 187] on div "DDA Rendered Statements - 6_30_2025 - 1015458 - SEVEN EIGHT MANAGEMENT LLC.pdf" at bounding box center [603, 187] width 177 height 24
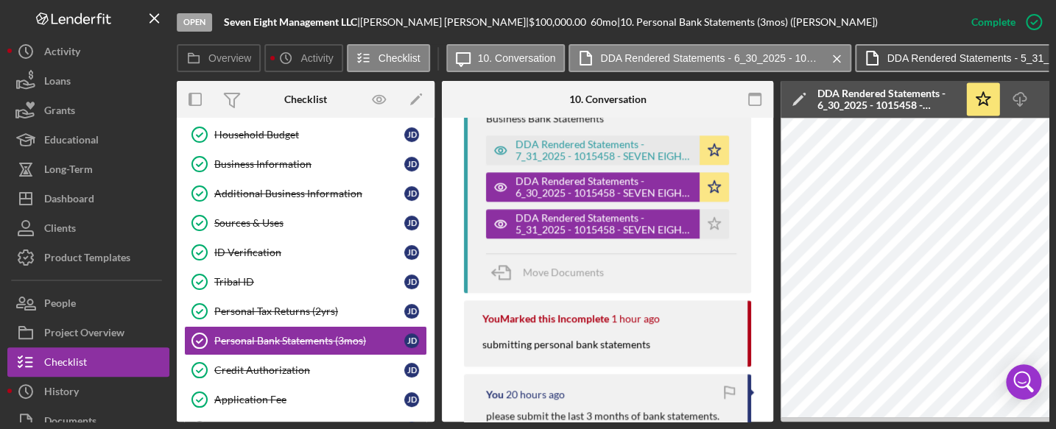
click at [938, 46] on button "DDA Rendered Statements - 5_31_2025 - 1015458 - SEVEN EIGHT MANAGEMENT LLC.pdf …" at bounding box center [996, 58] width 283 height 28
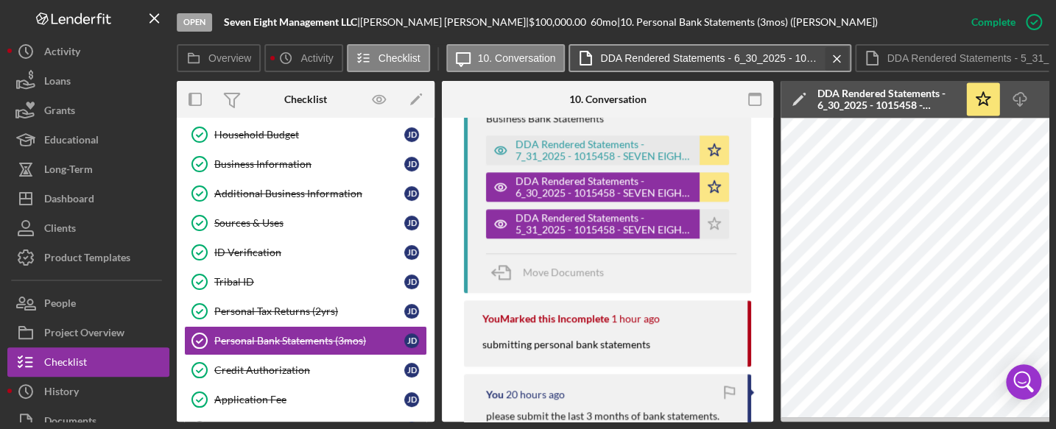
click at [834, 58] on line at bounding box center [837, 58] width 7 height 7
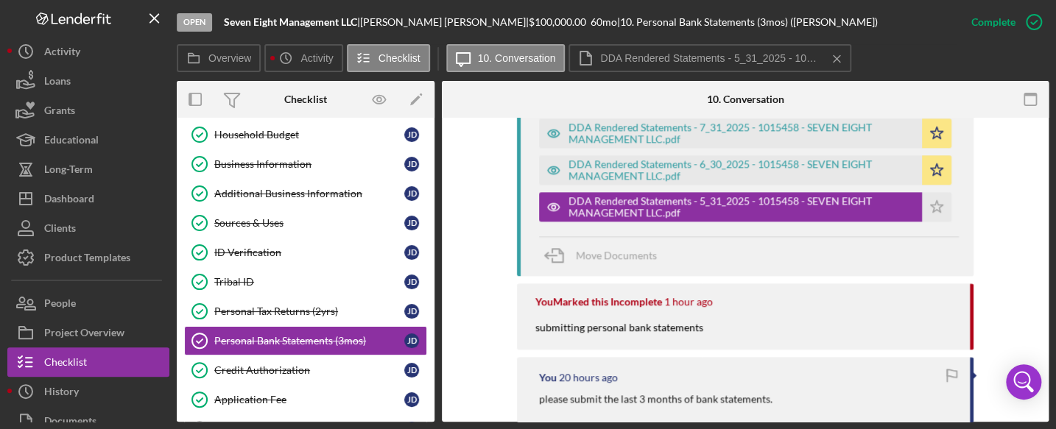
scroll to position [804, 0]
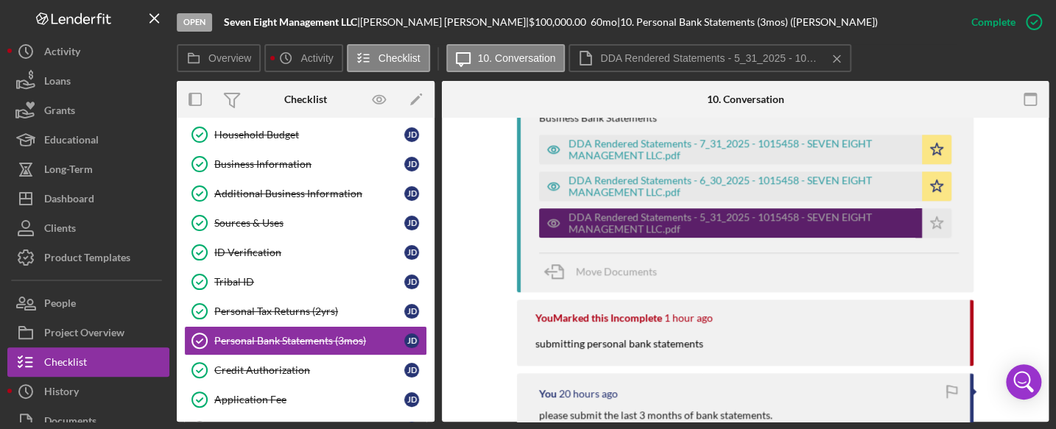
click at [773, 216] on div "DDA Rendered Statements - 5_31_2025 - 1015458 - SEVEN EIGHT MANAGEMENT LLC.pdf" at bounding box center [741, 223] width 346 height 24
click at [828, 216] on div "DDA Rendered Statements - 5_31_2025 - 1015458 - SEVEN EIGHT MANAGEMENT LLC.pdf" at bounding box center [741, 223] width 346 height 24
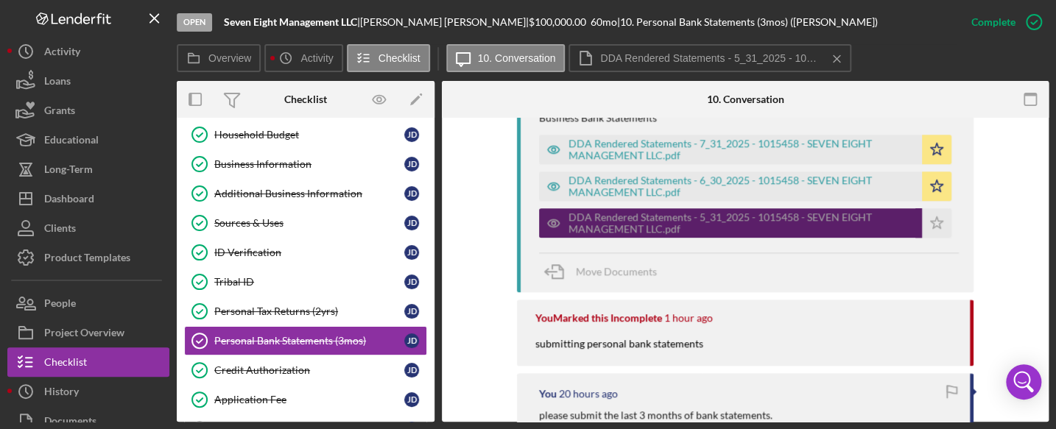
click at [828, 216] on div "DDA Rendered Statements - 5_31_2025 - 1015458 - SEVEN EIGHT MANAGEMENT LLC.pdf" at bounding box center [741, 223] width 346 height 24
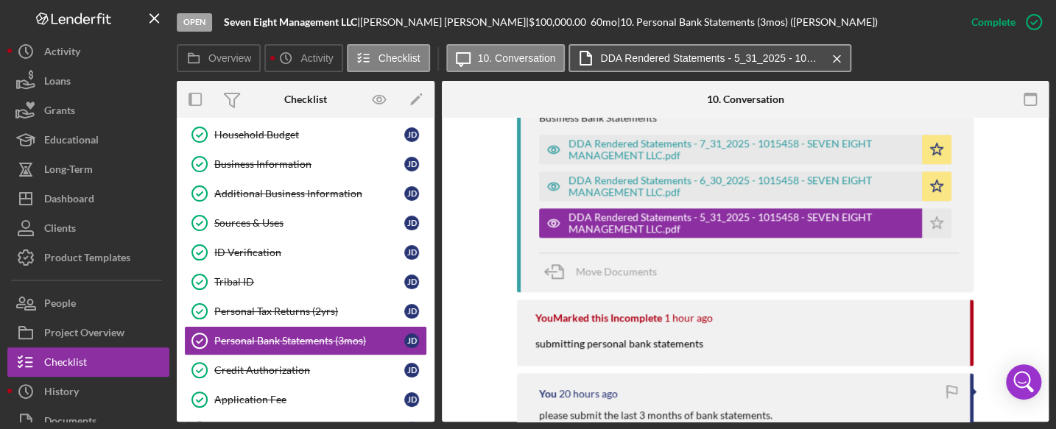
click at [738, 50] on button "DDA Rendered Statements - 5_31_2025 - 1015458 - SEVEN EIGHT MANAGEMENT LLC.pdf …" at bounding box center [709, 58] width 283 height 28
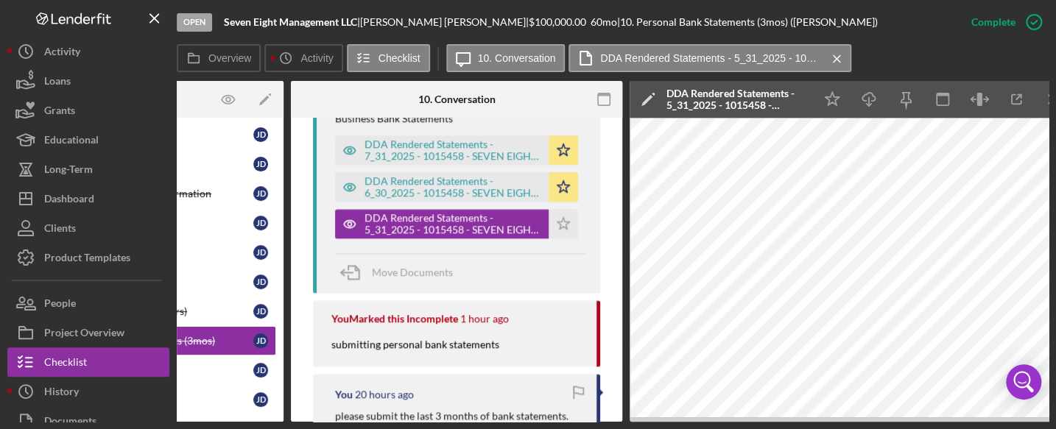
scroll to position [0, 174]
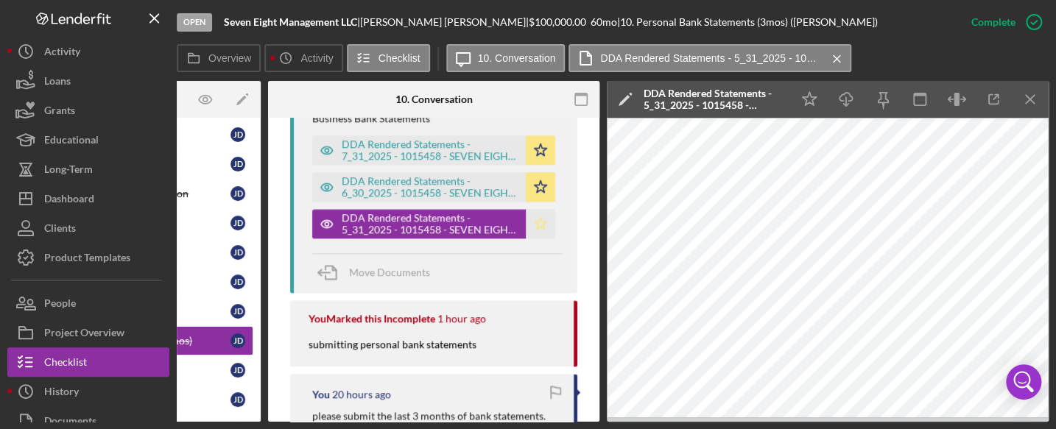
click at [530, 225] on icon "Icon/Star" at bounding box center [540, 223] width 29 height 29
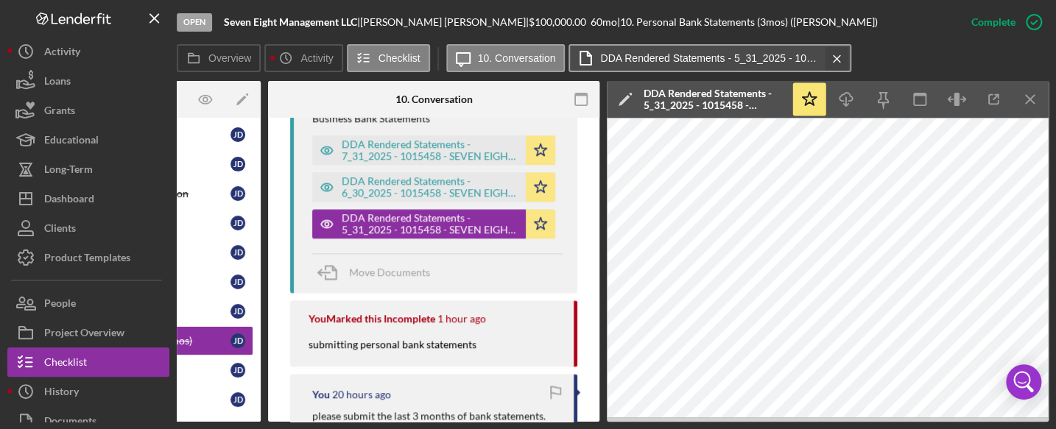
click at [834, 54] on icon "Icon/Menu Close" at bounding box center [837, 58] width 26 height 37
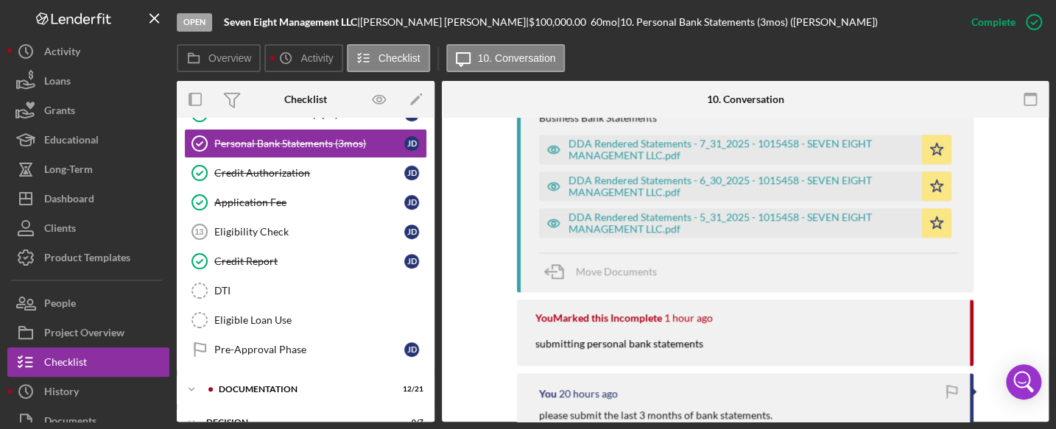
scroll to position [294, 0]
